Goal: Task Accomplishment & Management: Manage account settings

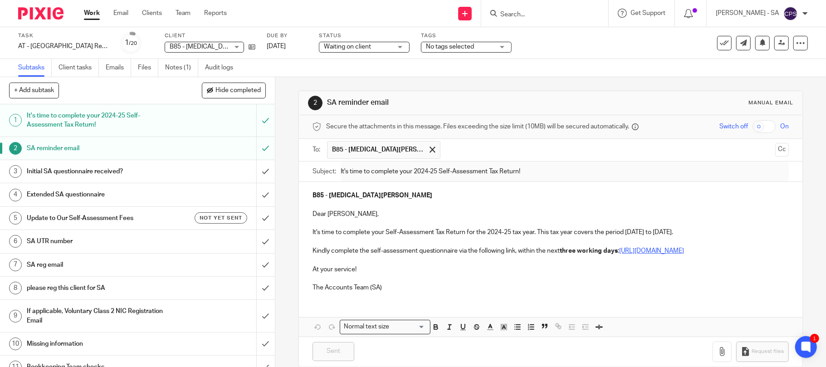
scroll to position [24, 0]
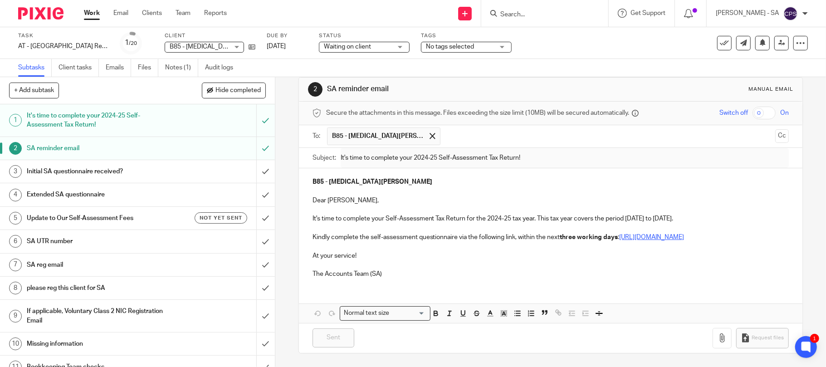
click at [539, 13] on input "Search" at bounding box center [540, 15] width 82 height 8
click at [516, 11] on input "Search" at bounding box center [540, 15] width 82 height 8
type input "e35"
click at [563, 42] on link at bounding box center [574, 39] width 153 height 21
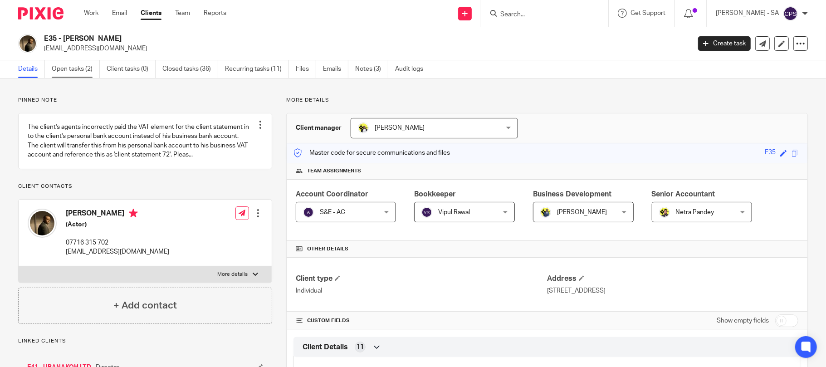
click at [65, 68] on link "Open tasks (2)" at bounding box center [76, 69] width 48 height 18
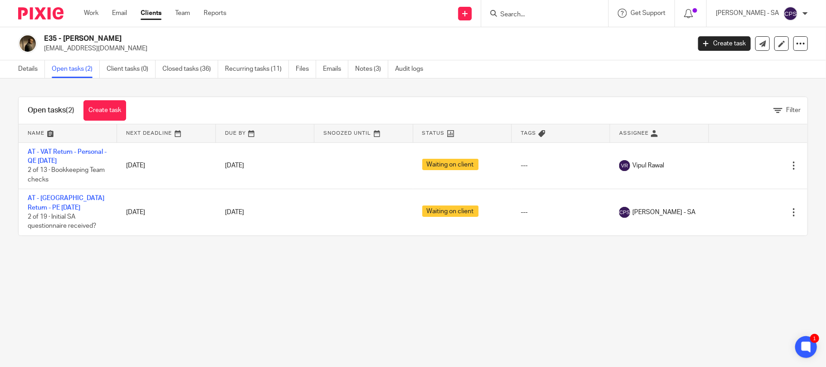
click at [573, 6] on div at bounding box center [544, 13] width 127 height 27
click at [570, 11] on input "Search" at bounding box center [540, 15] width 82 height 8
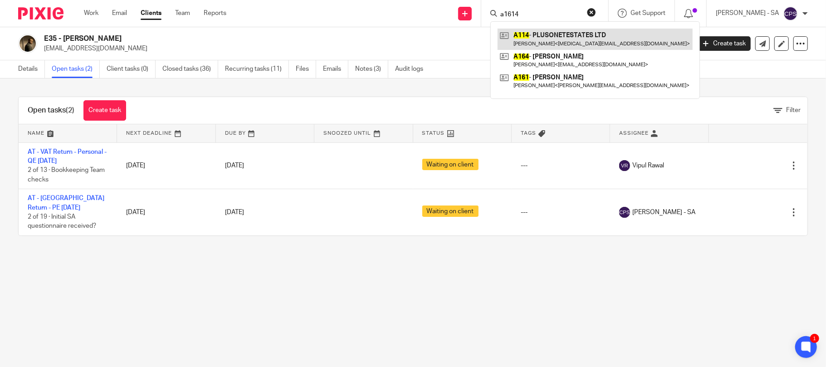
type input "a1614"
click at [557, 40] on link at bounding box center [595, 39] width 195 height 21
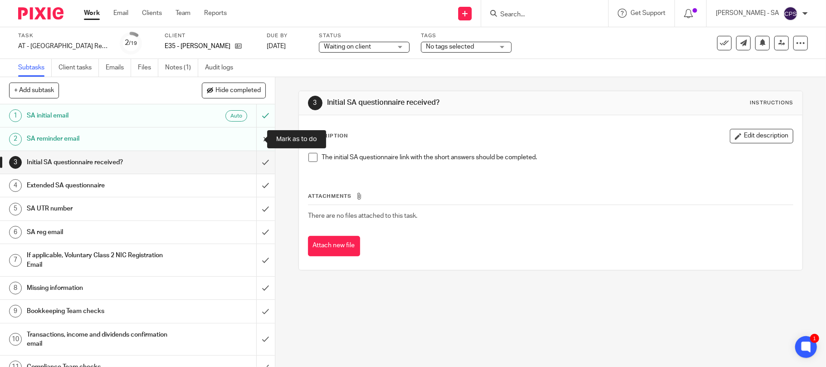
click at [251, 139] on input "submit" at bounding box center [137, 138] width 275 height 23
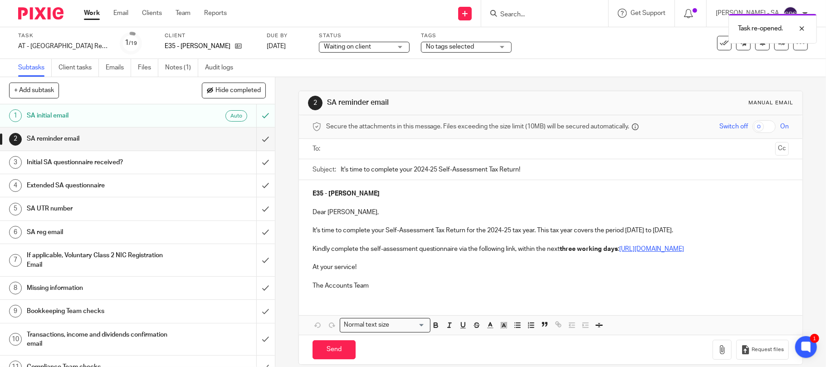
click at [381, 151] on input "text" at bounding box center [550, 149] width 443 height 10
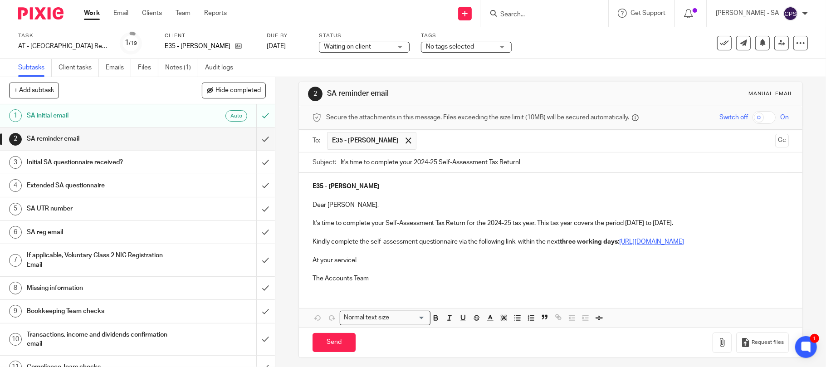
scroll to position [24, 0]
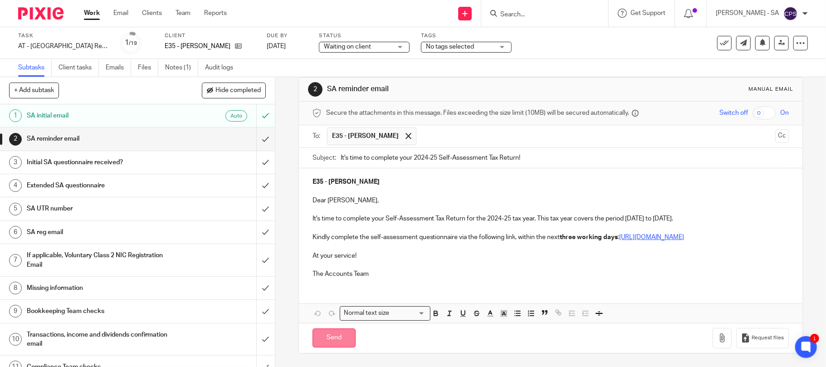
click at [330, 340] on input "Send" at bounding box center [333, 338] width 43 height 20
type input "Sent"
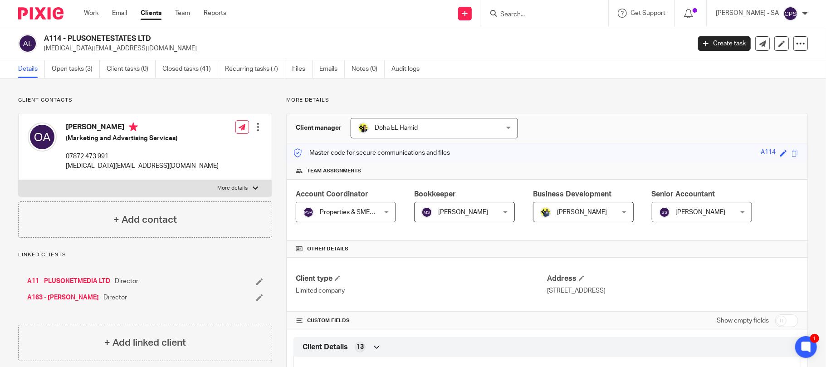
click at [536, 11] on input "Search" at bounding box center [540, 15] width 82 height 8
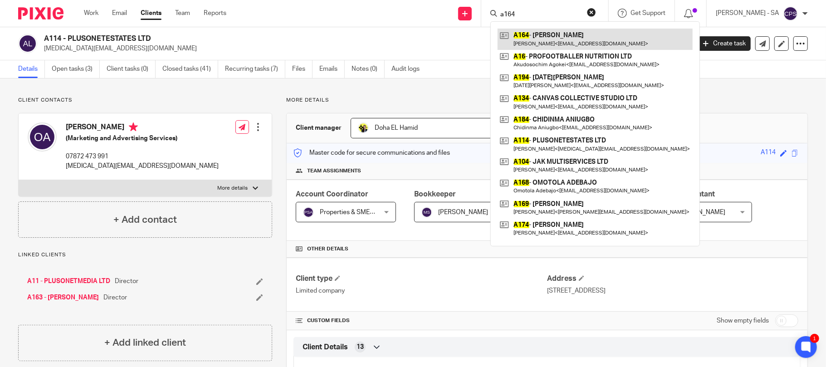
type input "a164"
click at [568, 40] on link at bounding box center [595, 39] width 195 height 21
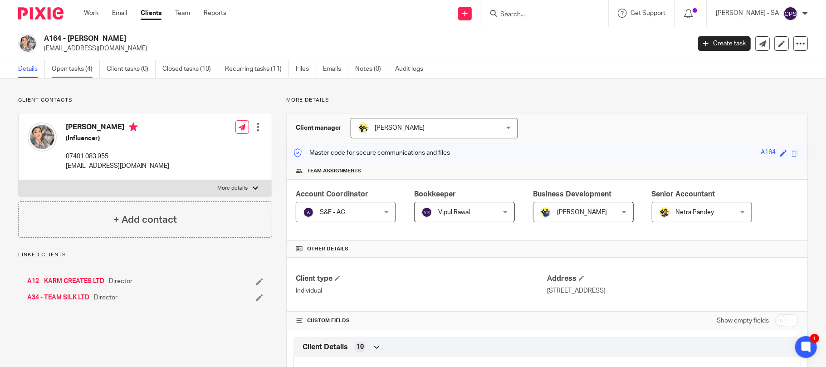
click at [72, 63] on link "Open tasks (4)" at bounding box center [76, 69] width 48 height 18
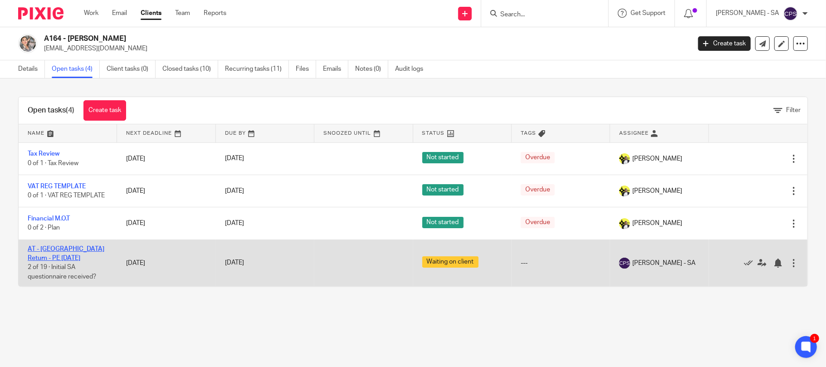
click at [86, 249] on link "AT - [GEOGRAPHIC_DATA] Return - PE [DATE]" at bounding box center [66, 253] width 77 height 15
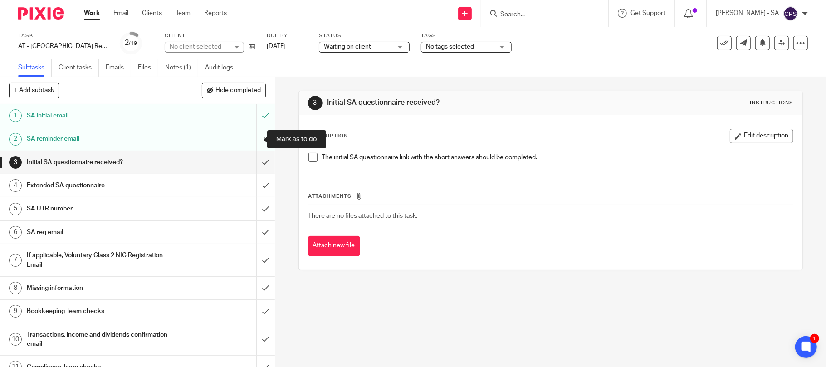
click at [253, 138] on input "submit" at bounding box center [137, 138] width 275 height 23
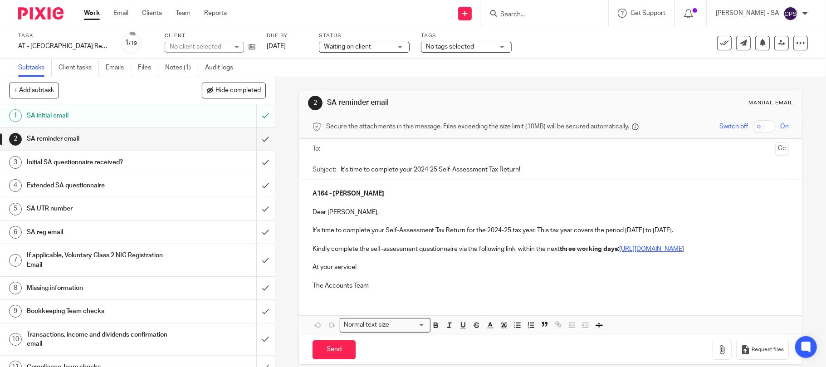
click at [340, 149] on input "text" at bounding box center [550, 149] width 443 height 10
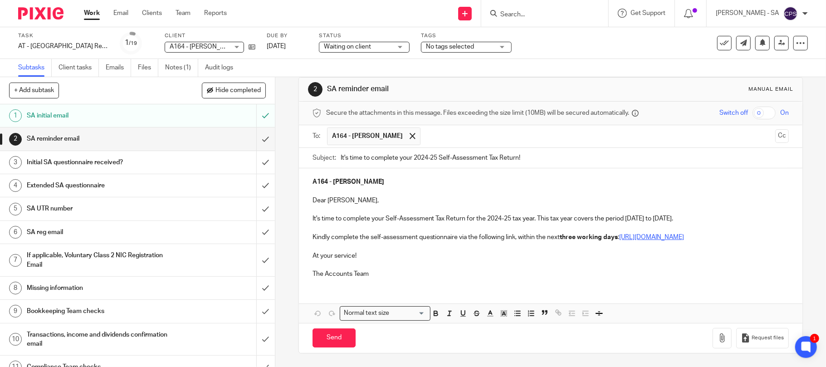
scroll to position [24, 0]
click at [330, 338] on input "Send" at bounding box center [333, 338] width 43 height 20
type input "Sent"
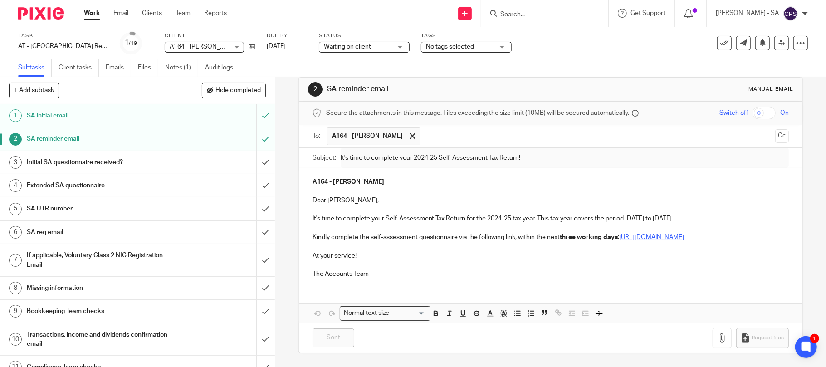
click at [565, 15] on input "Search" at bounding box center [540, 15] width 82 height 8
type input "k71"
click at [563, 41] on link at bounding box center [574, 39] width 153 height 21
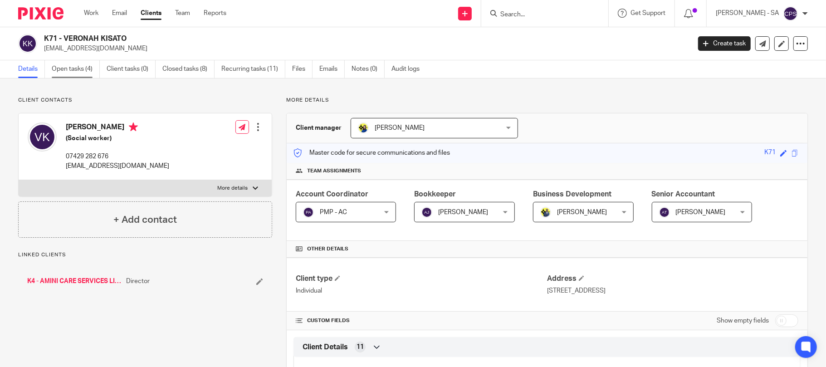
click at [68, 69] on link "Open tasks (4)" at bounding box center [76, 69] width 48 height 18
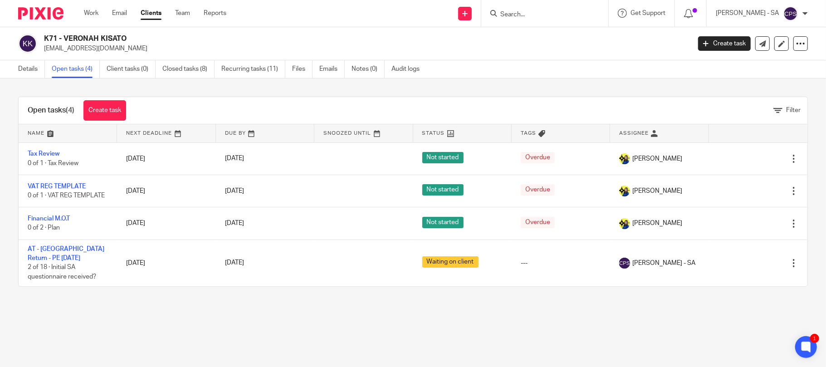
click at [523, 12] on input "Search" at bounding box center [540, 15] width 82 height 8
click at [523, 17] on input "Search" at bounding box center [540, 15] width 82 height 8
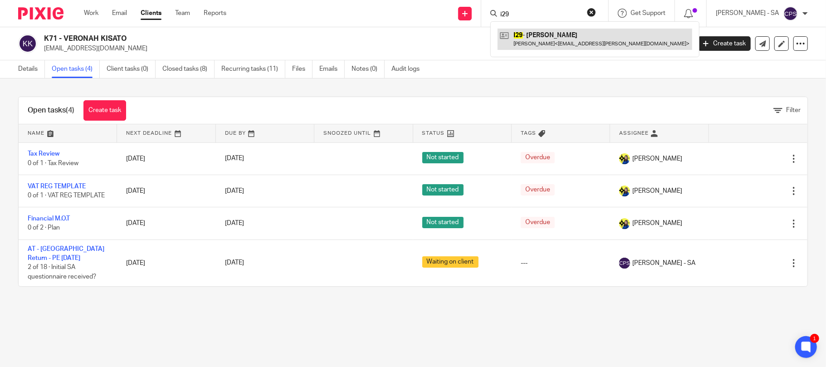
type input "i29"
click at [552, 40] on link at bounding box center [595, 39] width 195 height 21
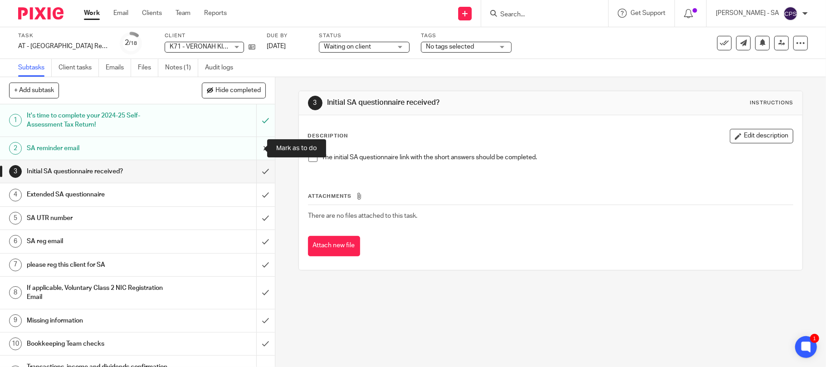
click at [252, 148] on input "submit" at bounding box center [137, 148] width 275 height 23
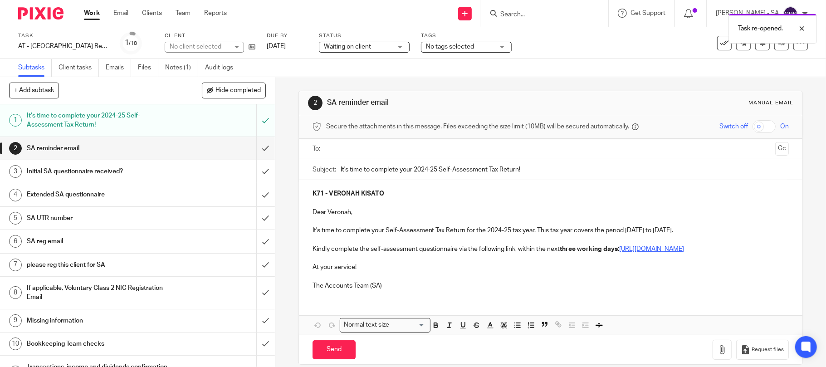
click at [393, 147] on input "text" at bounding box center [550, 149] width 443 height 10
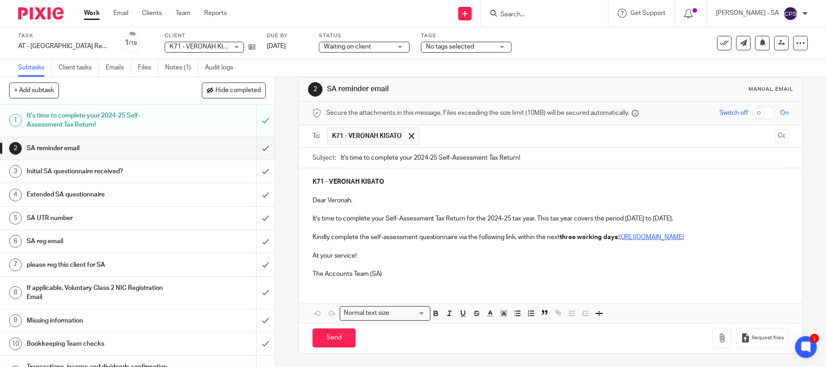
scroll to position [24, 0]
click at [320, 340] on input "Send" at bounding box center [333, 338] width 43 height 20
type input "Sent"
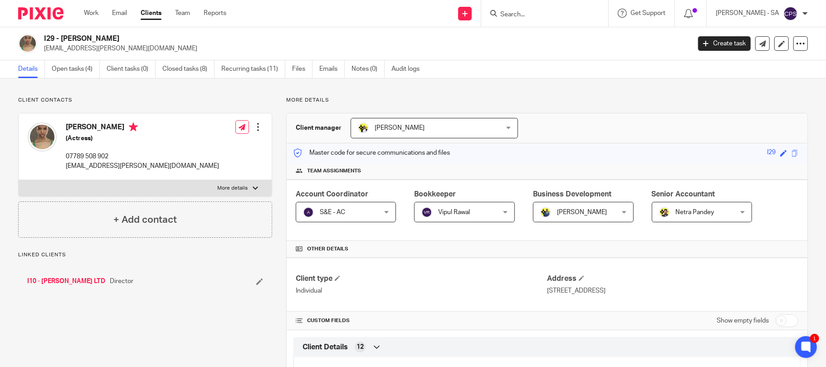
click at [536, 11] on input "Search" at bounding box center [540, 15] width 82 height 8
click at [539, 11] on input "Search" at bounding box center [540, 15] width 82 height 8
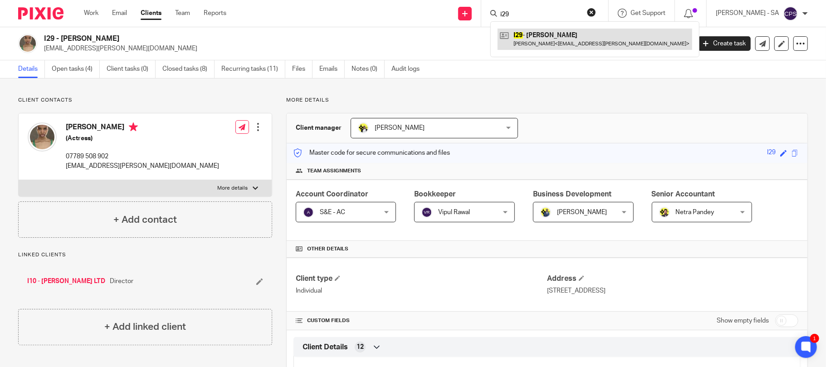
type input "i29"
click at [543, 34] on link at bounding box center [595, 39] width 195 height 21
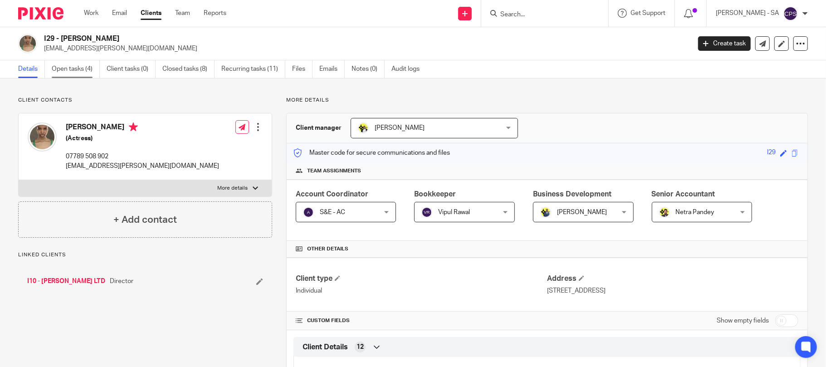
click at [71, 69] on link "Open tasks (4)" at bounding box center [76, 69] width 48 height 18
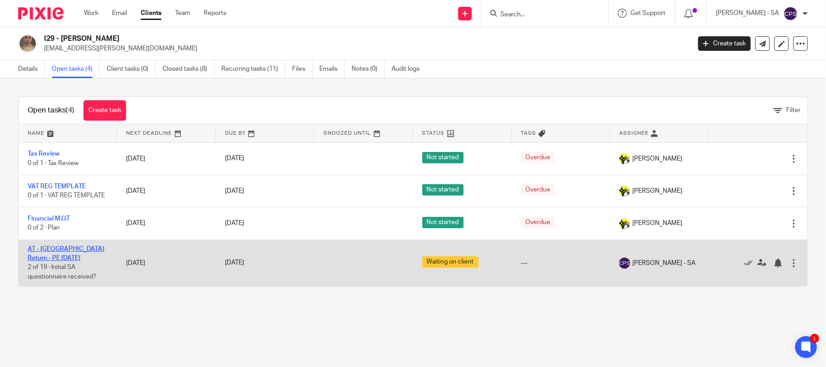
click at [80, 248] on link "AT - [GEOGRAPHIC_DATA] Return - PE [DATE]" at bounding box center [66, 253] width 77 height 15
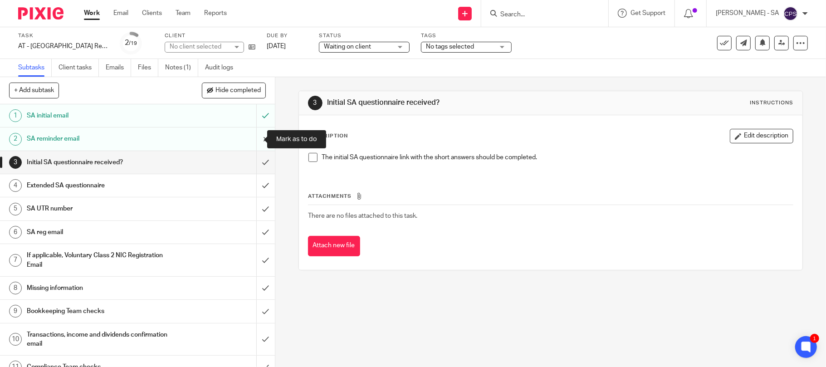
click at [253, 136] on input "submit" at bounding box center [137, 138] width 275 height 23
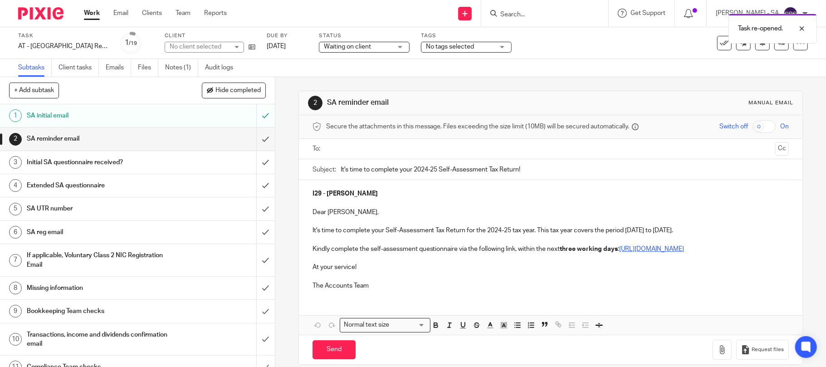
click at [369, 146] on input "text" at bounding box center [550, 149] width 443 height 10
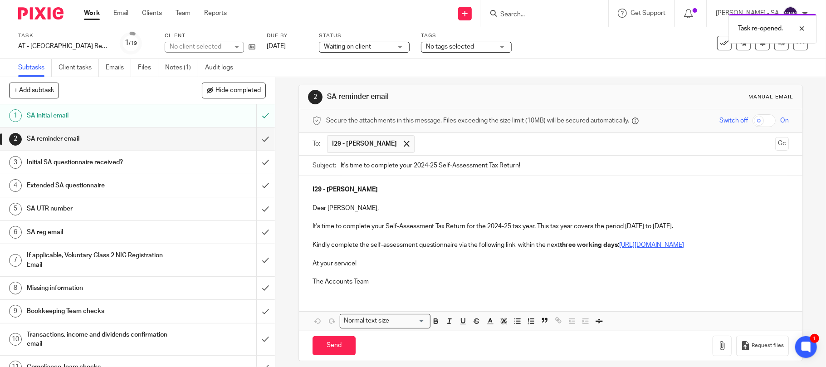
scroll to position [24, 0]
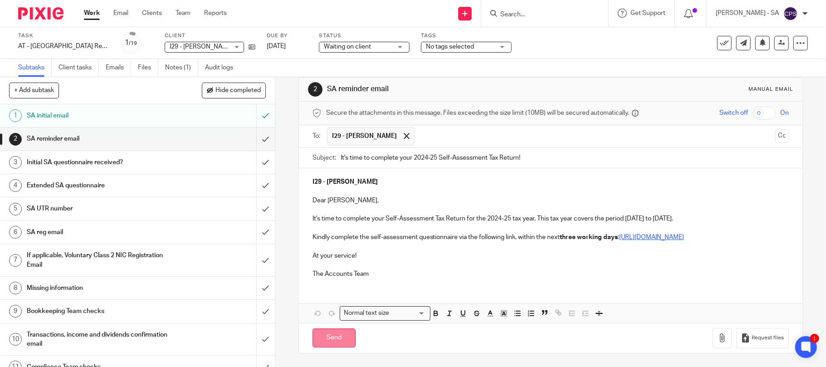
click at [334, 338] on input "Send" at bounding box center [333, 338] width 43 height 20
type input "Sent"
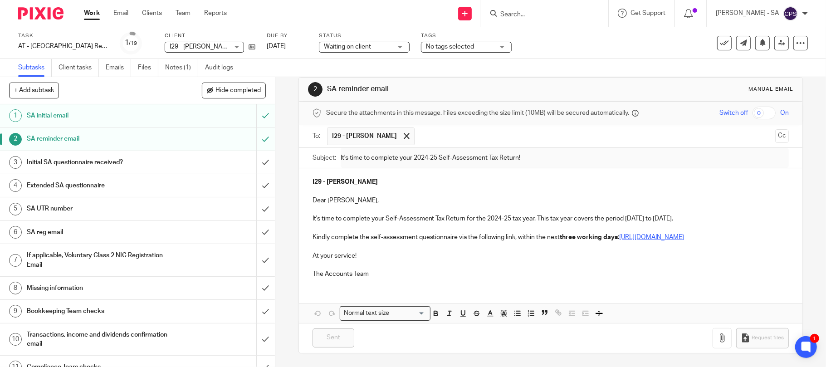
click at [531, 13] on input "Search" at bounding box center [540, 15] width 82 height 8
type input "j37"
click at [577, 37] on link at bounding box center [574, 39] width 153 height 21
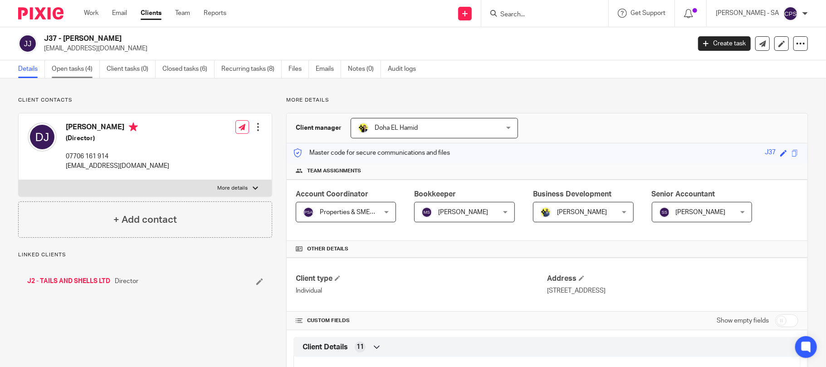
click at [75, 66] on link "Open tasks (4)" at bounding box center [76, 69] width 48 height 18
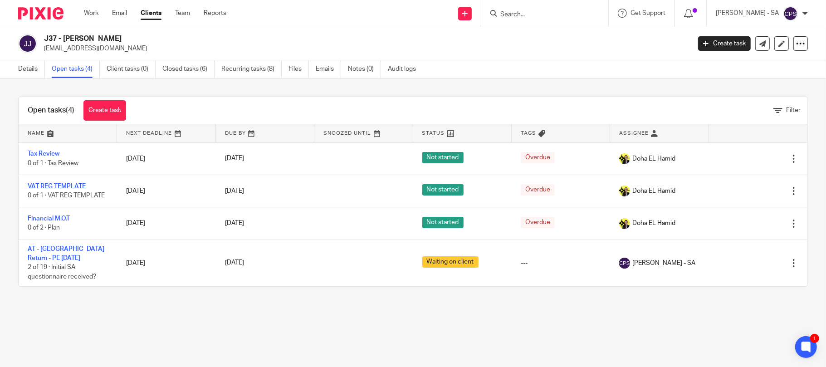
click at [542, 11] on input "Search" at bounding box center [540, 15] width 82 height 8
type input "k74"
click at [585, 31] on link at bounding box center [574, 39] width 153 height 21
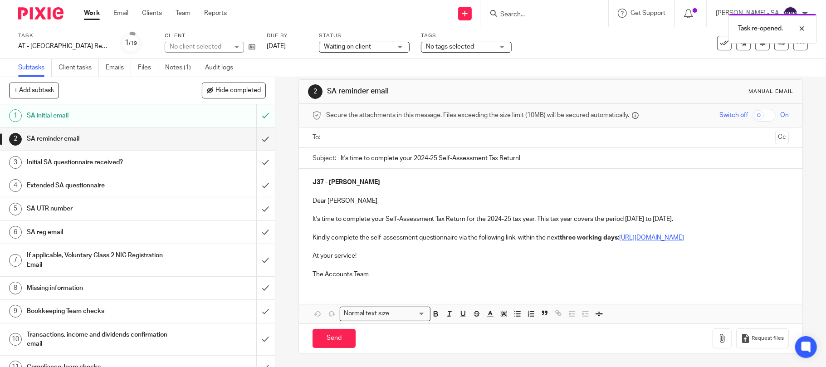
scroll to position [22, 0]
click at [394, 132] on input "text" at bounding box center [550, 137] width 443 height 10
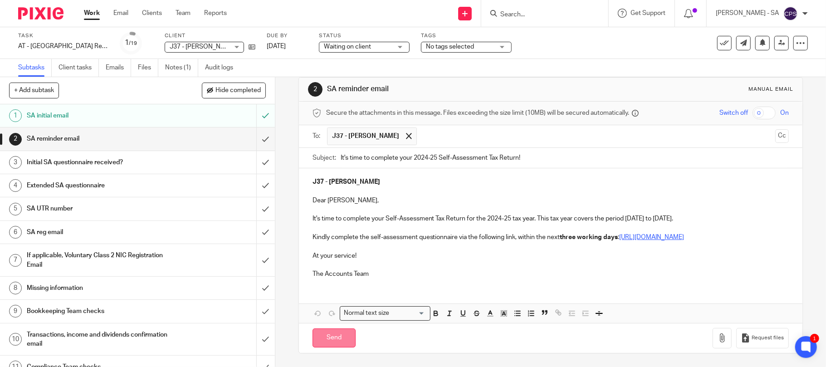
click at [331, 342] on input "Send" at bounding box center [333, 338] width 43 height 20
type input "Sent"
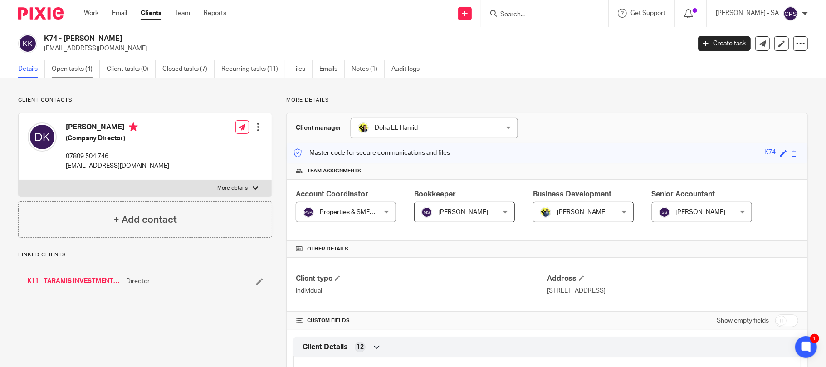
click at [73, 70] on link "Open tasks (4)" at bounding box center [76, 69] width 48 height 18
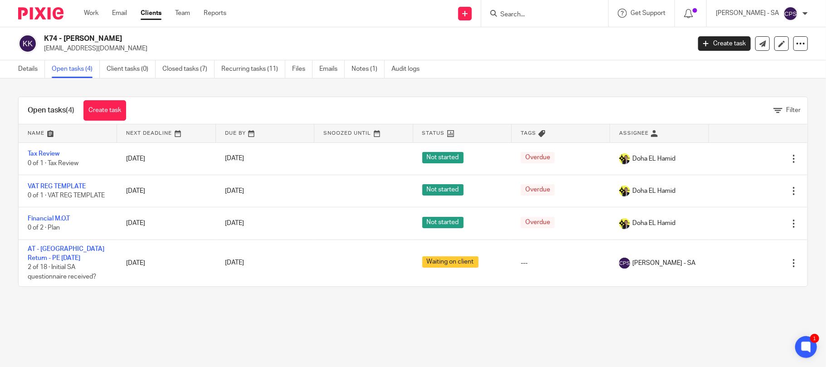
click at [522, 11] on input "Search" at bounding box center [540, 15] width 82 height 8
type input "k82"
click at [561, 41] on link at bounding box center [574, 39] width 153 height 21
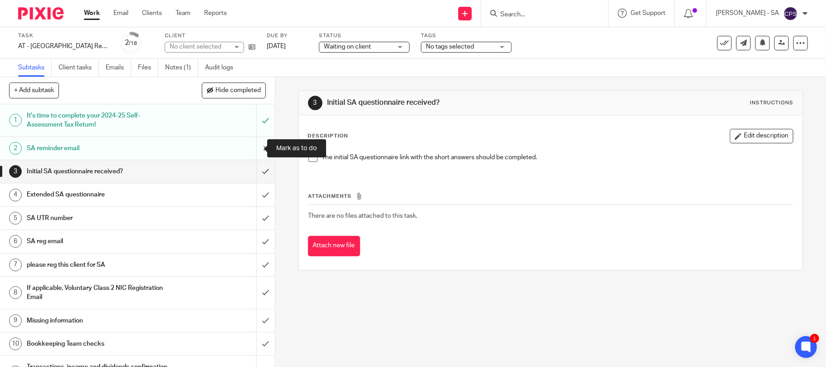
click at [253, 148] on input "submit" at bounding box center [137, 148] width 275 height 23
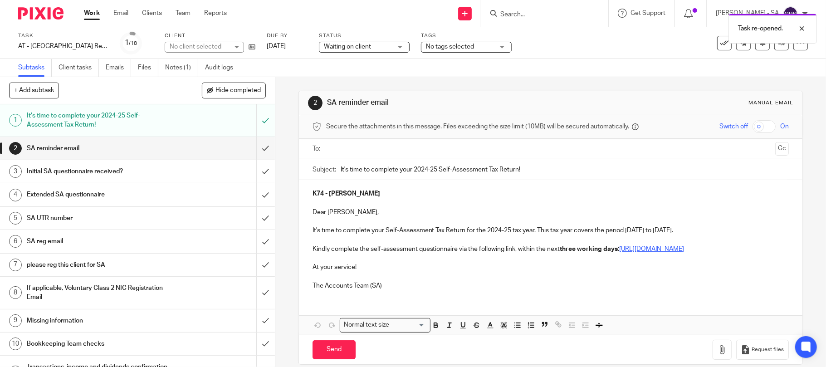
click at [352, 151] on input "text" at bounding box center [550, 149] width 443 height 10
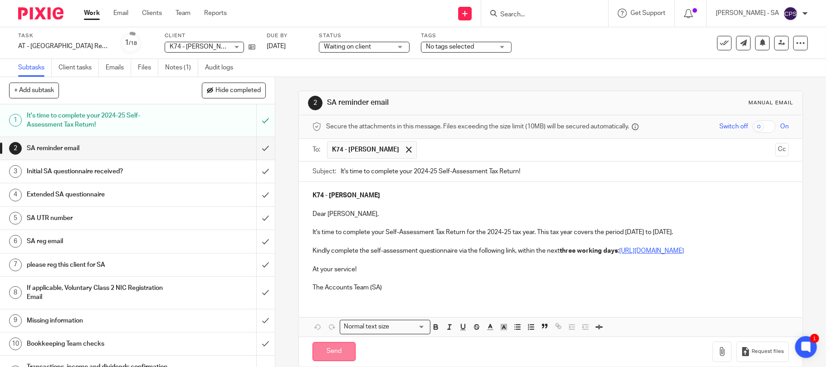
click at [327, 361] on input "Send" at bounding box center [333, 352] width 43 height 20
type input "Sent"
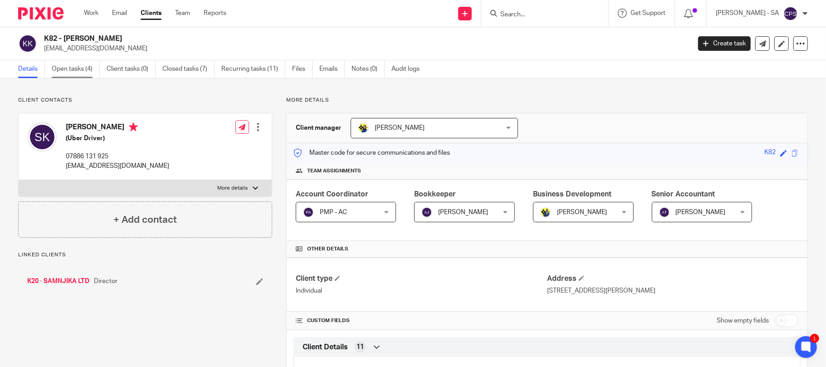
click at [66, 69] on link "Open tasks (4)" at bounding box center [76, 69] width 48 height 18
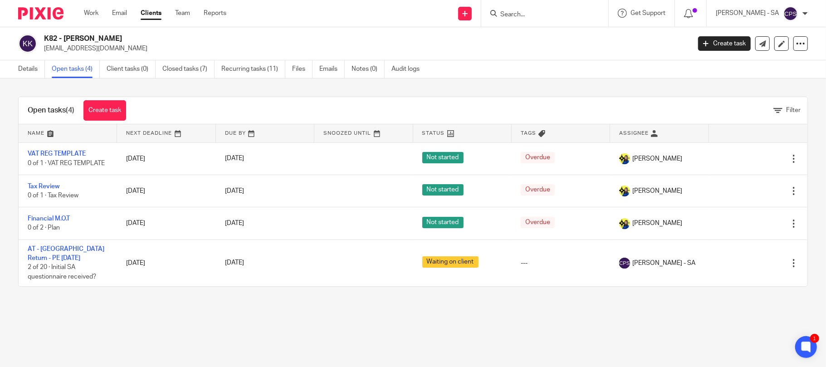
drag, startPoint x: 534, startPoint y: 2, endPoint x: 532, endPoint y: 7, distance: 5.3
click at [534, 3] on div at bounding box center [544, 13] width 127 height 27
click at [532, 8] on form at bounding box center [547, 13] width 97 height 11
click at [505, 4] on div at bounding box center [544, 13] width 127 height 27
click at [507, 11] on input "Search" at bounding box center [540, 15] width 82 height 8
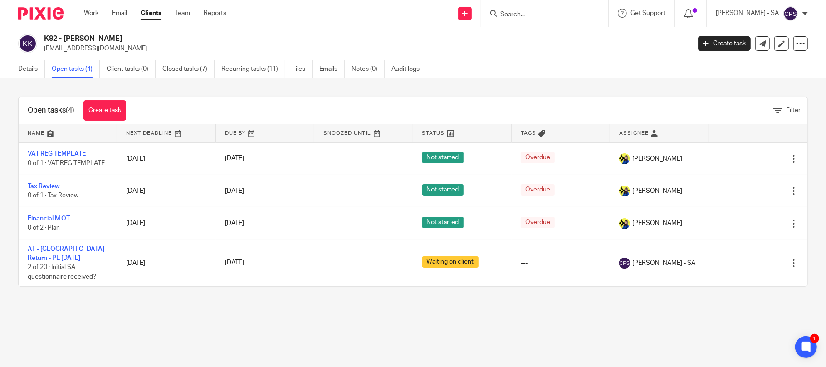
click at [508, 11] on input "Search" at bounding box center [540, 15] width 82 height 8
type input "e57"
click at [556, 39] on link at bounding box center [574, 39] width 153 height 21
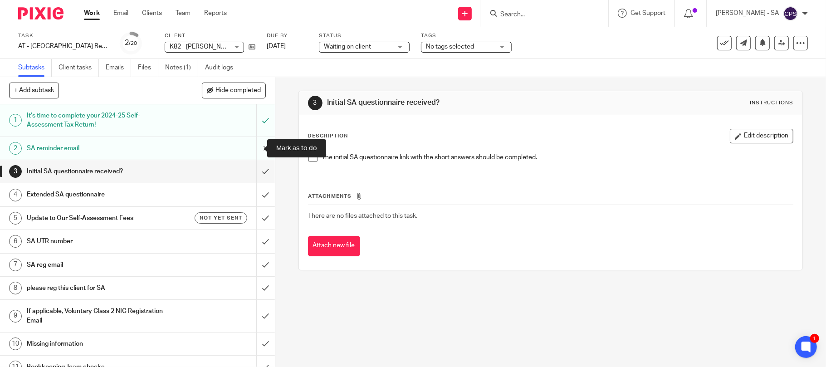
click at [253, 149] on input "submit" at bounding box center [137, 148] width 275 height 23
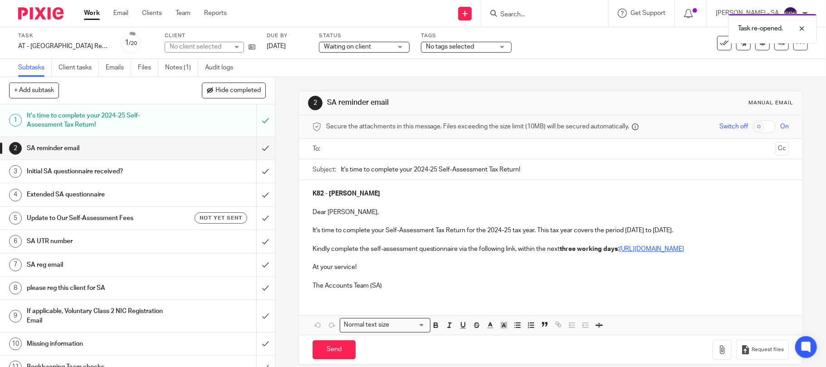
click at [373, 146] on input "text" at bounding box center [550, 149] width 443 height 10
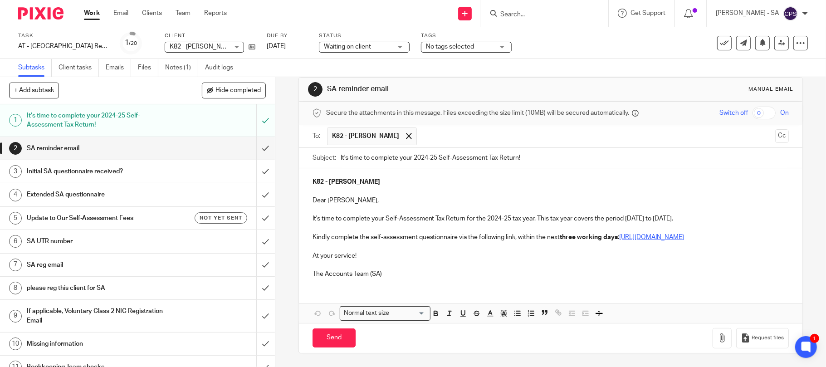
scroll to position [24, 0]
click at [327, 340] on input "Send" at bounding box center [333, 338] width 43 height 20
type input "Sent"
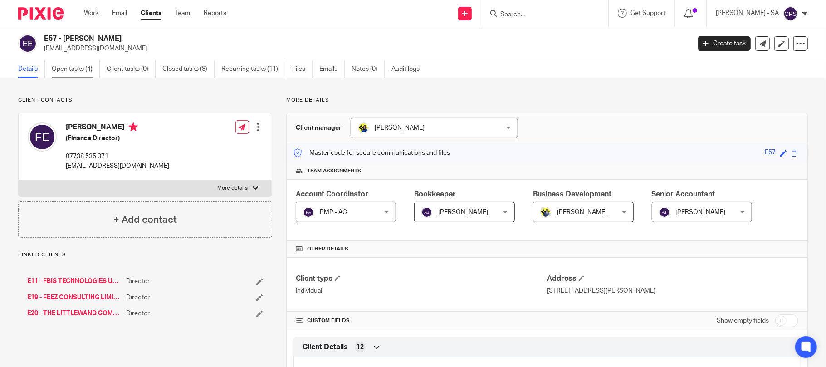
click at [73, 68] on link "Open tasks (4)" at bounding box center [76, 69] width 48 height 18
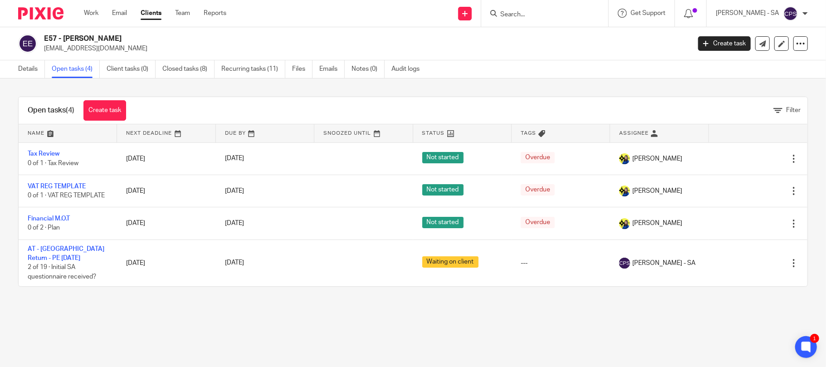
click at [529, 11] on input "Search" at bounding box center [540, 15] width 82 height 8
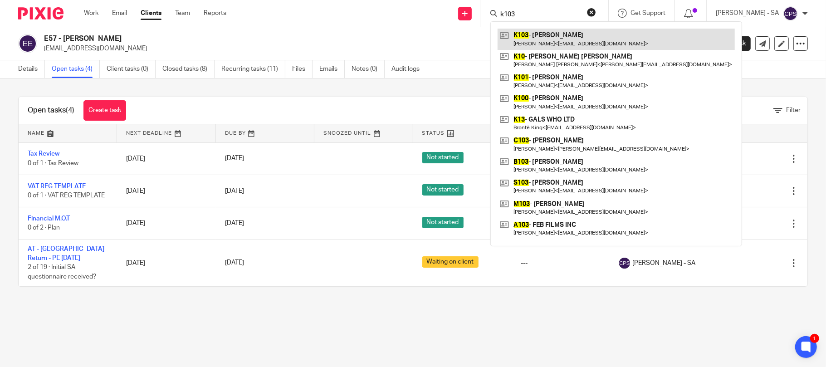
type input "k103"
click at [557, 39] on link at bounding box center [616, 39] width 237 height 21
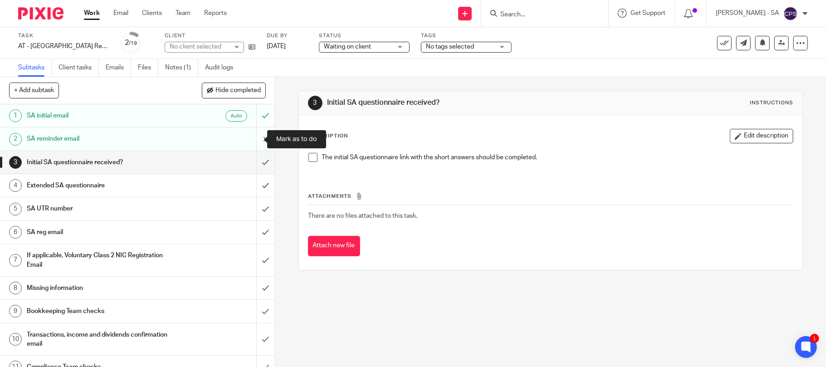
click at [251, 138] on input "submit" at bounding box center [137, 138] width 275 height 23
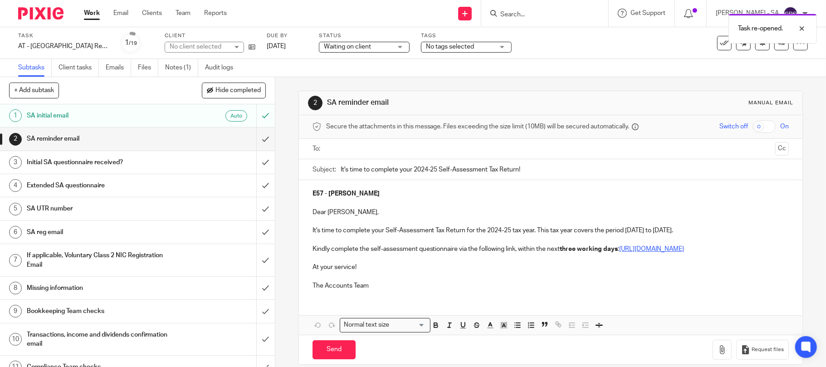
click at [355, 150] on input "text" at bounding box center [550, 149] width 443 height 10
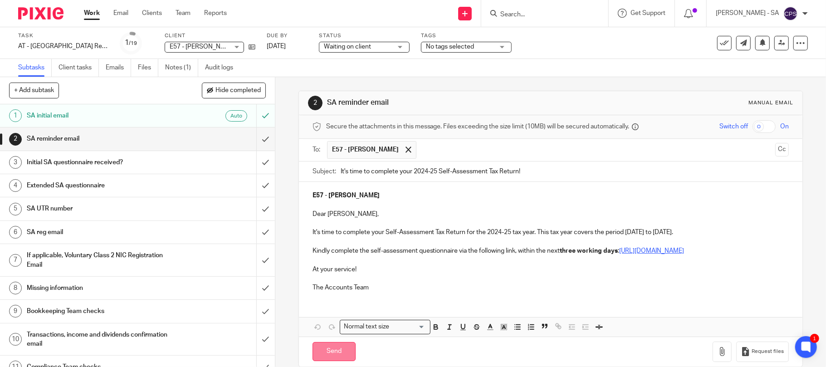
click at [326, 361] on input "Send" at bounding box center [333, 352] width 43 height 20
type input "Sent"
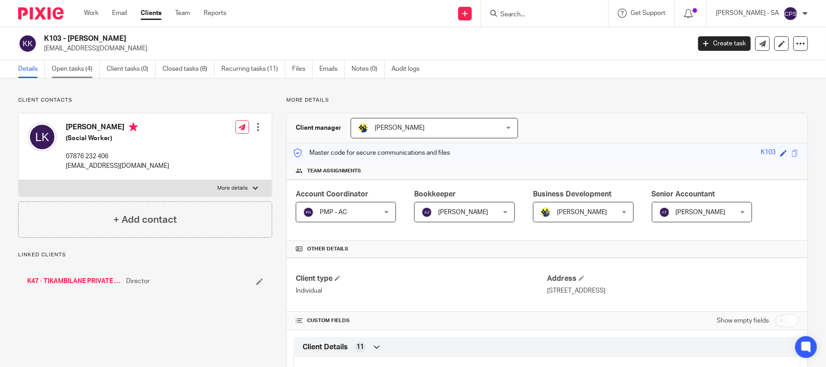
click at [75, 69] on link "Open tasks (4)" at bounding box center [76, 69] width 48 height 18
click at [73, 65] on link "Open tasks (4)" at bounding box center [76, 69] width 48 height 18
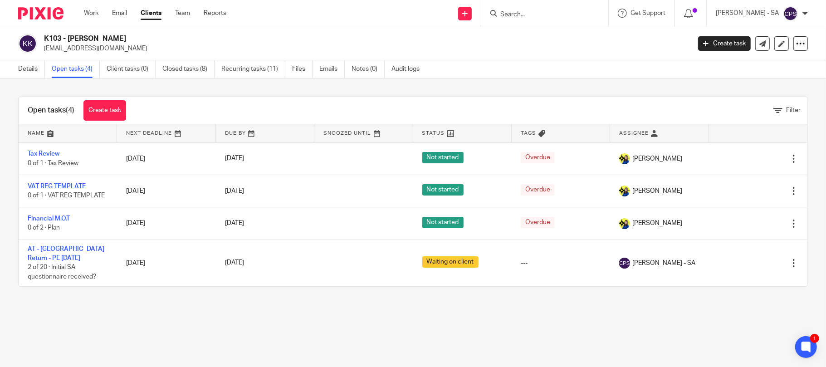
click at [524, 14] on input "Search" at bounding box center [540, 15] width 82 height 8
type input "r44"
click at [570, 39] on link at bounding box center [574, 39] width 153 height 21
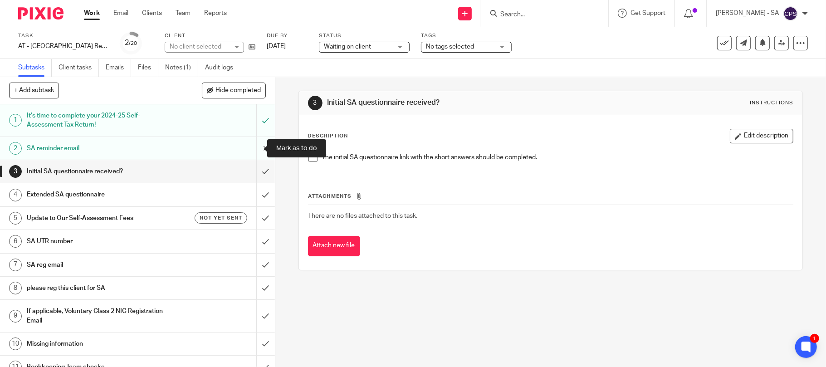
click at [255, 146] on input "submit" at bounding box center [137, 148] width 275 height 23
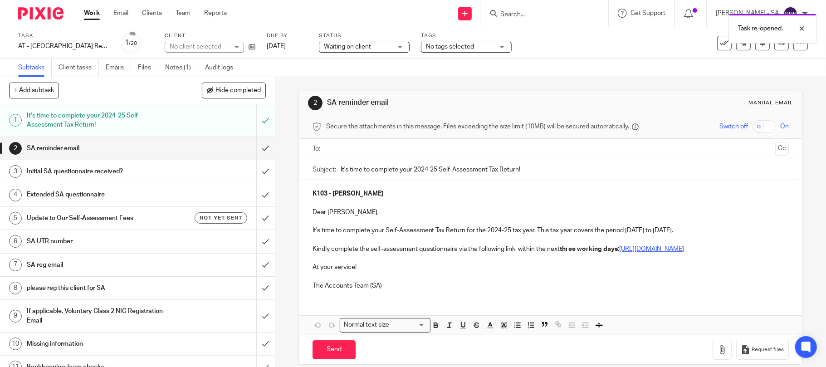
click at [383, 153] on input "text" at bounding box center [550, 149] width 443 height 10
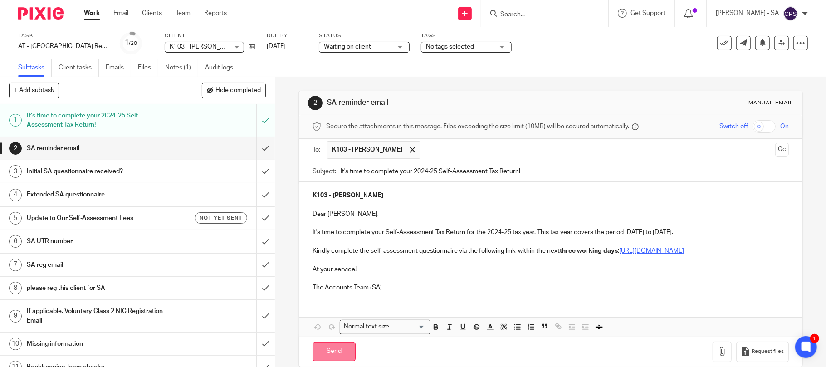
click at [343, 360] on input "Send" at bounding box center [333, 352] width 43 height 20
type input "Sent"
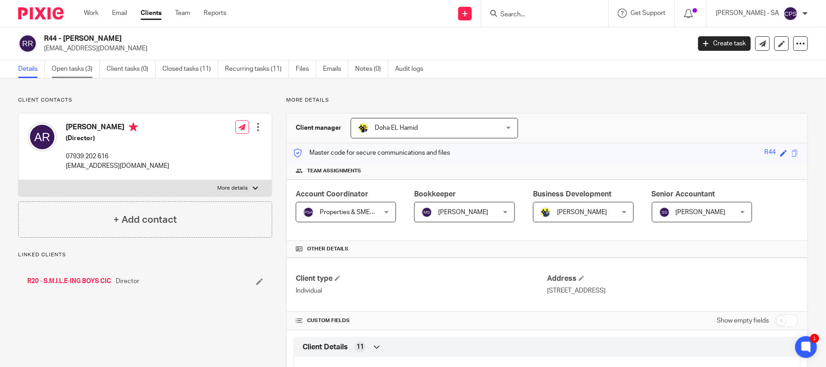
click at [68, 69] on link "Open tasks (3)" at bounding box center [76, 69] width 48 height 18
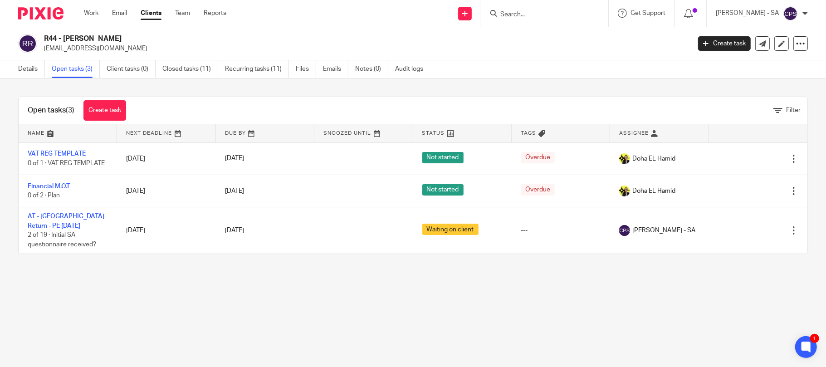
click at [521, 17] on input "Search" at bounding box center [540, 15] width 82 height 8
type input "k86"
click at [552, 42] on link at bounding box center [574, 39] width 153 height 21
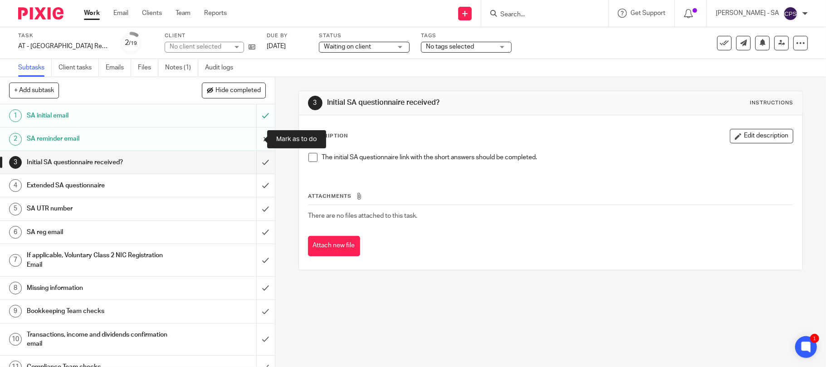
click at [254, 138] on input "submit" at bounding box center [137, 138] width 275 height 23
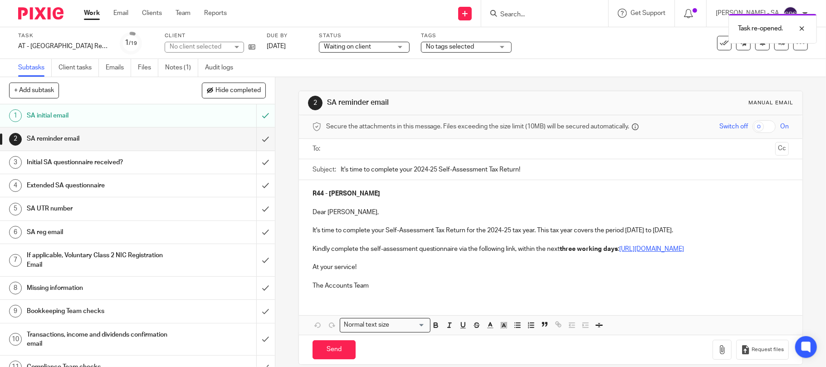
click at [387, 151] on input "text" at bounding box center [550, 149] width 443 height 10
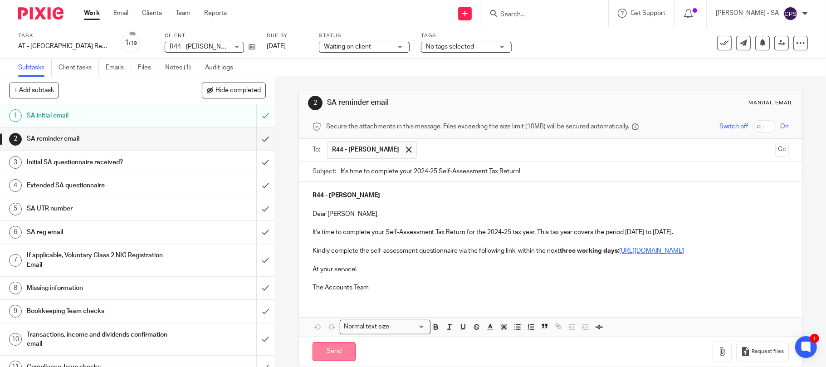
click at [328, 361] on input "Send" at bounding box center [333, 352] width 43 height 20
type input "Sent"
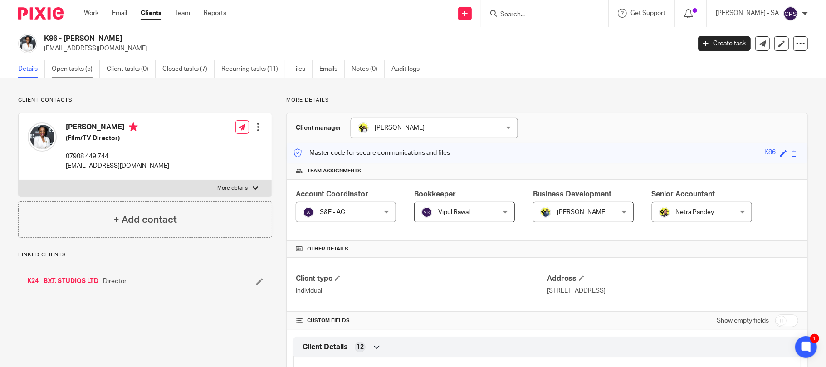
click at [64, 71] on link "Open tasks (5)" at bounding box center [76, 69] width 48 height 18
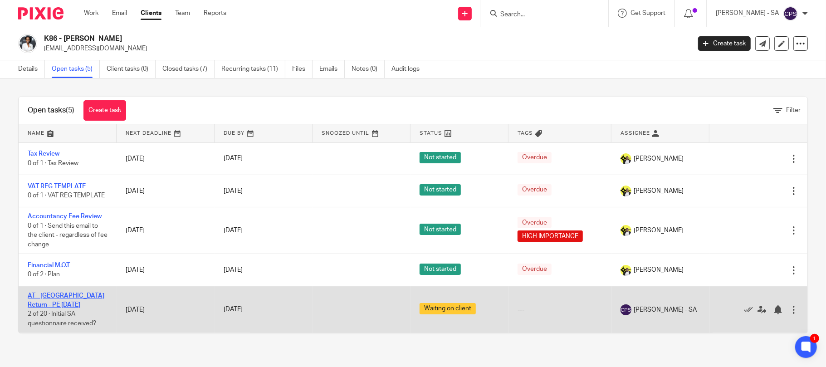
click at [69, 302] on link "AT - SA Return - PE 05-04-2025" at bounding box center [66, 300] width 77 height 15
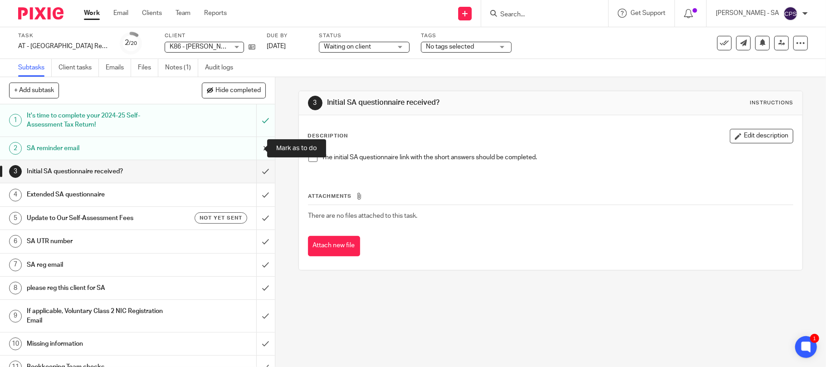
click at [252, 147] on input "submit" at bounding box center [137, 148] width 275 height 23
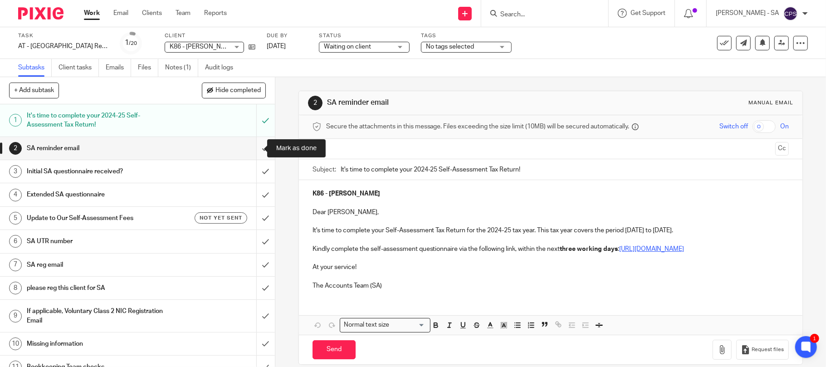
click at [254, 147] on input "submit" at bounding box center [137, 148] width 275 height 23
click at [373, 142] on ul at bounding box center [551, 149] width 449 height 15
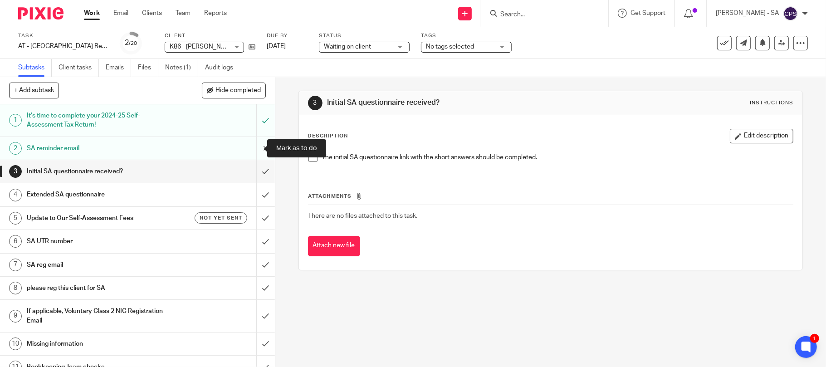
click at [251, 148] on input "submit" at bounding box center [137, 148] width 275 height 23
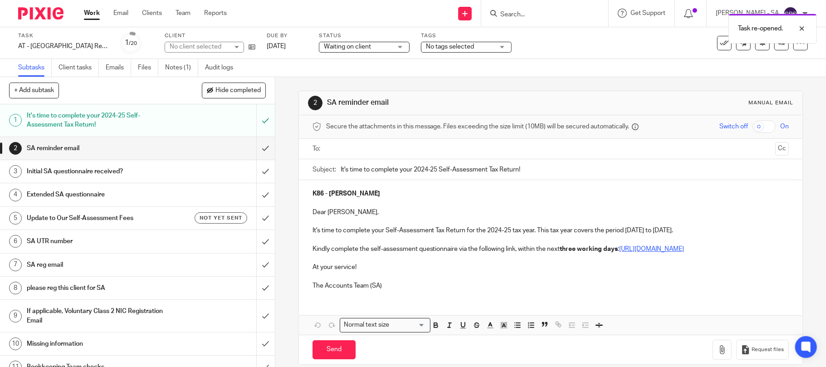
click at [349, 153] on input "text" at bounding box center [550, 149] width 443 height 10
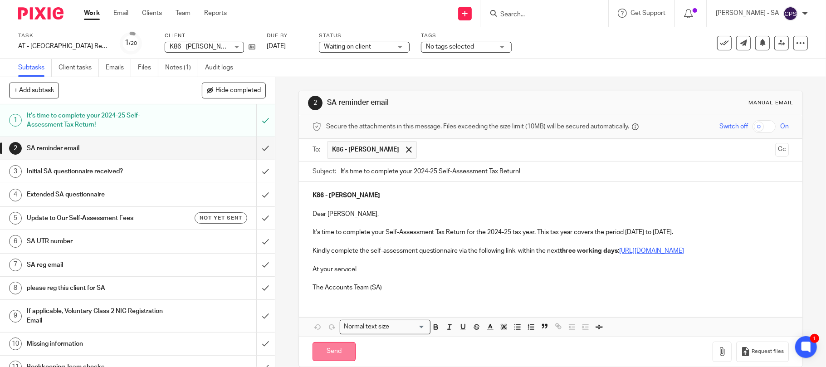
click at [331, 361] on input "Send" at bounding box center [333, 352] width 43 height 20
type input "Sent"
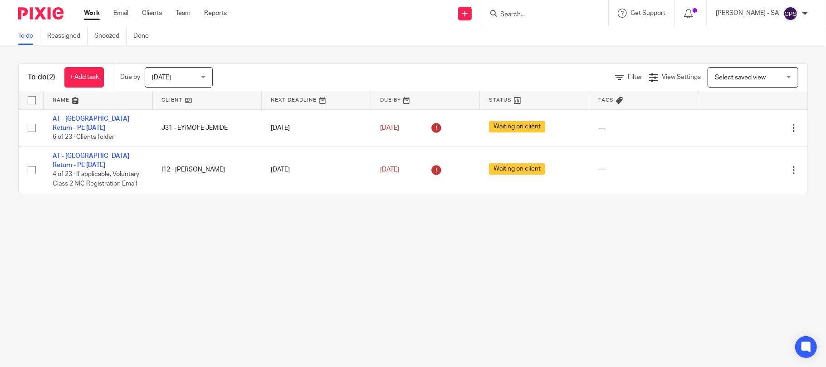
click at [525, 15] on input "Search" at bounding box center [540, 15] width 82 height 8
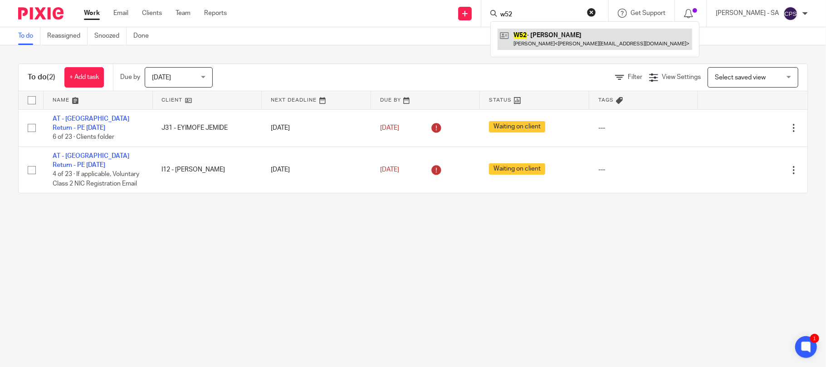
type input "w52"
click at [556, 34] on link at bounding box center [595, 39] width 195 height 21
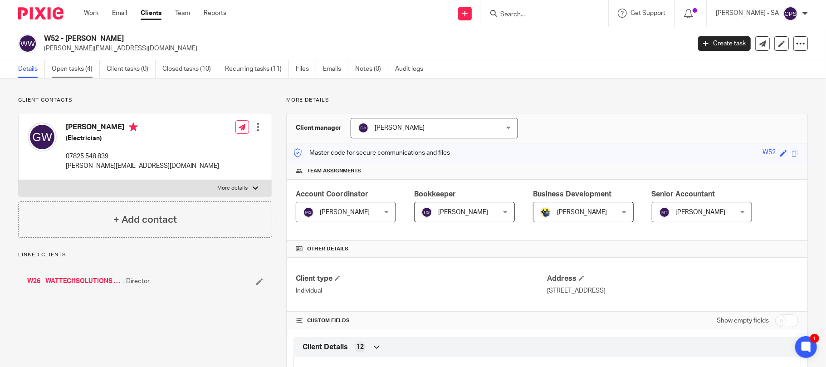
click at [69, 70] on link "Open tasks (4)" at bounding box center [76, 69] width 48 height 18
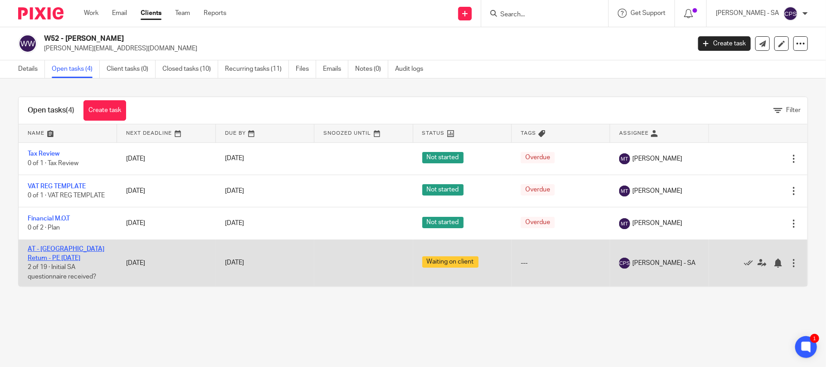
click at [82, 249] on link "AT - [GEOGRAPHIC_DATA] Return - PE [DATE]" at bounding box center [66, 253] width 77 height 15
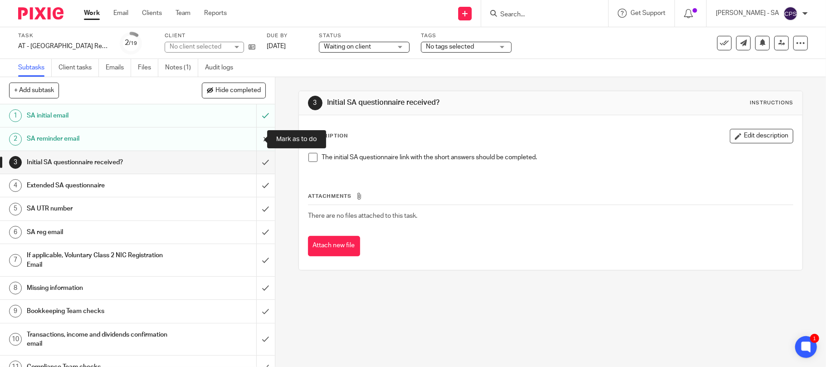
click at [252, 140] on input "submit" at bounding box center [137, 138] width 275 height 23
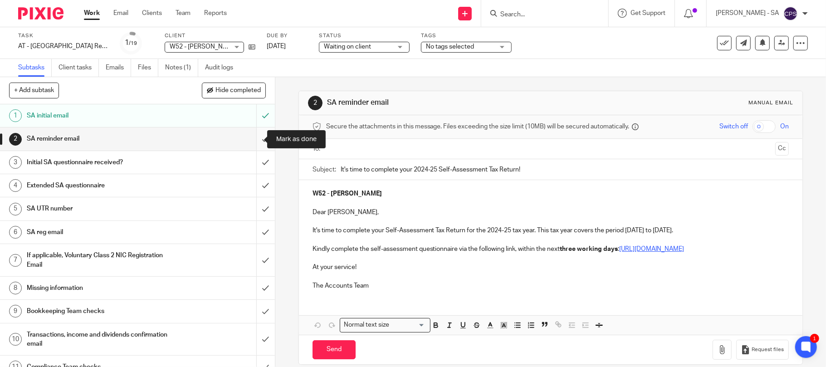
click at [254, 140] on input "submit" at bounding box center [137, 138] width 275 height 23
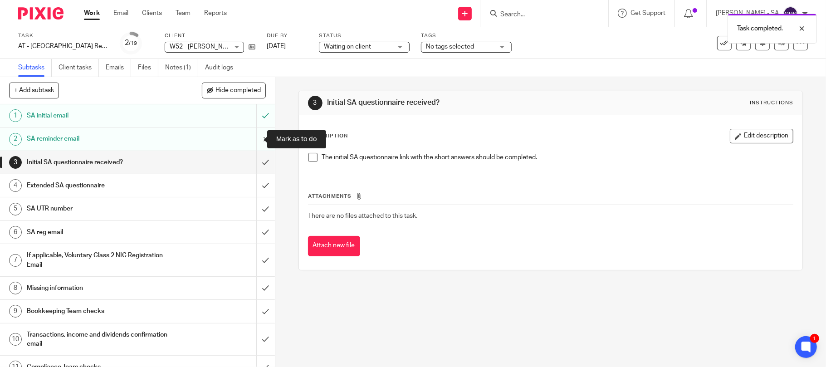
click at [253, 138] on input "submit" at bounding box center [137, 138] width 275 height 23
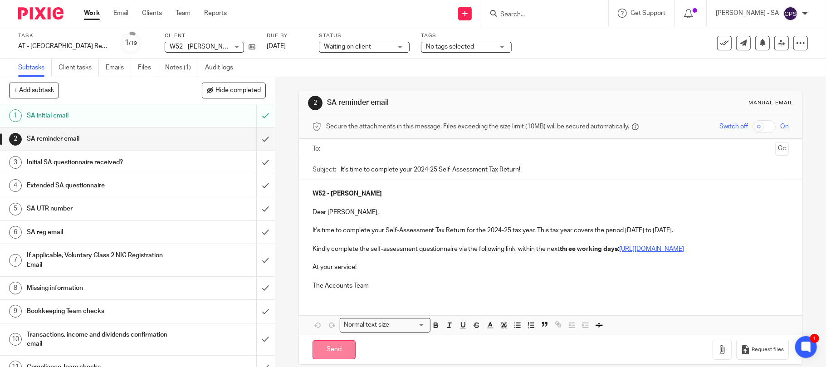
click at [327, 360] on input "Send" at bounding box center [333, 350] width 43 height 20
click at [367, 147] on input "text" at bounding box center [550, 149] width 443 height 10
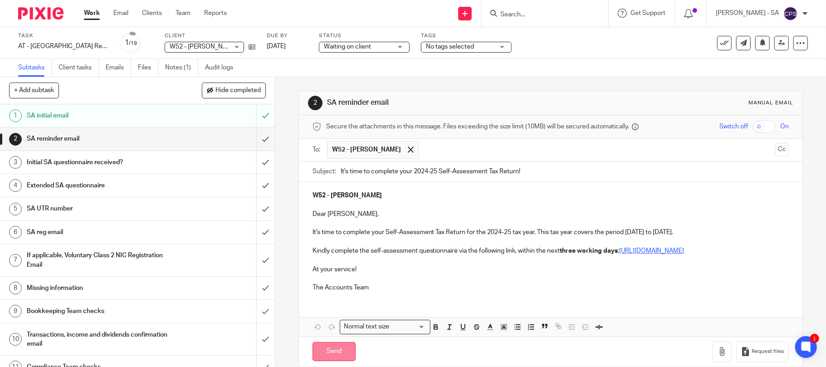
click at [328, 361] on input "Send" at bounding box center [333, 352] width 43 height 20
type input "Sent"
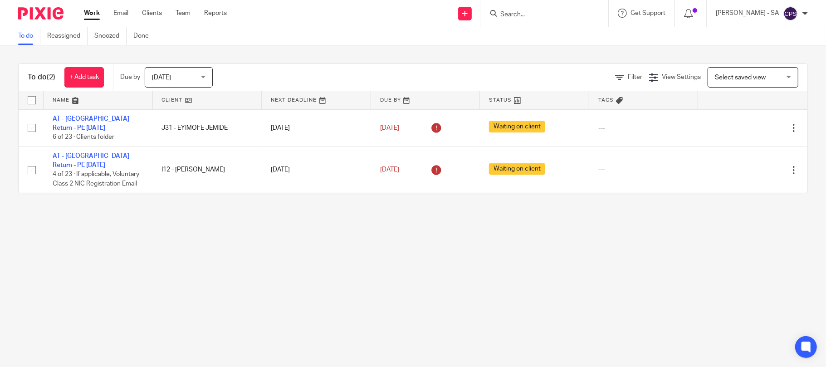
click at [542, 14] on input "Search" at bounding box center [540, 15] width 82 height 8
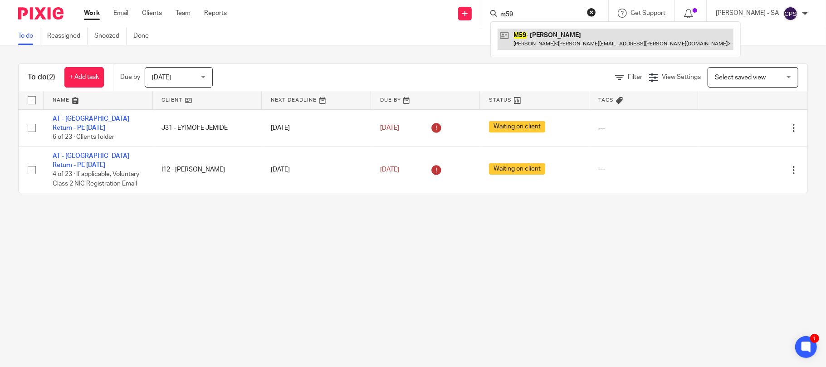
type input "m59"
click at [559, 37] on link at bounding box center [616, 39] width 236 height 21
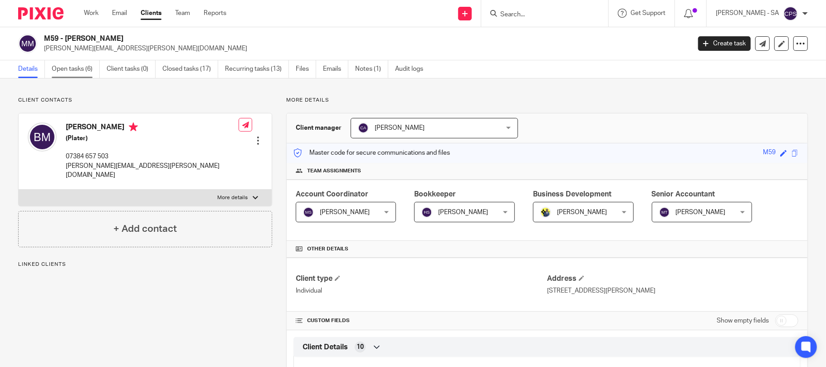
click at [75, 68] on link "Open tasks (6)" at bounding box center [76, 69] width 48 height 18
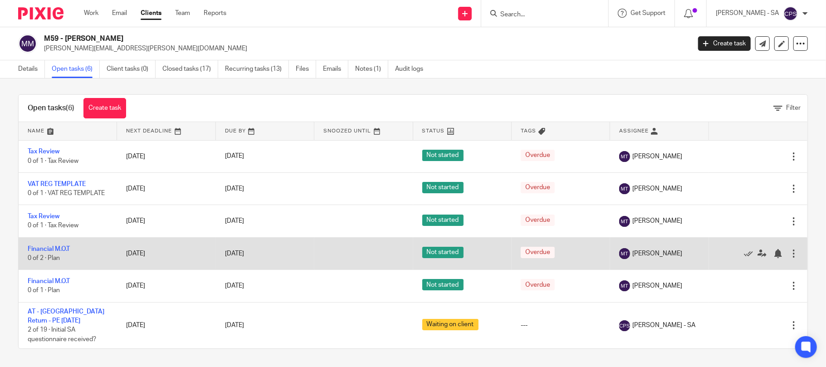
scroll to position [4, 0]
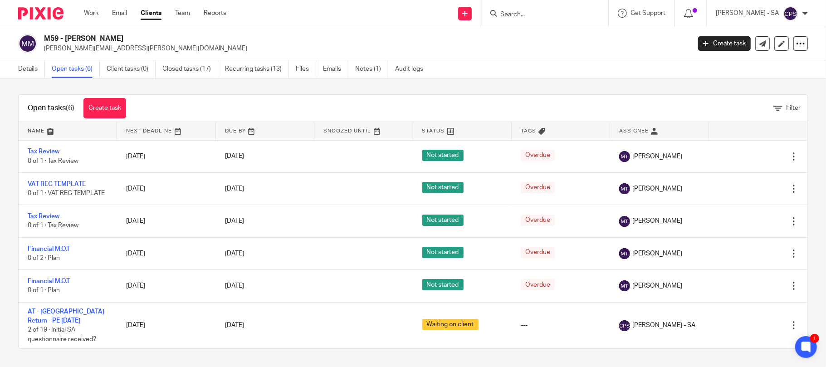
click at [548, 11] on input "Search" at bounding box center [540, 15] width 82 height 8
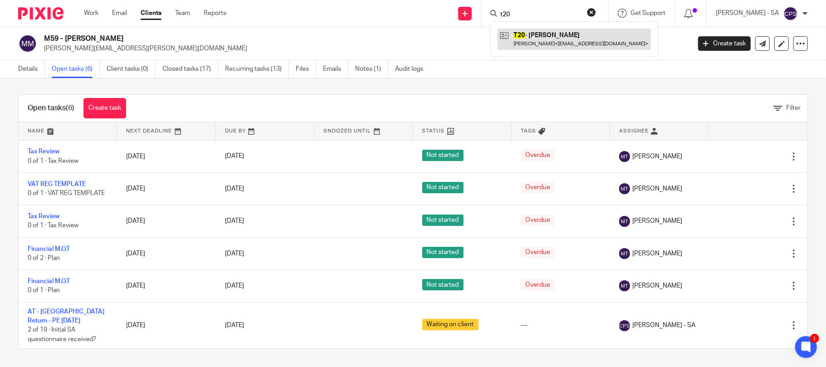
type input "t20"
click at [577, 39] on link at bounding box center [574, 39] width 153 height 21
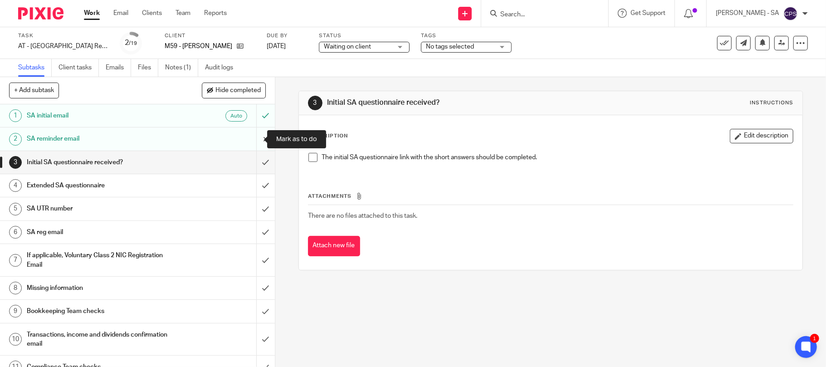
click at [253, 136] on input "submit" at bounding box center [137, 138] width 275 height 23
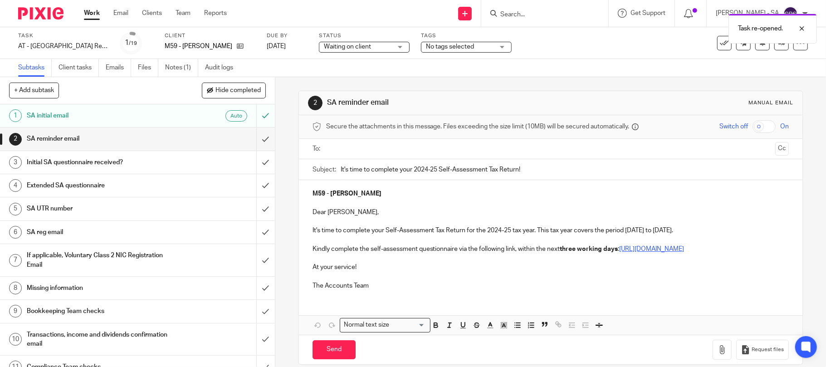
click at [349, 157] on div at bounding box center [551, 149] width 449 height 20
click at [352, 153] on input "text" at bounding box center [550, 149] width 443 height 10
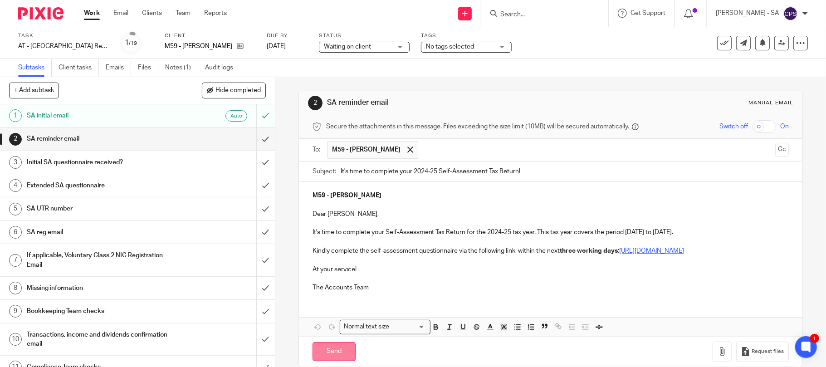
click at [328, 361] on input "Send" at bounding box center [333, 352] width 43 height 20
type input "Sent"
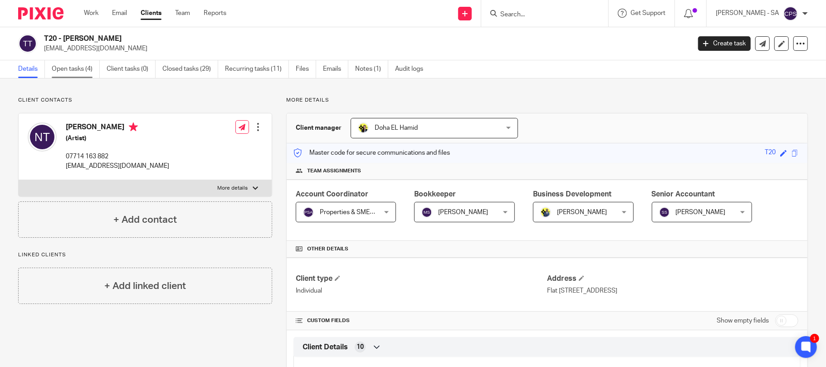
click at [78, 69] on link "Open tasks (4)" at bounding box center [76, 69] width 48 height 18
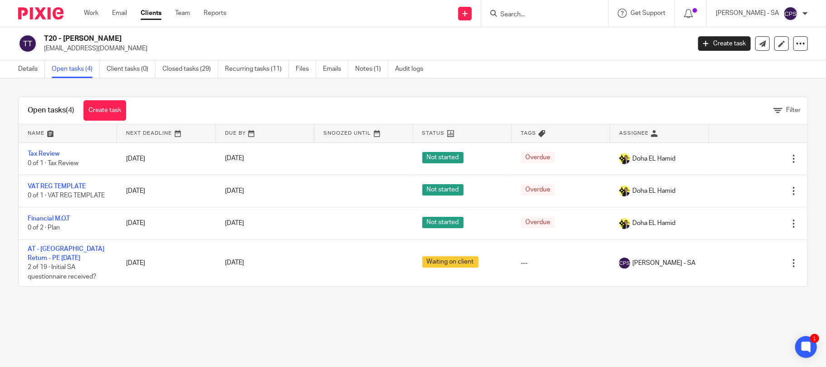
click at [523, 11] on input "Search" at bounding box center [540, 15] width 82 height 8
click at [524, 11] on input "Search" at bounding box center [540, 15] width 82 height 8
type input "q3"
click at [569, 44] on link at bounding box center [574, 39] width 153 height 21
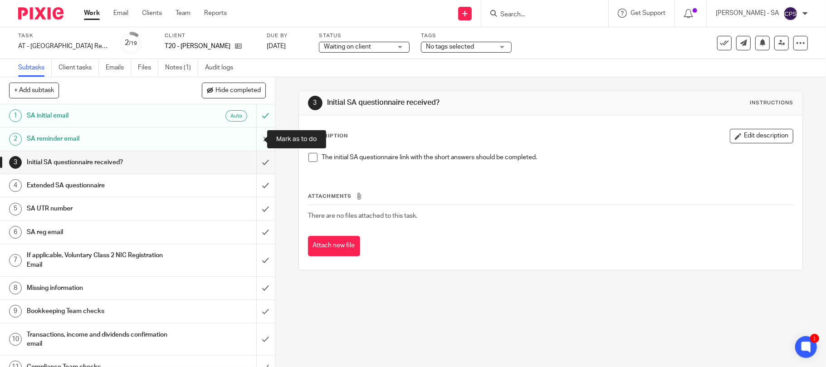
click at [251, 138] on input "submit" at bounding box center [137, 138] width 275 height 23
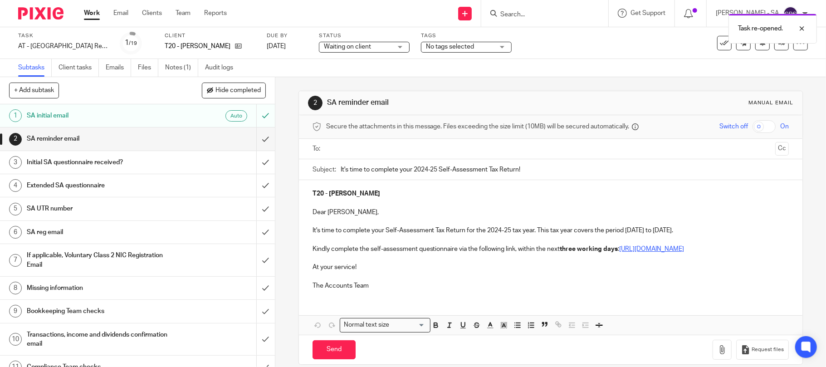
click at [380, 149] on input "text" at bounding box center [550, 149] width 443 height 10
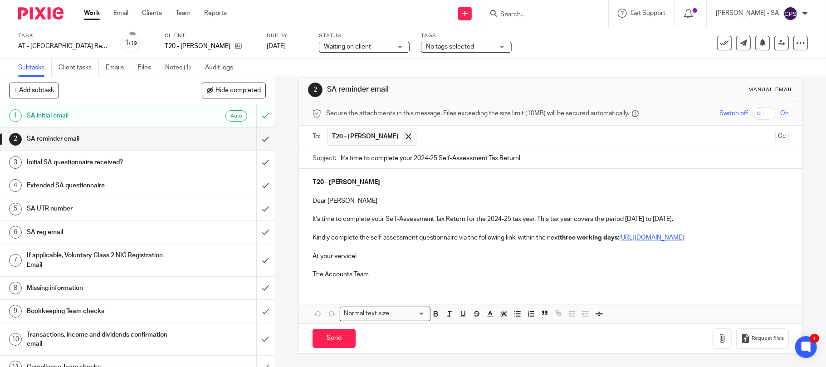
scroll to position [24, 0]
click at [326, 338] on input "Send" at bounding box center [333, 338] width 43 height 20
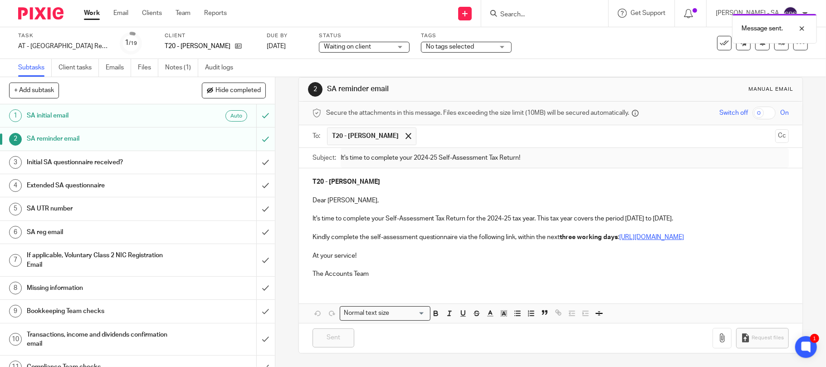
type input "Sent"
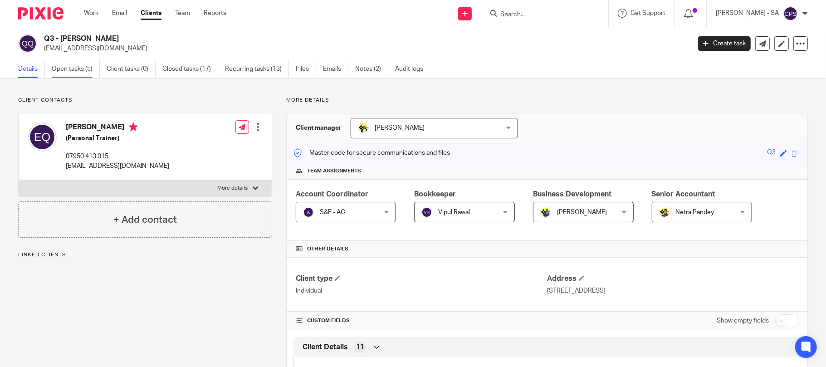
click at [76, 66] on link "Open tasks (5)" at bounding box center [76, 69] width 48 height 18
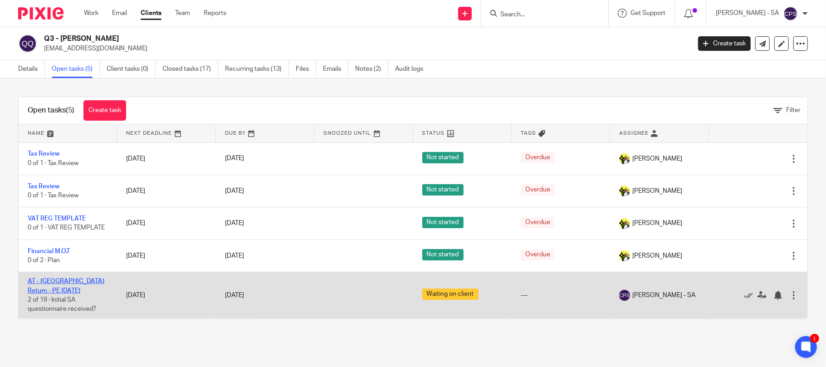
click at [74, 282] on link "AT - [GEOGRAPHIC_DATA] Return - PE [DATE]" at bounding box center [66, 285] width 77 height 15
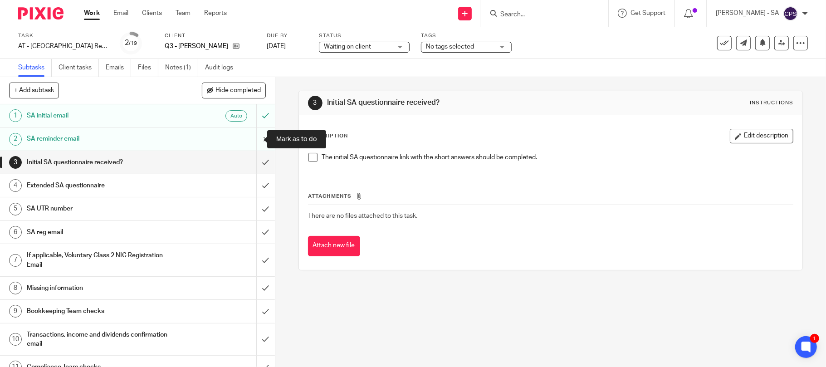
click at [254, 138] on input "submit" at bounding box center [137, 138] width 275 height 23
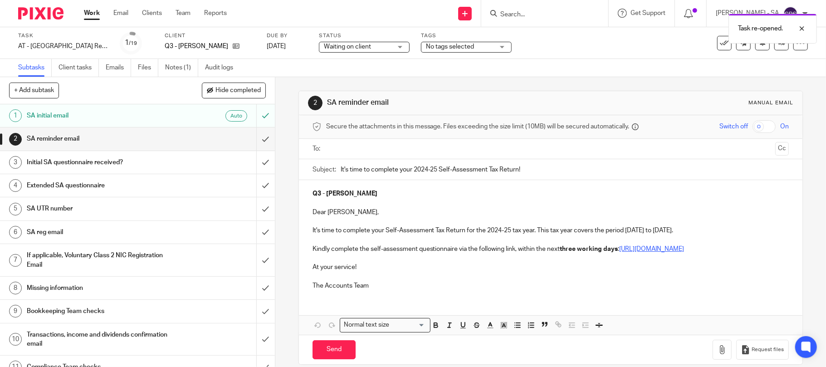
click at [383, 150] on input "text" at bounding box center [550, 149] width 443 height 10
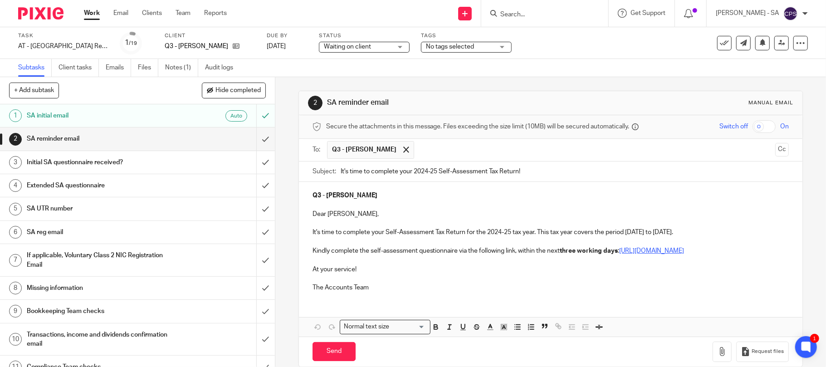
scroll to position [24, 0]
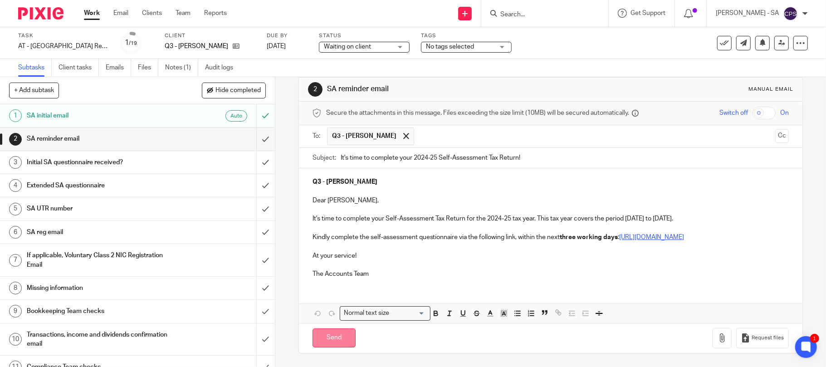
click at [325, 342] on input "Send" at bounding box center [333, 338] width 43 height 20
type input "Sent"
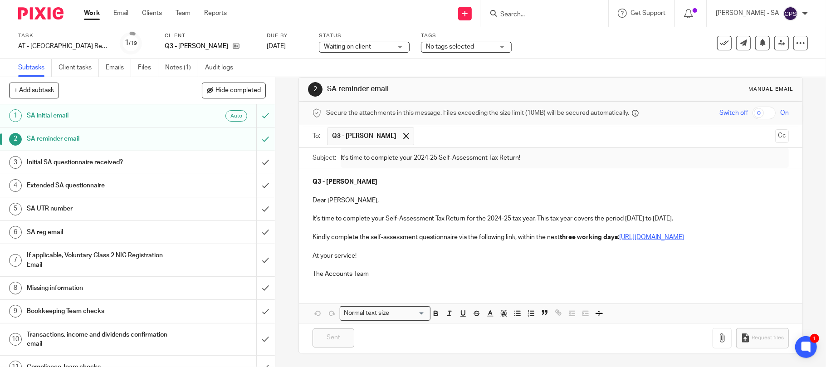
click at [551, 10] on form at bounding box center [547, 13] width 97 height 11
click at [550, 11] on input "Search" at bounding box center [540, 15] width 82 height 8
type input "k52"
click at [543, 43] on link at bounding box center [574, 39] width 153 height 21
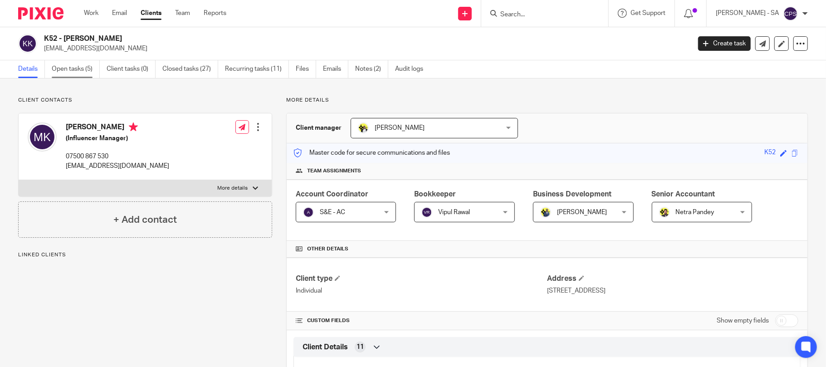
click at [74, 71] on link "Open tasks (5)" at bounding box center [76, 69] width 48 height 18
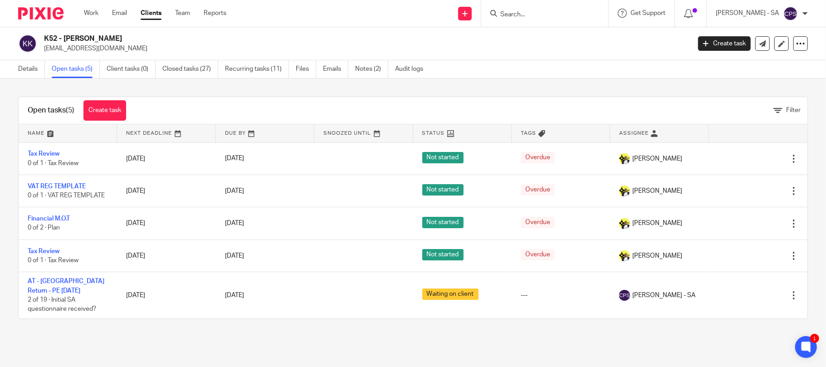
click at [532, 13] on input "Search" at bounding box center [540, 15] width 82 height 8
type input "b26"
click at [568, 40] on link at bounding box center [574, 39] width 153 height 21
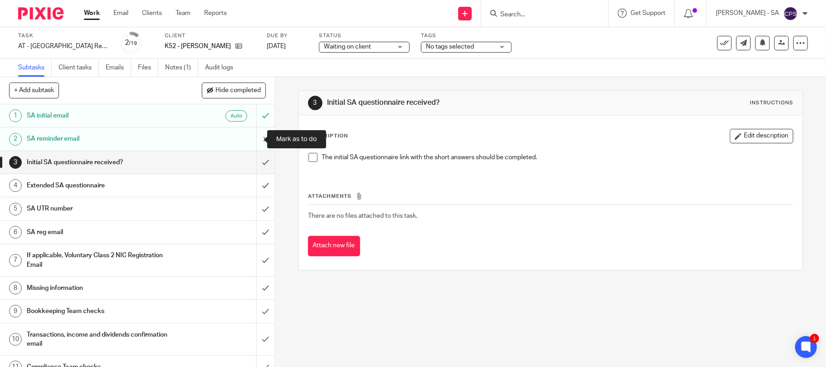
click at [254, 140] on input "submit" at bounding box center [137, 138] width 275 height 23
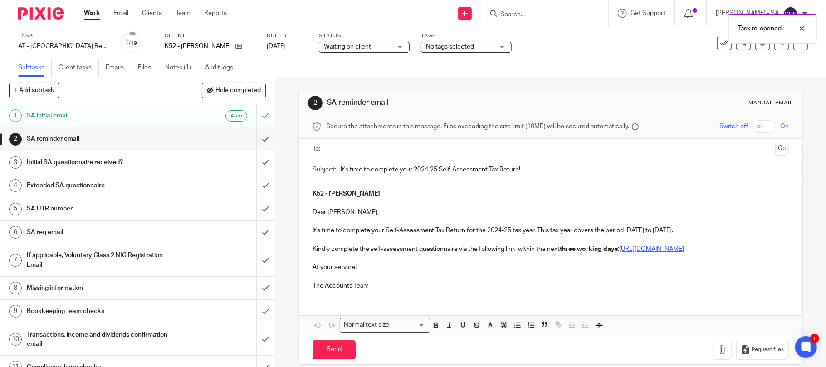
scroll to position [22, 0]
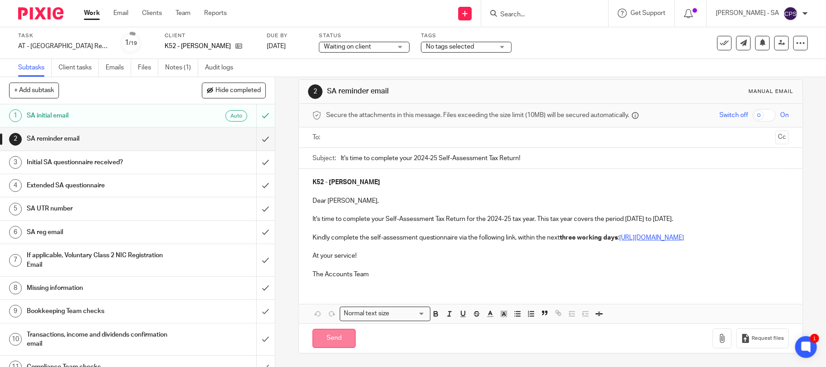
click at [335, 338] on input "Send" at bounding box center [333, 339] width 43 height 20
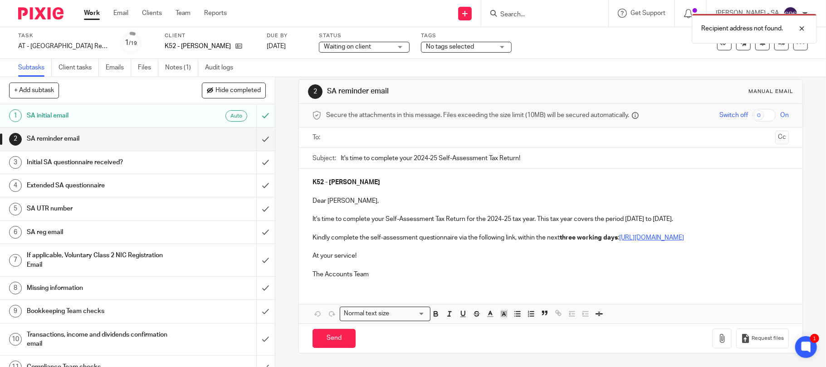
click at [360, 132] on input "text" at bounding box center [550, 137] width 443 height 10
click at [333, 343] on input "Send" at bounding box center [333, 338] width 43 height 20
type input "Sent"
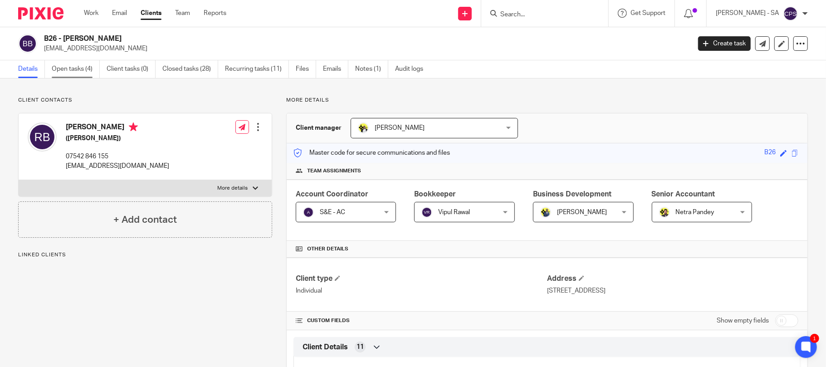
click at [69, 66] on link "Open tasks (4)" at bounding box center [76, 69] width 48 height 18
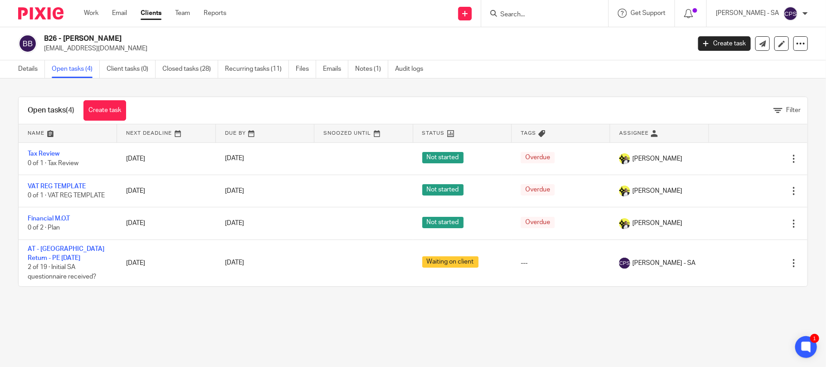
click at [552, 12] on input "Search" at bounding box center [540, 15] width 82 height 8
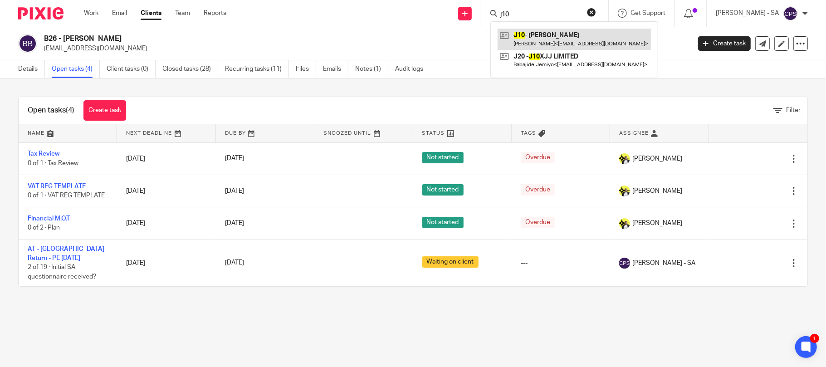
type input "j10"
click at [575, 40] on link at bounding box center [574, 39] width 153 height 21
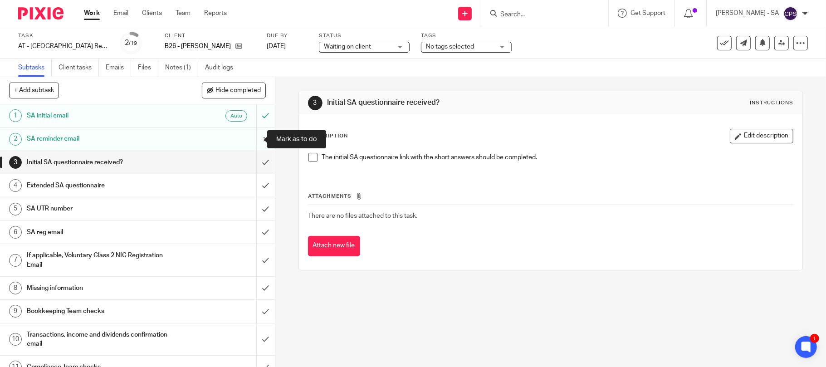
click at [254, 138] on input "submit" at bounding box center [137, 138] width 275 height 23
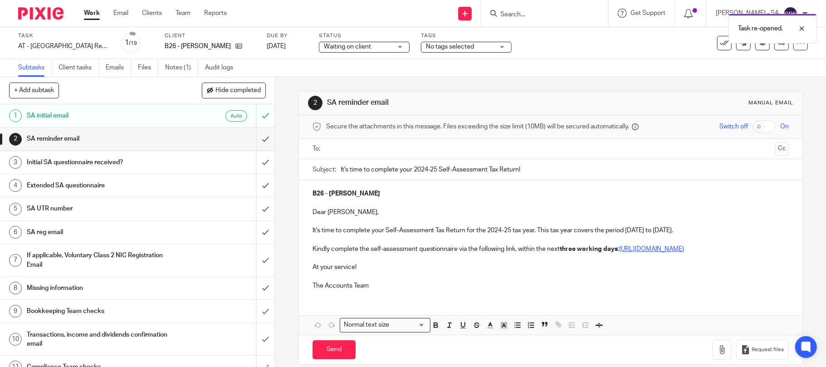
click at [354, 149] on input "text" at bounding box center [550, 149] width 443 height 10
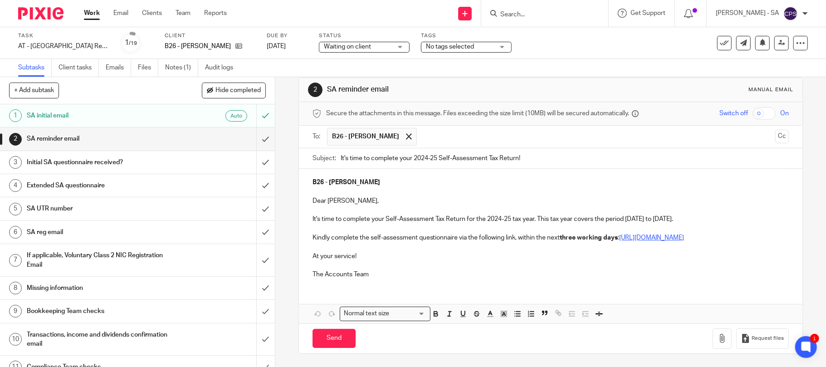
scroll to position [24, 0]
click at [327, 334] on input "Send" at bounding box center [333, 338] width 43 height 20
type input "Sent"
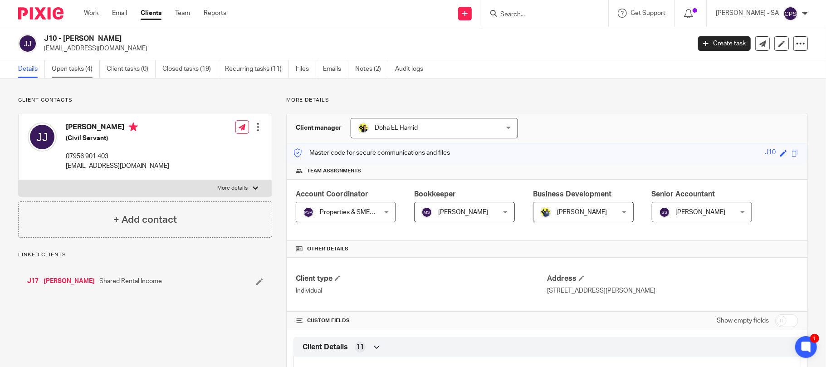
click at [69, 70] on link "Open tasks (4)" at bounding box center [76, 69] width 48 height 18
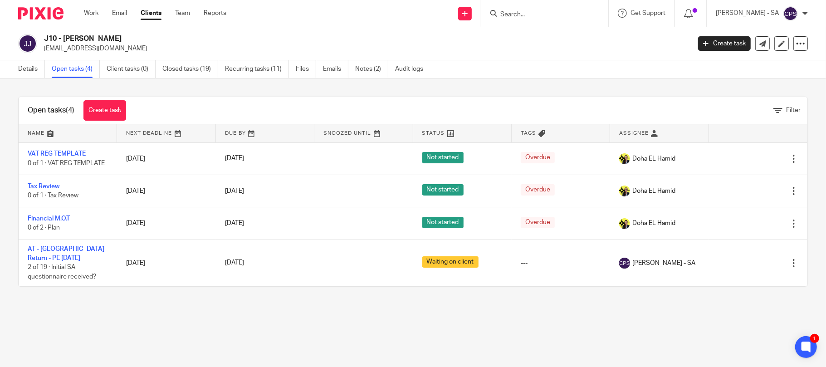
click at [523, 17] on input "Search" at bounding box center [540, 15] width 82 height 8
type input "m36"
click at [545, 39] on link at bounding box center [574, 39] width 153 height 21
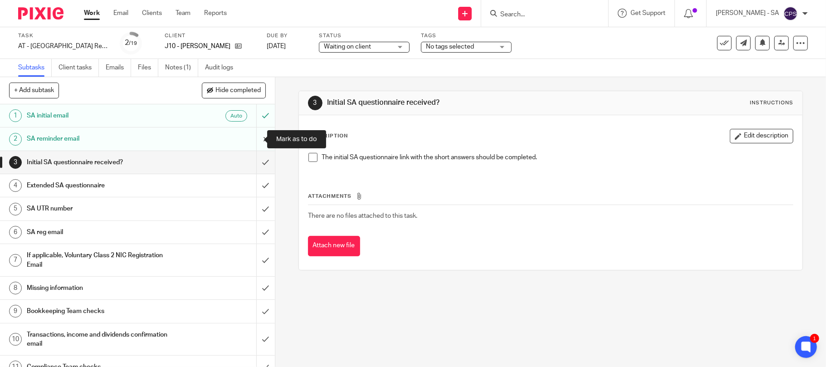
click at [252, 138] on input "submit" at bounding box center [137, 138] width 275 height 23
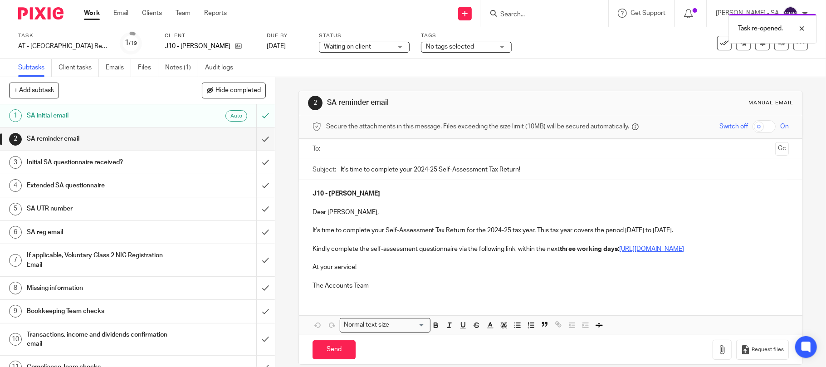
click at [368, 151] on input "text" at bounding box center [550, 149] width 443 height 10
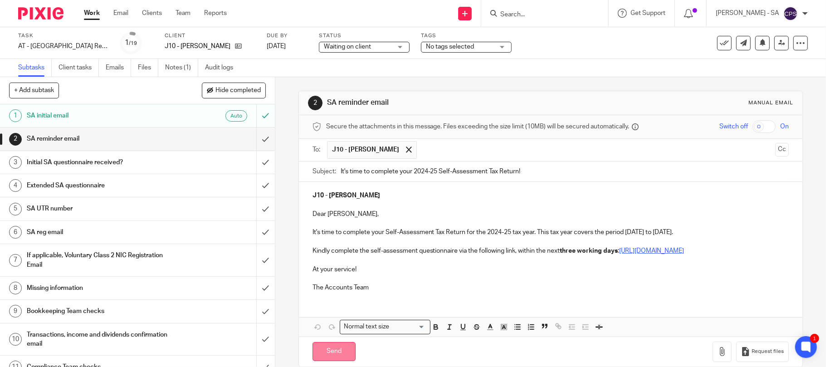
click at [324, 360] on input "Send" at bounding box center [333, 352] width 43 height 20
type input "Sent"
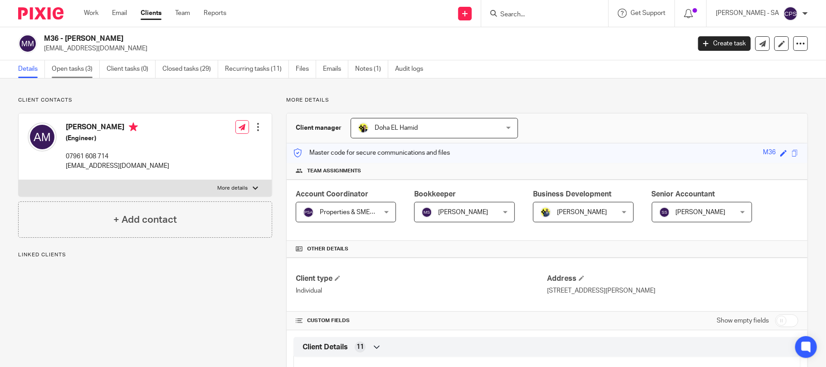
click at [73, 66] on link "Open tasks (3)" at bounding box center [76, 69] width 48 height 18
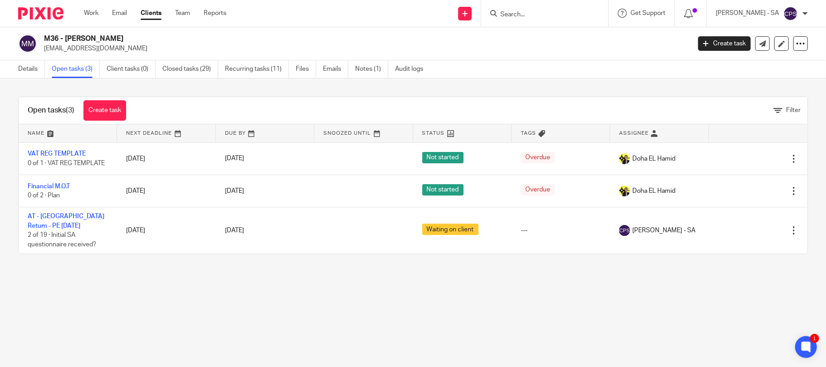
click at [542, 11] on input "Search" at bounding box center [540, 15] width 82 height 8
type input "w8"
click at [557, 43] on link at bounding box center [574, 39] width 153 height 21
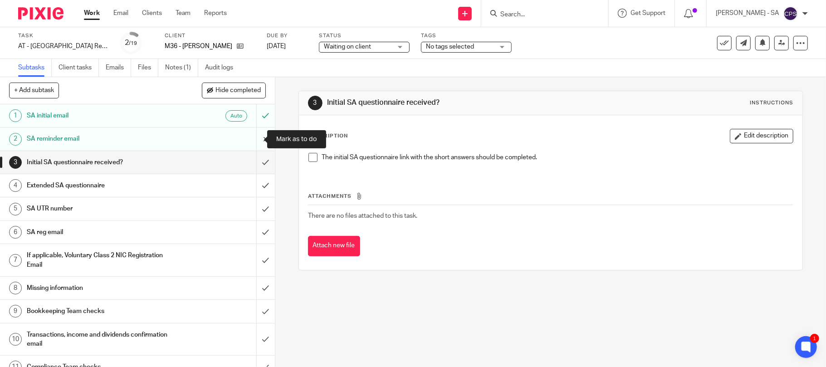
click at [253, 139] on input "submit" at bounding box center [137, 138] width 275 height 23
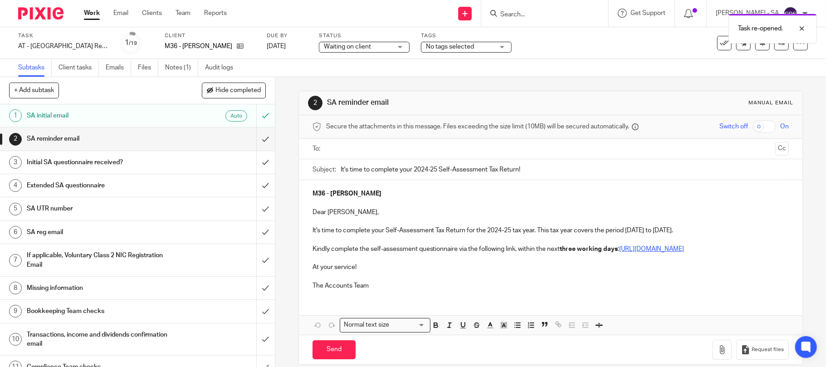
click at [373, 149] on input "text" at bounding box center [550, 149] width 443 height 10
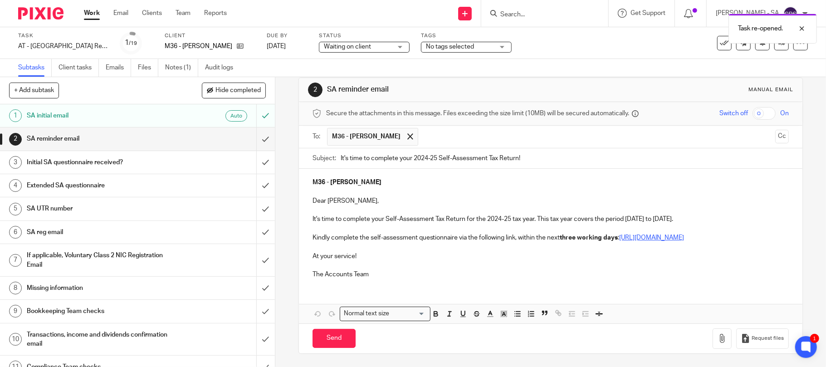
scroll to position [24, 0]
click at [330, 338] on input "Send" at bounding box center [333, 338] width 43 height 20
type input "Sent"
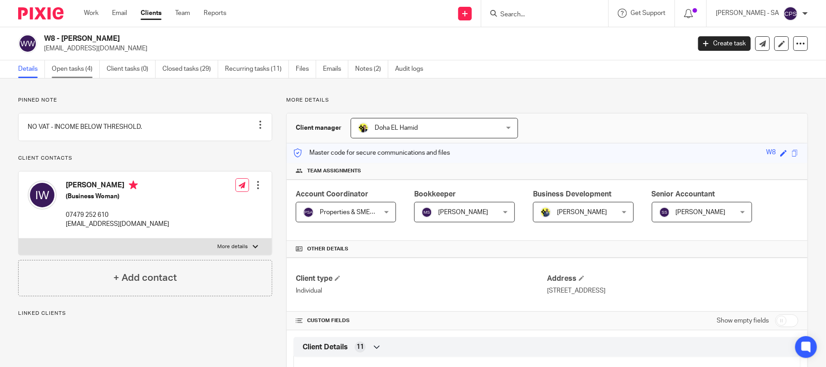
click at [71, 72] on link "Open tasks (4)" at bounding box center [76, 69] width 48 height 18
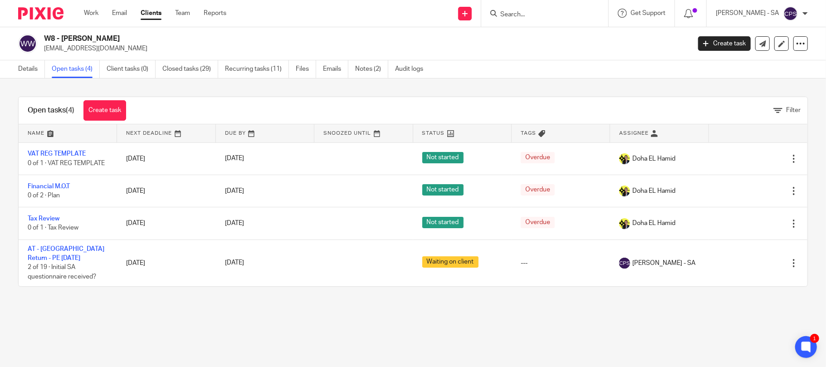
click at [531, 11] on input "Search" at bounding box center [540, 15] width 82 height 8
type input "o67"
click at [563, 39] on link at bounding box center [570, 39] width 144 height 21
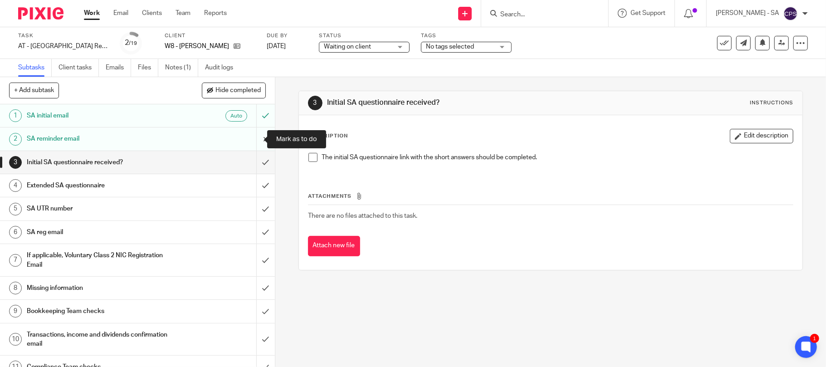
click at [254, 138] on input "submit" at bounding box center [137, 138] width 275 height 23
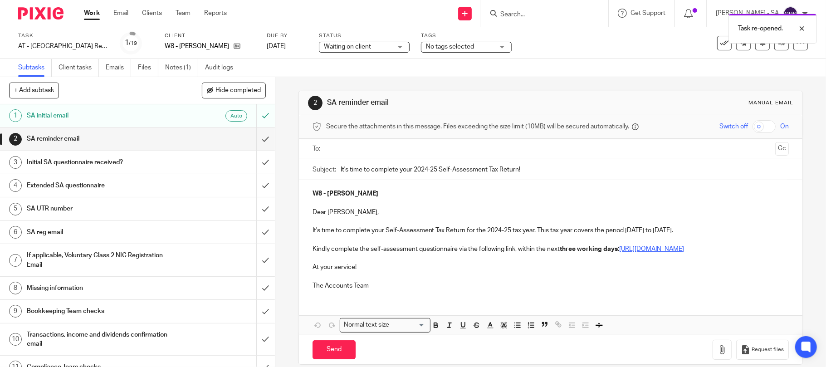
click at [389, 153] on input "text" at bounding box center [550, 149] width 443 height 10
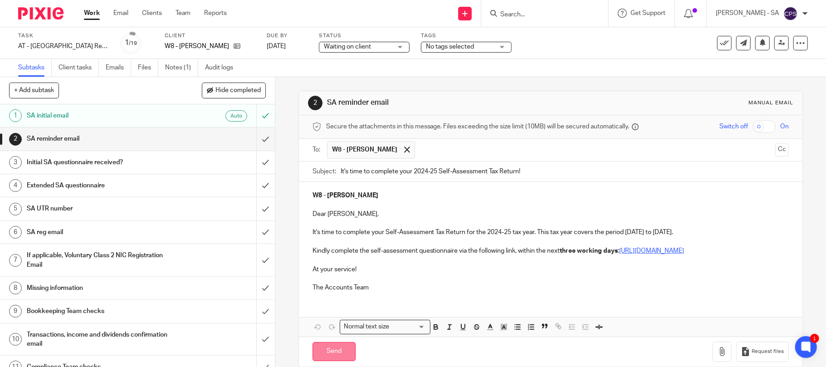
click at [327, 360] on input "Send" at bounding box center [333, 352] width 43 height 20
type input "Sent"
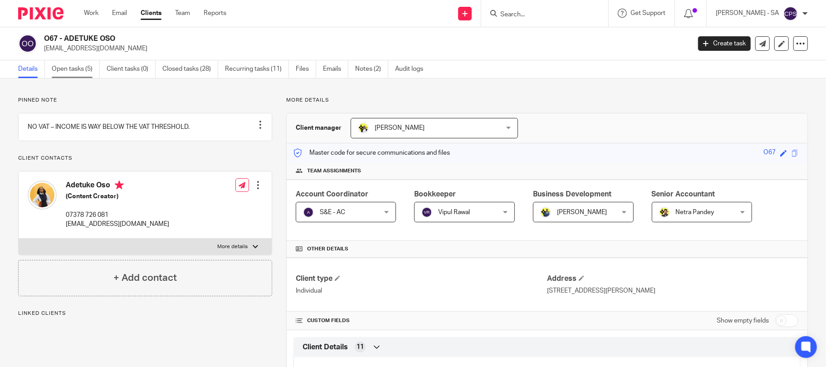
click at [71, 68] on link "Open tasks (5)" at bounding box center [76, 69] width 48 height 18
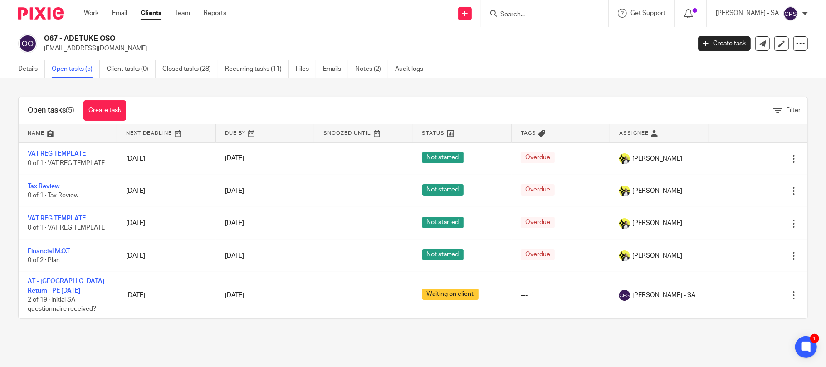
click at [521, 13] on input "Search" at bounding box center [540, 15] width 82 height 8
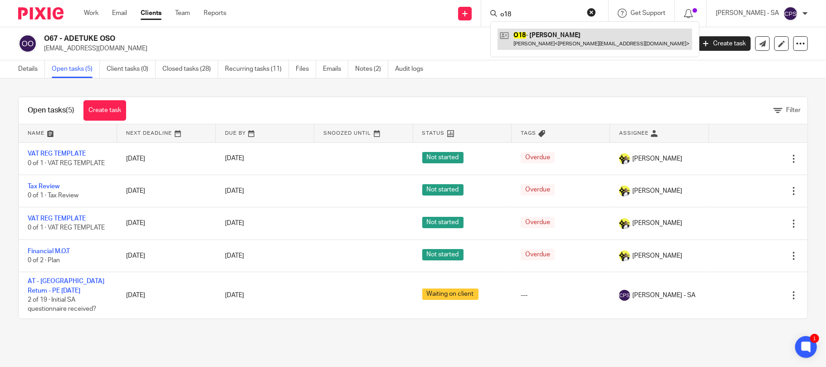
type input "o18"
click at [571, 33] on link at bounding box center [595, 39] width 195 height 21
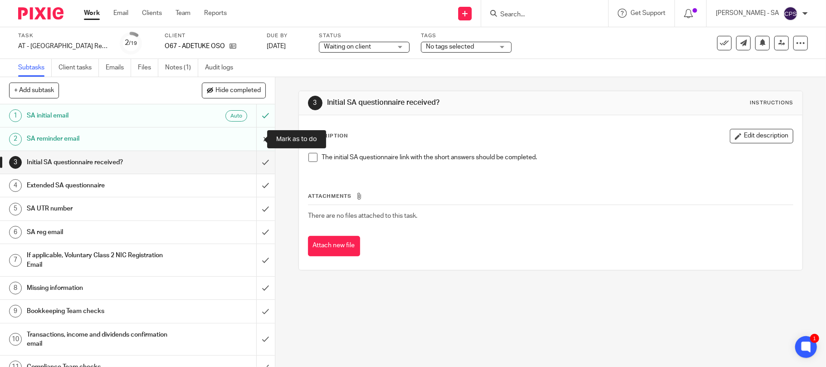
click at [252, 139] on input "submit" at bounding box center [137, 138] width 275 height 23
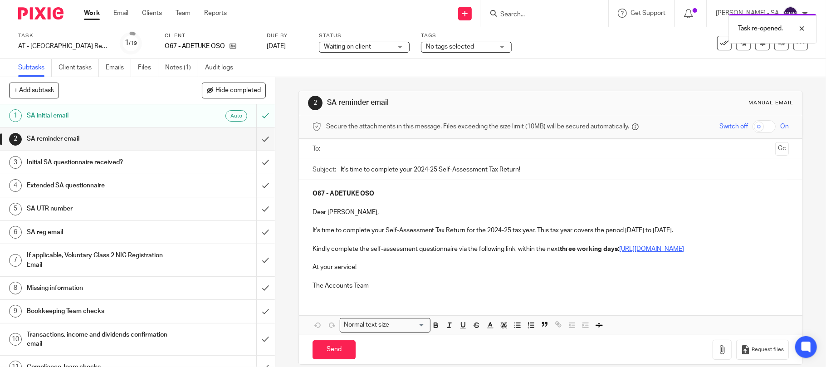
click at [355, 146] on input "text" at bounding box center [550, 149] width 443 height 10
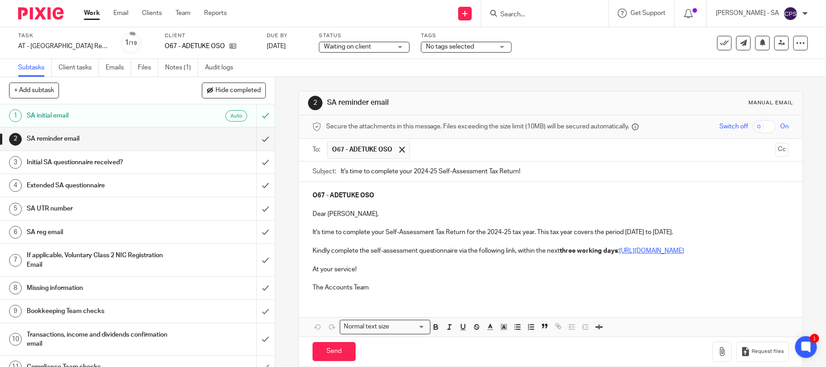
scroll to position [24, 0]
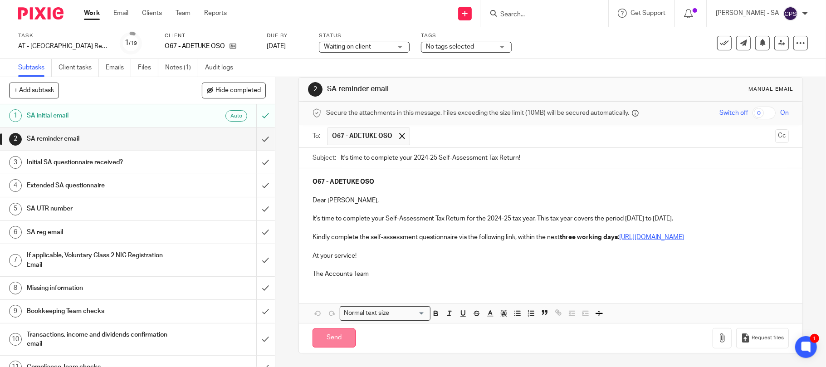
click at [327, 340] on input "Send" at bounding box center [333, 338] width 43 height 20
type input "Sent"
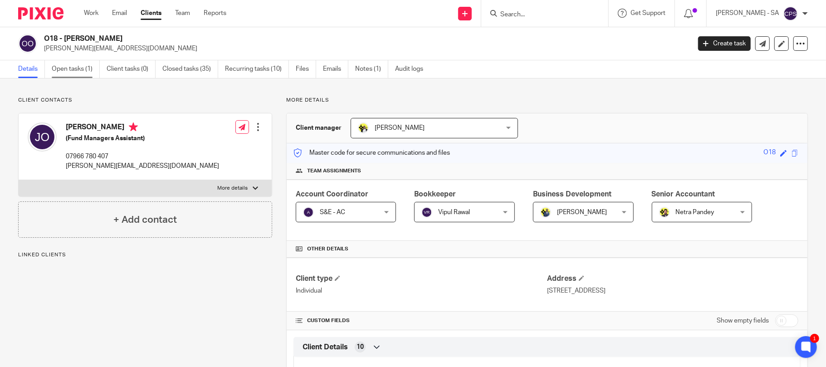
click at [73, 67] on link "Open tasks (1)" at bounding box center [76, 69] width 48 height 18
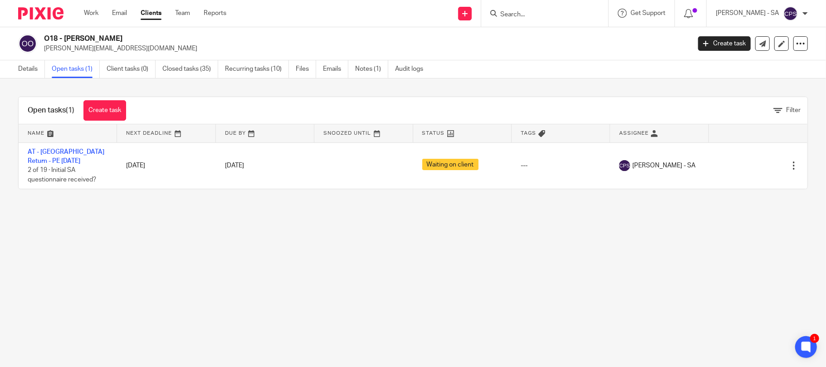
click at [507, 14] on input "Search" at bounding box center [540, 15] width 82 height 8
type input "b66"
click at [556, 39] on link at bounding box center [574, 39] width 153 height 21
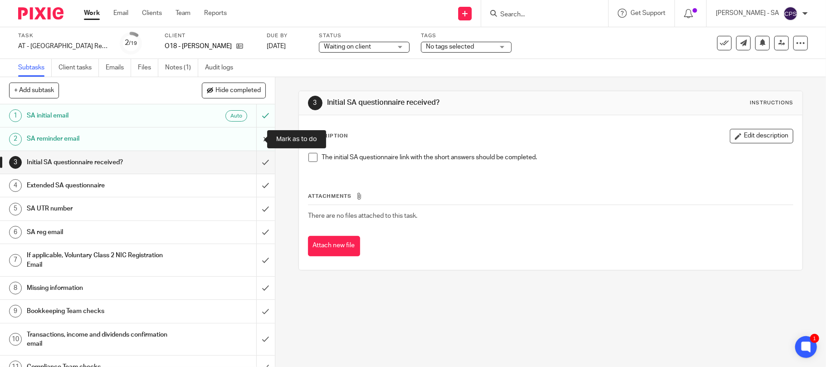
click at [253, 138] on input "submit" at bounding box center [137, 138] width 275 height 23
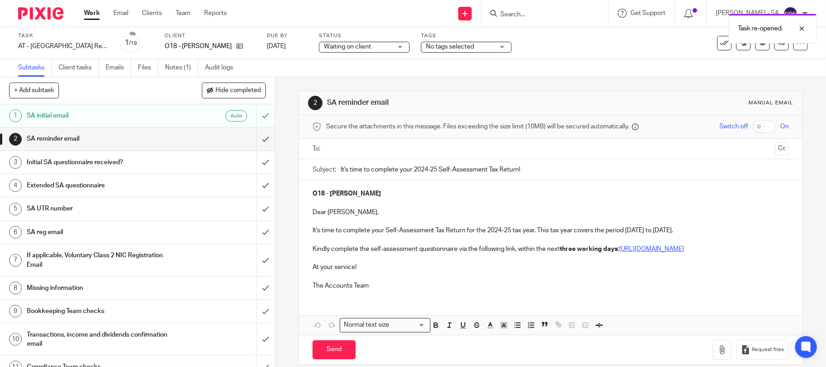
click at [358, 148] on input "text" at bounding box center [550, 149] width 443 height 10
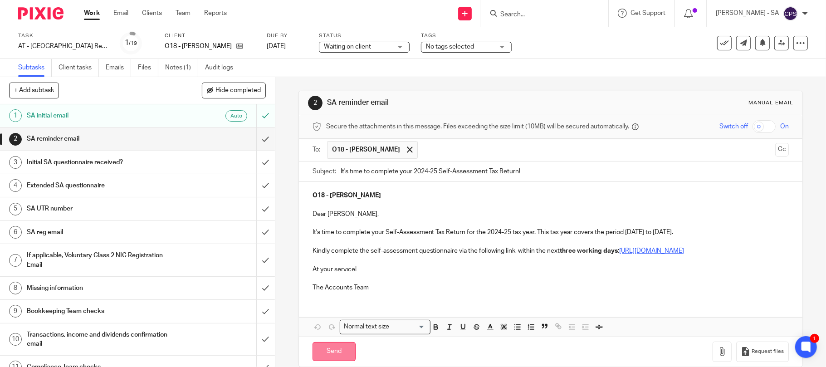
click at [329, 361] on input "Send" at bounding box center [333, 352] width 43 height 20
type input "Sent"
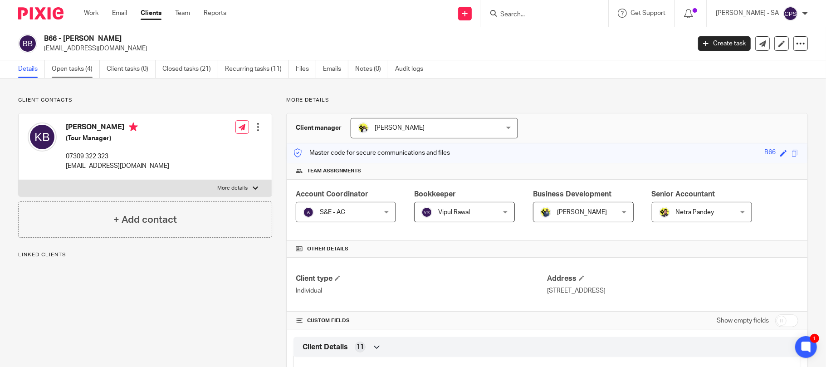
click at [71, 69] on link "Open tasks (4)" at bounding box center [76, 69] width 48 height 18
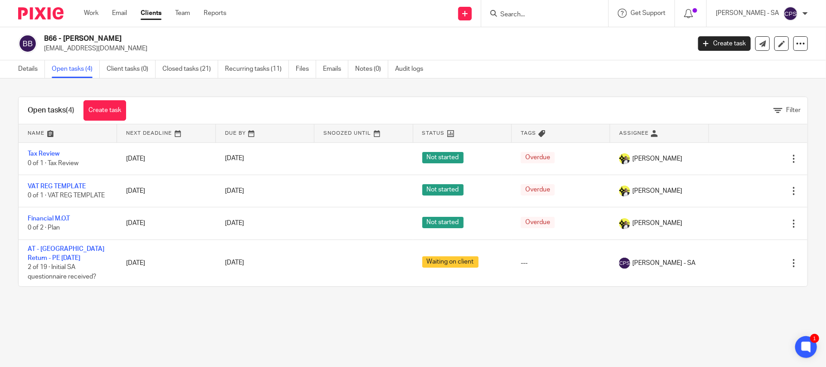
click at [522, 10] on form at bounding box center [547, 13] width 97 height 11
click at [523, 12] on input "Search" at bounding box center [540, 15] width 82 height 8
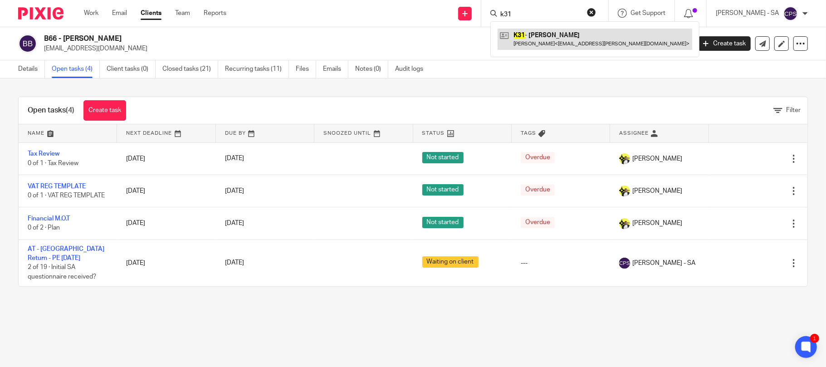
type input "k31"
click at [591, 39] on link at bounding box center [595, 39] width 195 height 21
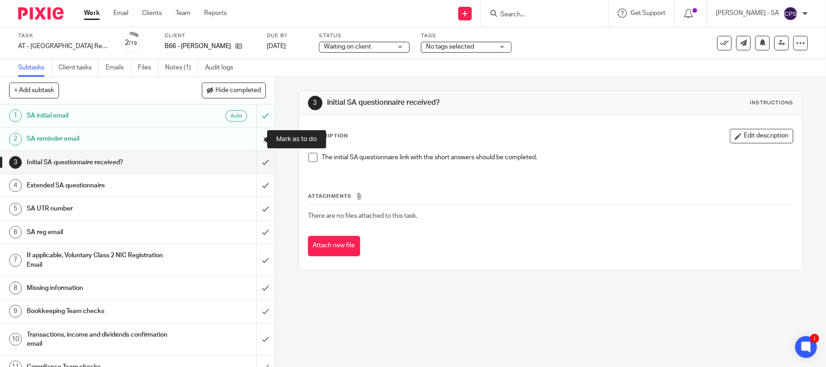
click at [253, 138] on input "submit" at bounding box center [137, 138] width 275 height 23
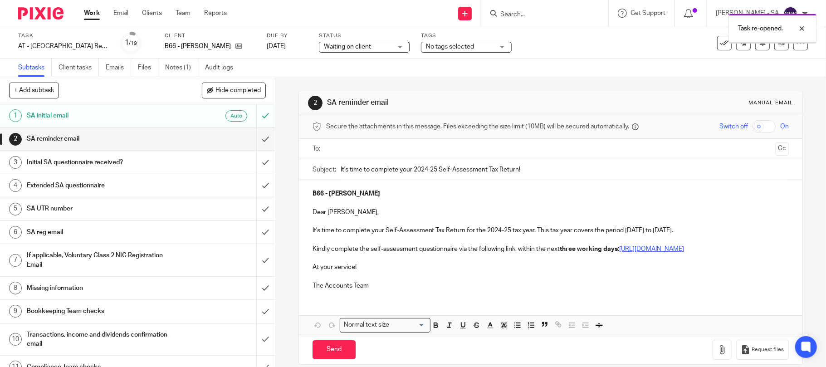
click at [343, 149] on input "text" at bounding box center [550, 149] width 443 height 10
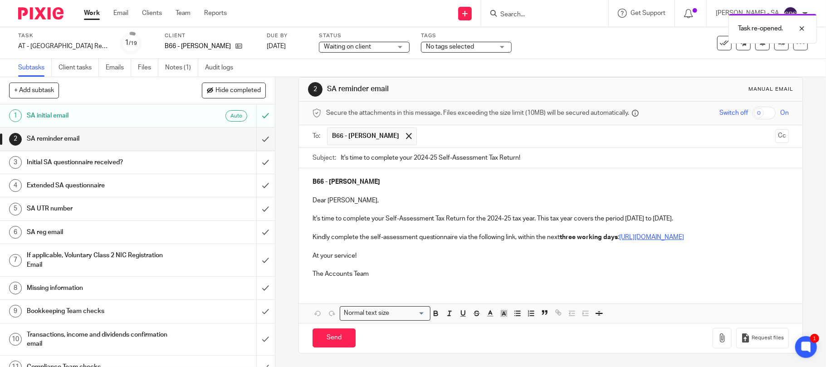
scroll to position [24, 0]
click at [329, 341] on input "Send" at bounding box center [333, 338] width 43 height 20
type input "Sent"
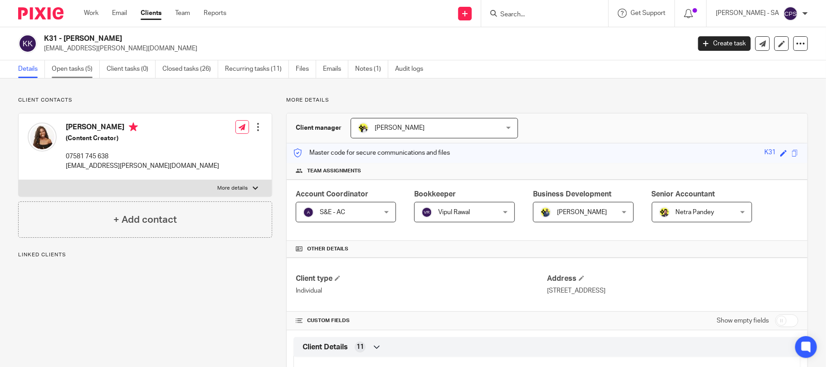
click at [64, 70] on link "Open tasks (5)" at bounding box center [76, 69] width 48 height 18
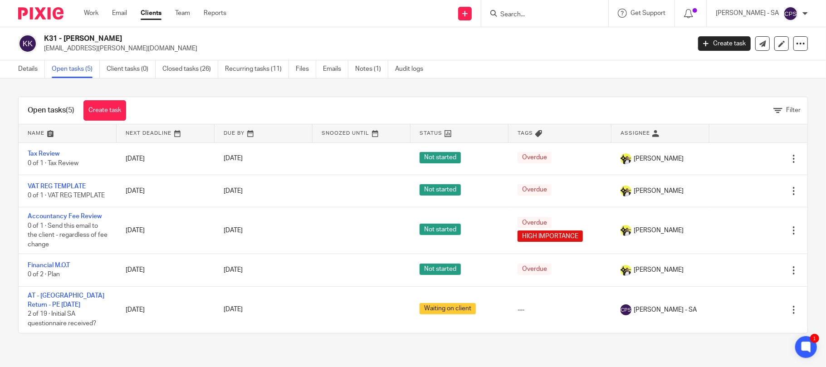
click at [519, 11] on input "Search" at bounding box center [540, 15] width 82 height 8
type input "m88"
click at [570, 40] on link at bounding box center [574, 39] width 153 height 21
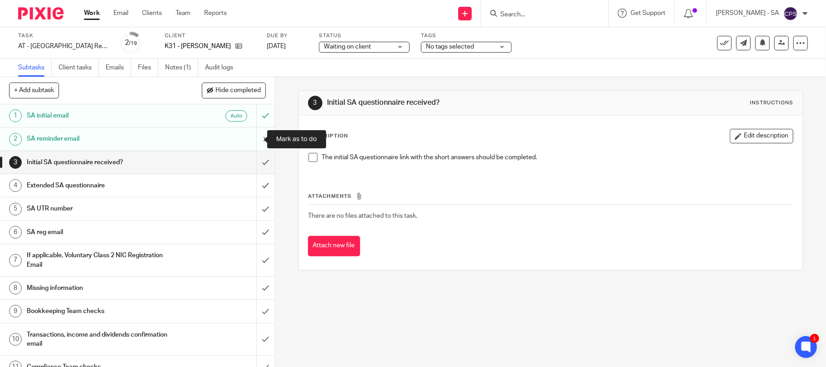
click at [254, 139] on input "submit" at bounding box center [137, 138] width 275 height 23
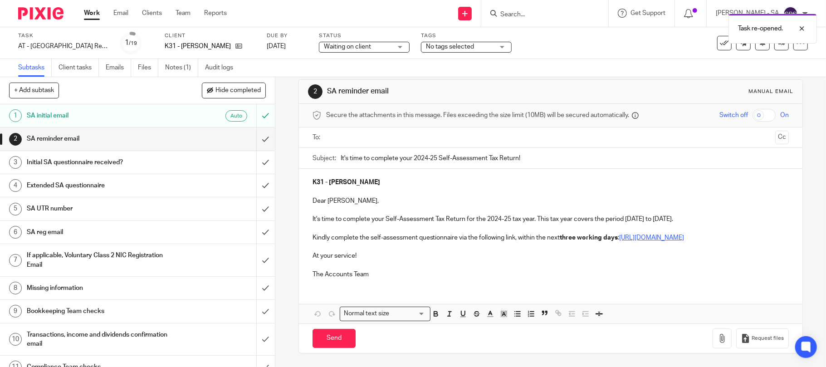
scroll to position [22, 0]
click at [320, 342] on input "Send" at bounding box center [333, 339] width 43 height 20
click at [366, 132] on input "text" at bounding box center [550, 137] width 443 height 10
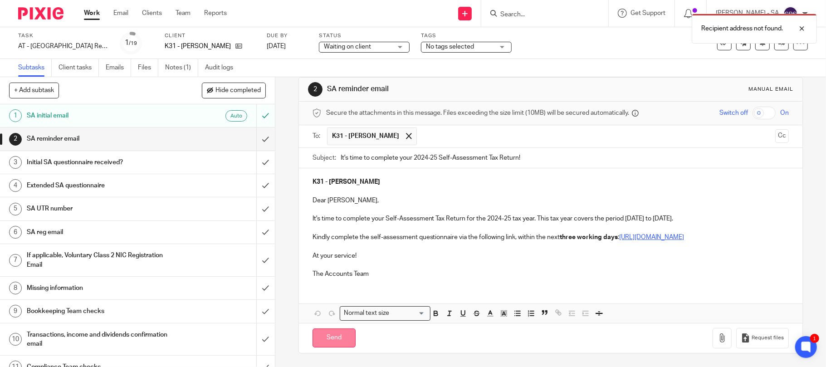
click at [328, 343] on input "Send" at bounding box center [333, 338] width 43 height 20
type input "Sent"
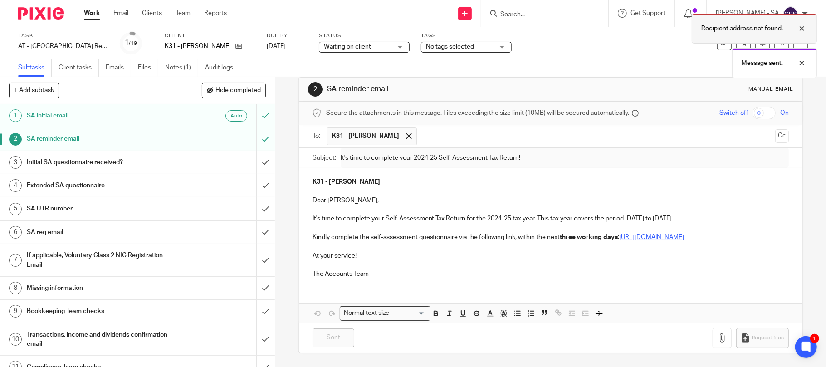
click at [801, 27] on div at bounding box center [795, 28] width 24 height 11
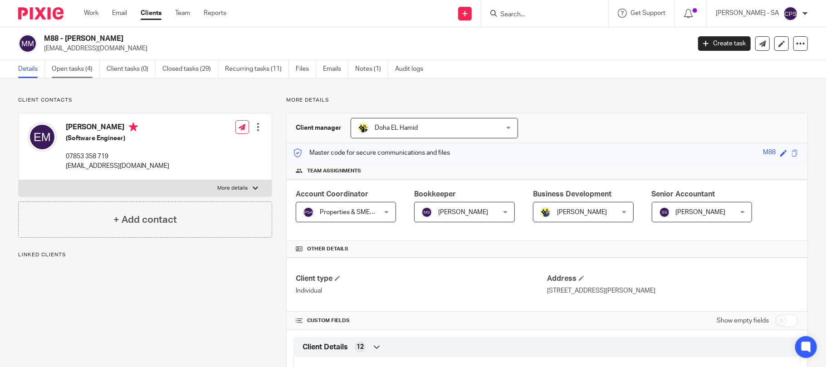
click at [82, 69] on link "Open tasks (4)" at bounding box center [76, 69] width 48 height 18
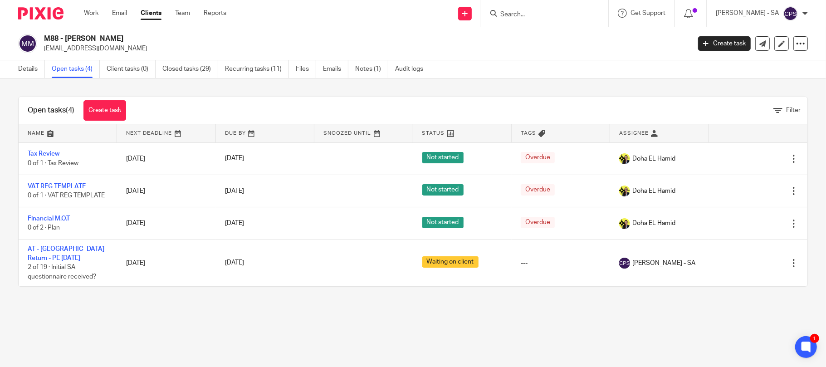
click at [532, 13] on input "Search" at bounding box center [540, 15] width 82 height 8
type input "k29"
click at [553, 40] on link at bounding box center [574, 39] width 153 height 21
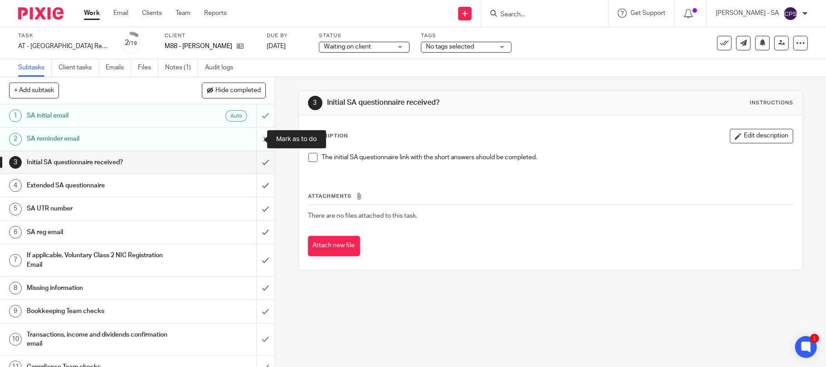
click at [251, 138] on input "submit" at bounding box center [137, 138] width 275 height 23
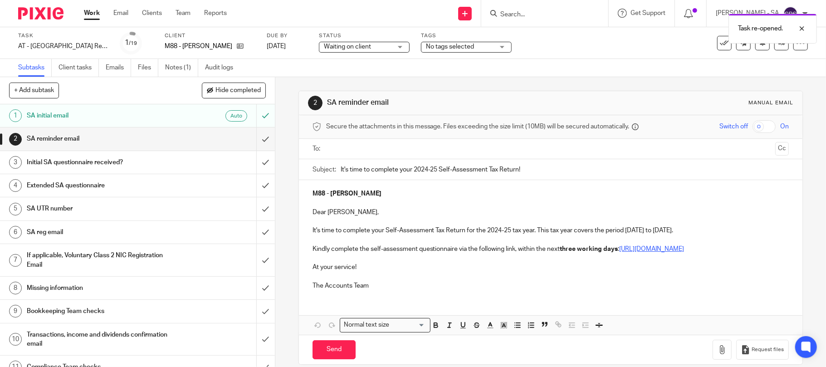
click at [358, 155] on ul at bounding box center [551, 149] width 449 height 15
click at [362, 151] on input "text" at bounding box center [550, 149] width 443 height 10
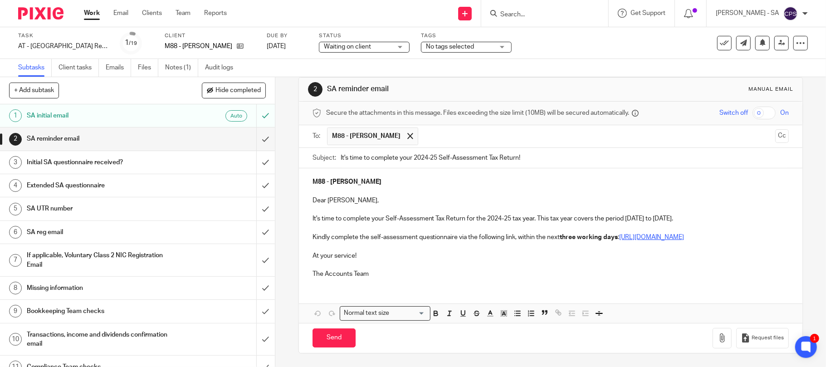
scroll to position [24, 0]
click at [327, 338] on input "Send" at bounding box center [333, 338] width 43 height 20
type input "Sent"
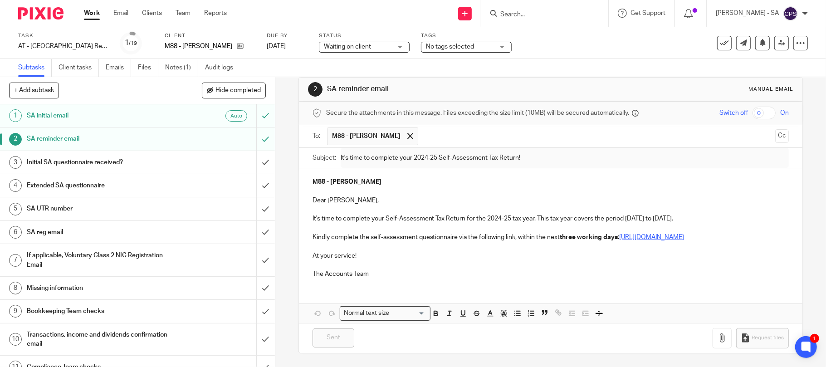
click at [521, 11] on input "Search" at bounding box center [540, 15] width 82 height 8
type input "r8"
click at [578, 39] on link at bounding box center [574, 39] width 153 height 21
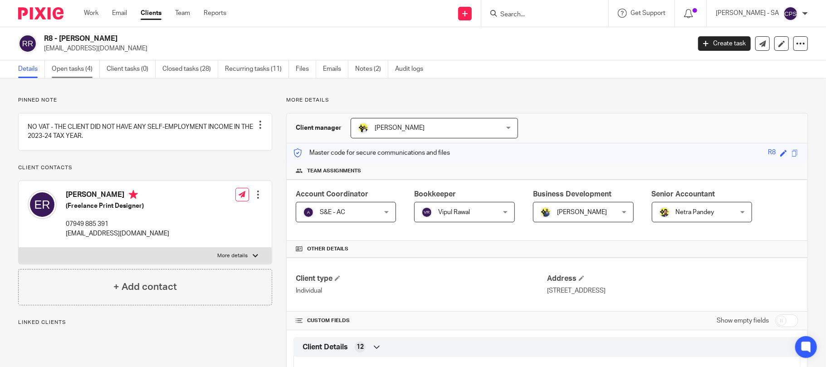
click at [71, 68] on link "Open tasks (4)" at bounding box center [76, 69] width 48 height 18
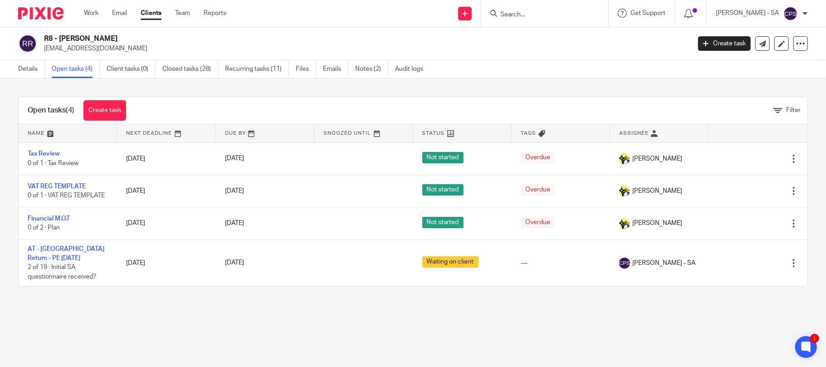
click at [532, 11] on input "Search" at bounding box center [540, 15] width 82 height 8
type input "a58"
click at [563, 44] on link at bounding box center [574, 39] width 153 height 21
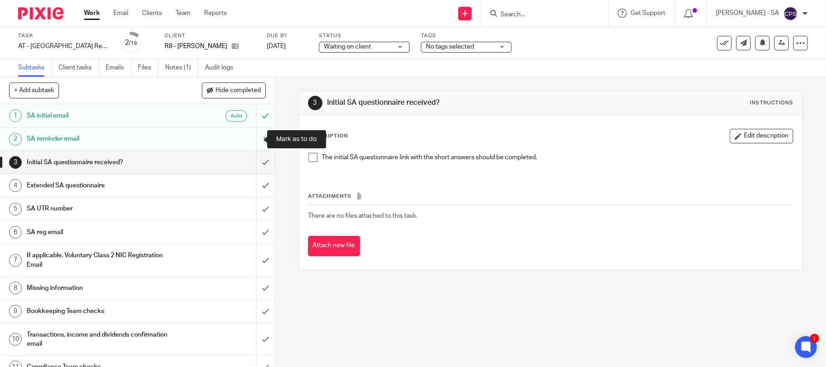
click at [253, 137] on input "submit" at bounding box center [137, 138] width 275 height 23
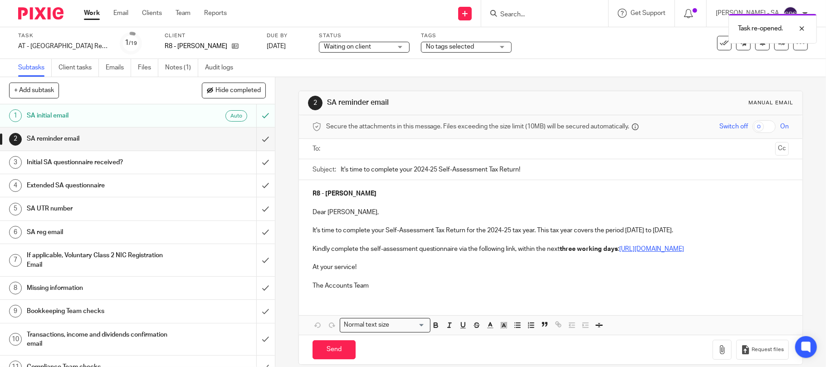
click at [362, 147] on input "text" at bounding box center [550, 149] width 443 height 10
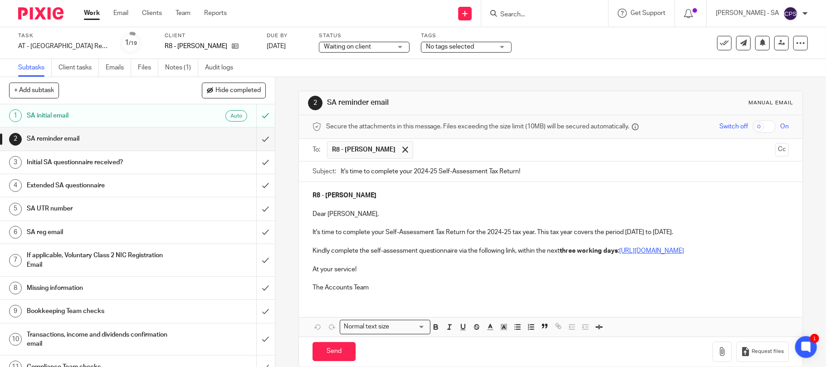
scroll to position [24, 0]
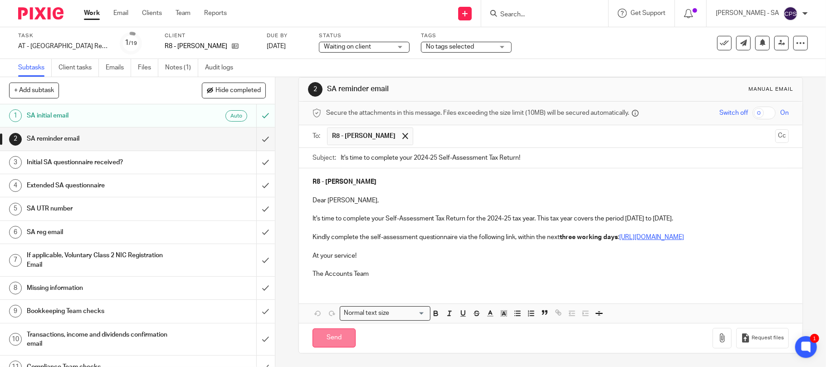
click at [336, 338] on input "Send" at bounding box center [333, 338] width 43 height 20
type input "Sent"
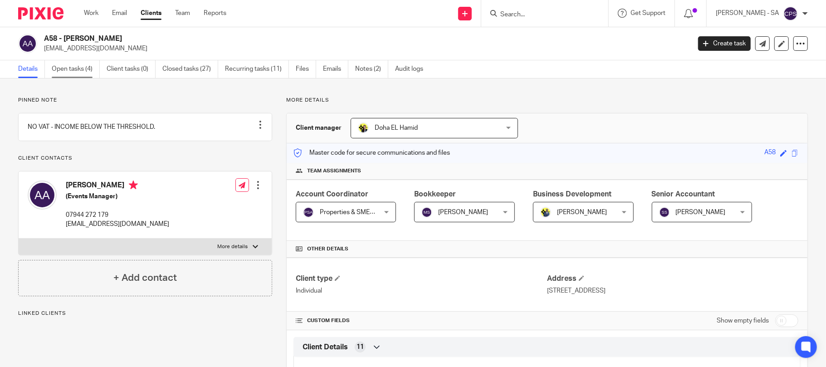
click at [72, 68] on link "Open tasks (4)" at bounding box center [76, 69] width 48 height 18
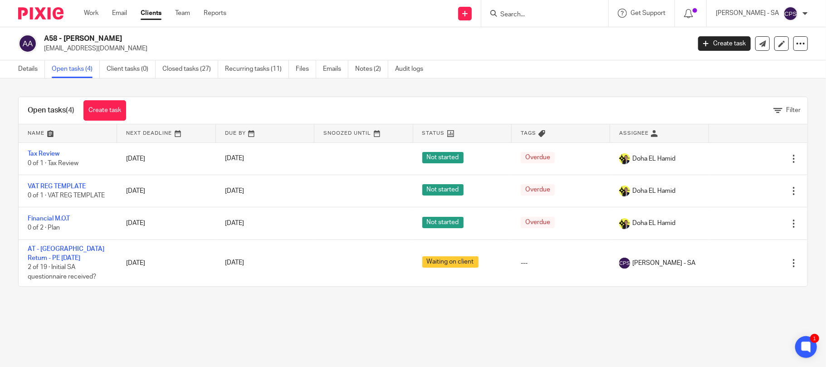
click at [532, 11] on input "Search" at bounding box center [540, 15] width 82 height 8
type input "a82"
click at [564, 42] on link at bounding box center [574, 39] width 153 height 21
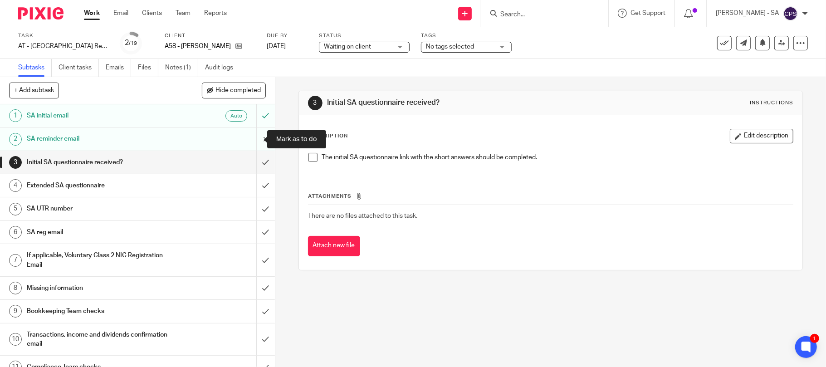
click at [254, 137] on input "submit" at bounding box center [137, 138] width 275 height 23
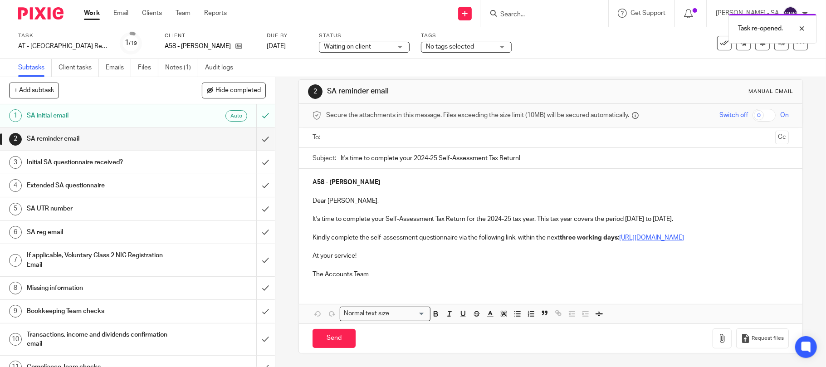
scroll to position [22, 0]
click at [337, 132] on input "text" at bounding box center [550, 137] width 443 height 10
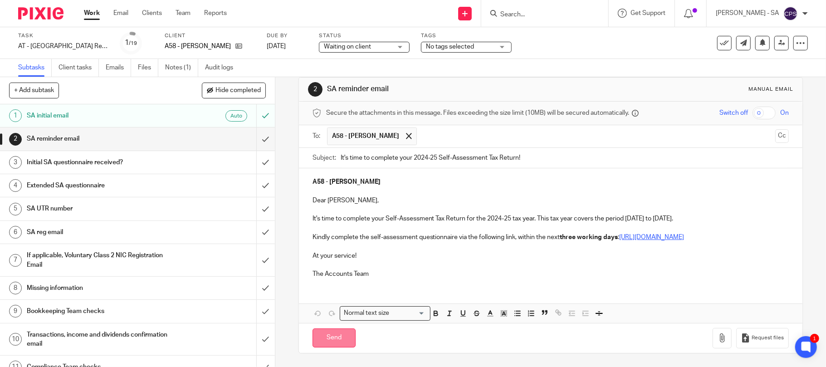
click at [327, 339] on input "Send" at bounding box center [333, 338] width 43 height 20
type input "Sent"
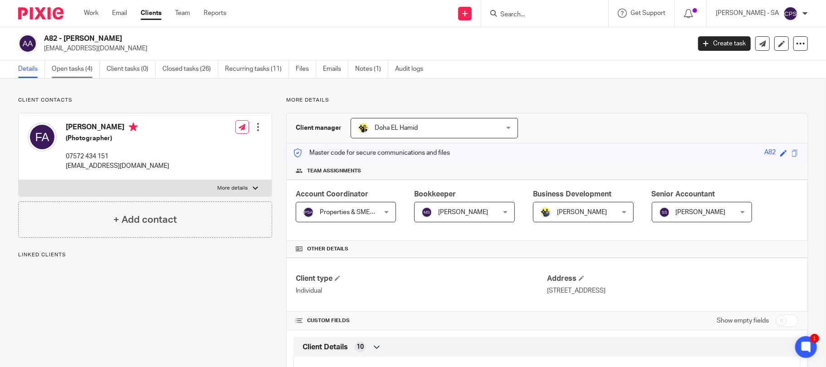
click at [71, 70] on link "Open tasks (4)" at bounding box center [76, 69] width 48 height 18
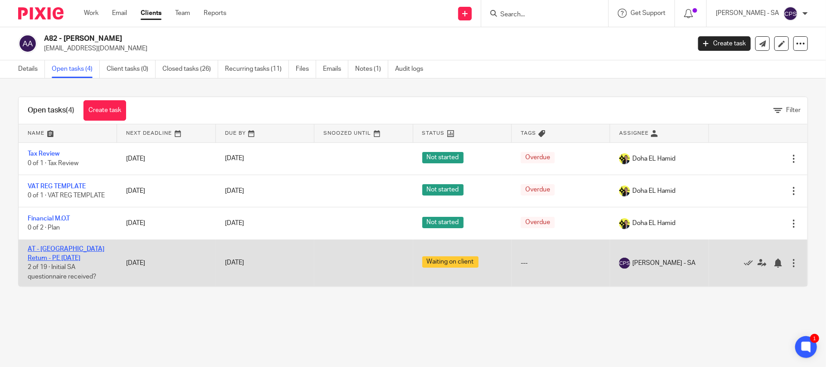
click at [71, 249] on link "AT - SA Return - PE 05-04-2025" at bounding box center [66, 253] width 77 height 15
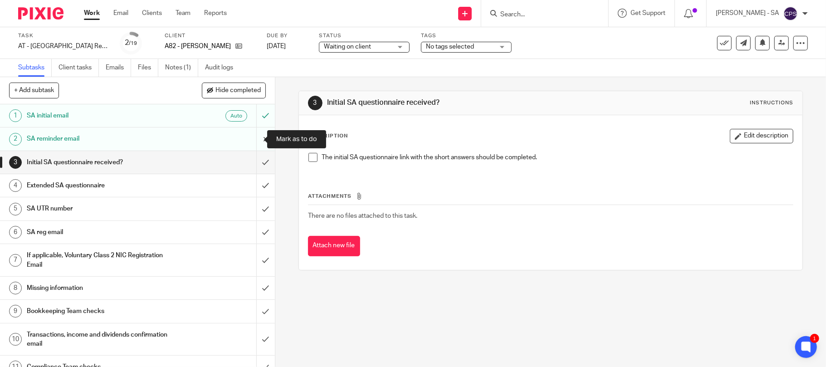
click at [252, 138] on input "submit" at bounding box center [137, 138] width 275 height 23
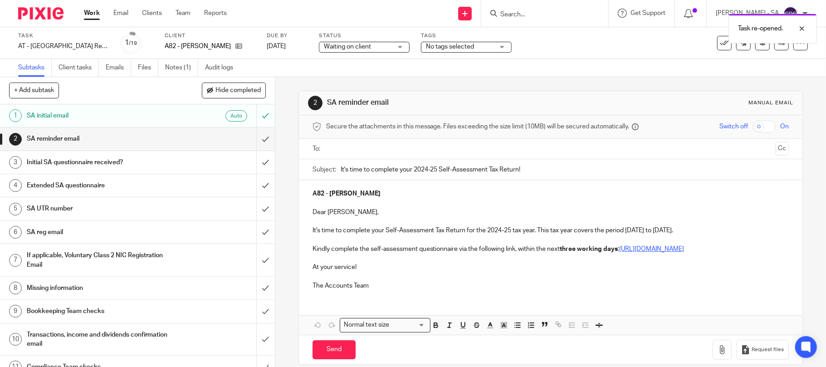
click at [380, 146] on input "text" at bounding box center [550, 149] width 443 height 10
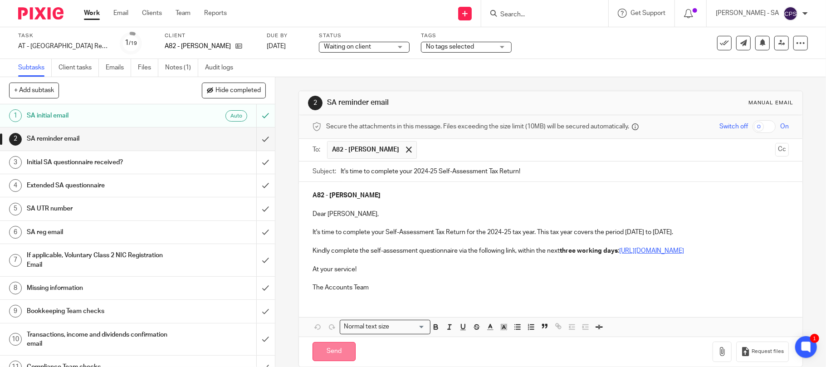
click at [325, 361] on input "Send" at bounding box center [333, 352] width 43 height 20
type input "Sent"
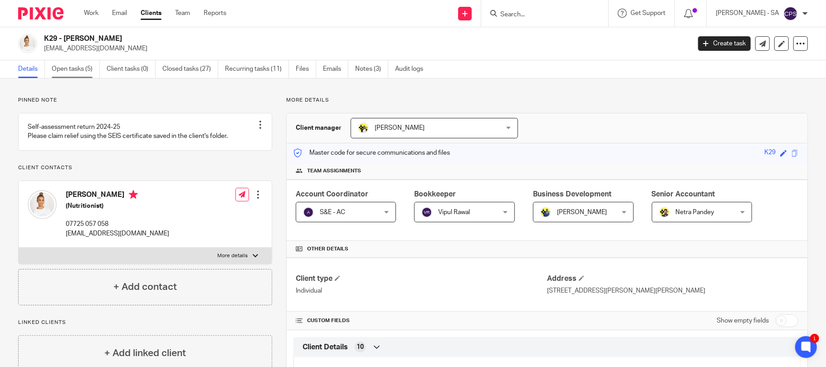
click at [73, 70] on link "Open tasks (5)" at bounding box center [76, 69] width 48 height 18
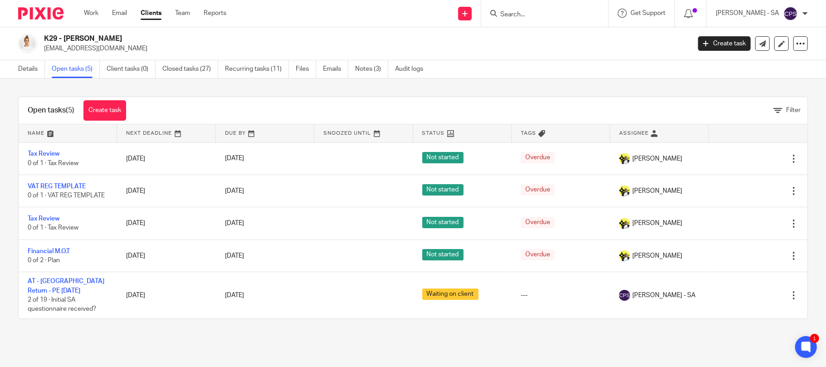
click at [542, 15] on input "Search" at bounding box center [540, 15] width 82 height 8
type input "m57"
click at [552, 42] on link at bounding box center [574, 39] width 153 height 21
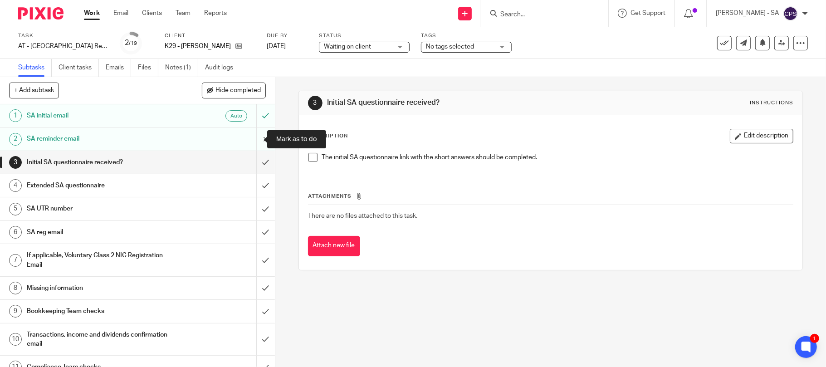
click at [254, 140] on input "submit" at bounding box center [137, 138] width 275 height 23
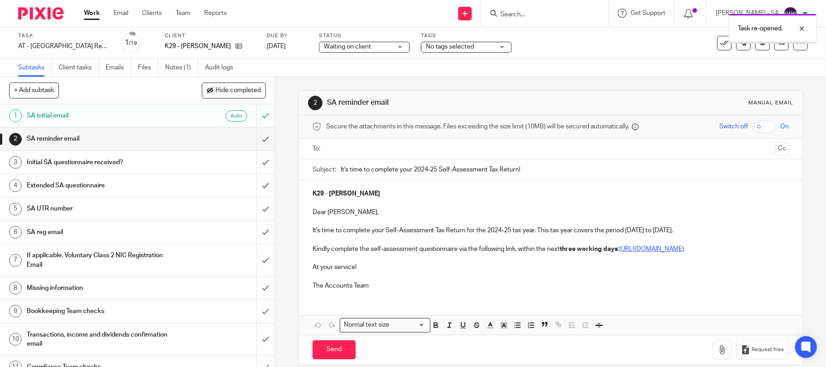
click at [353, 148] on input "text" at bounding box center [550, 149] width 443 height 10
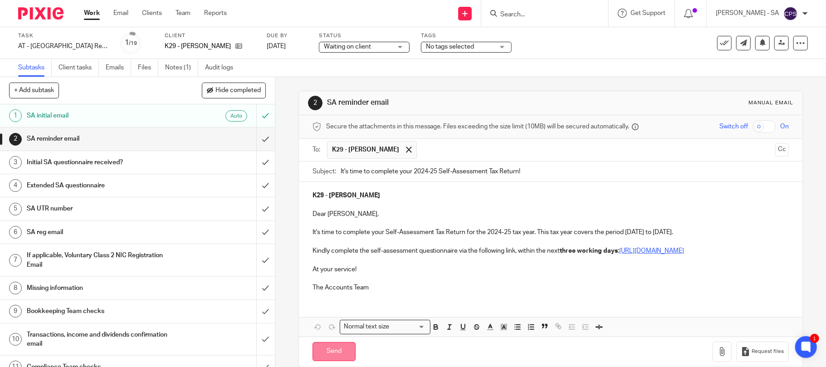
click at [319, 361] on input "Send" at bounding box center [333, 352] width 43 height 20
type input "Sent"
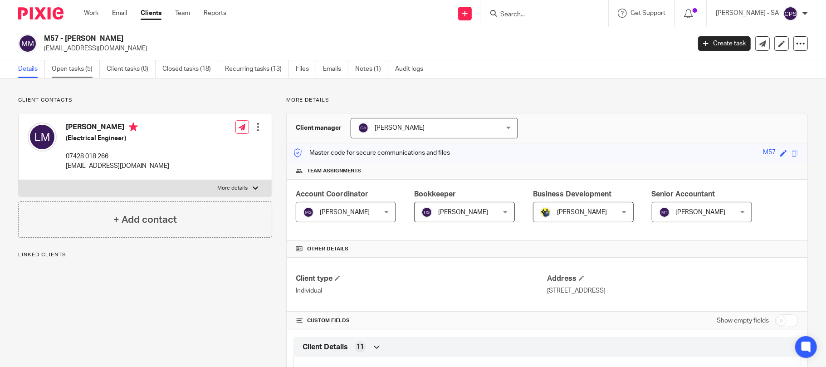
click at [72, 71] on link "Open tasks (5)" at bounding box center [76, 69] width 48 height 18
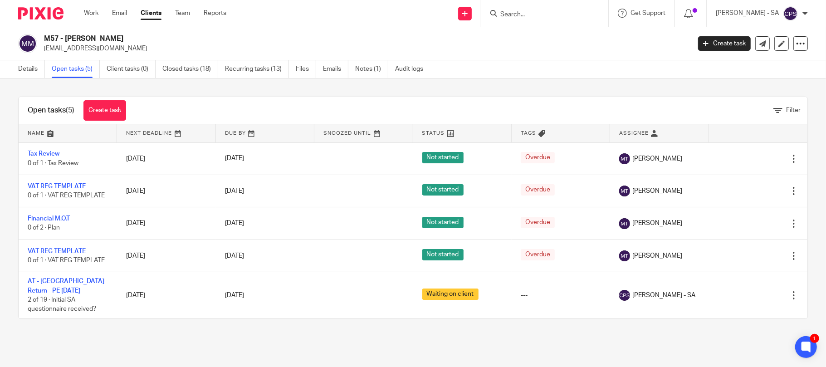
click at [528, 17] on input "Search" at bounding box center [540, 15] width 82 height 8
type input "w22"
click at [569, 45] on link at bounding box center [574, 39] width 153 height 21
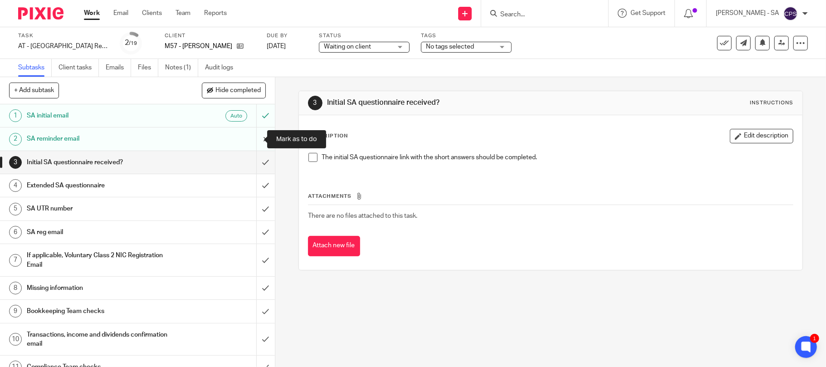
click at [254, 138] on input "submit" at bounding box center [137, 138] width 275 height 23
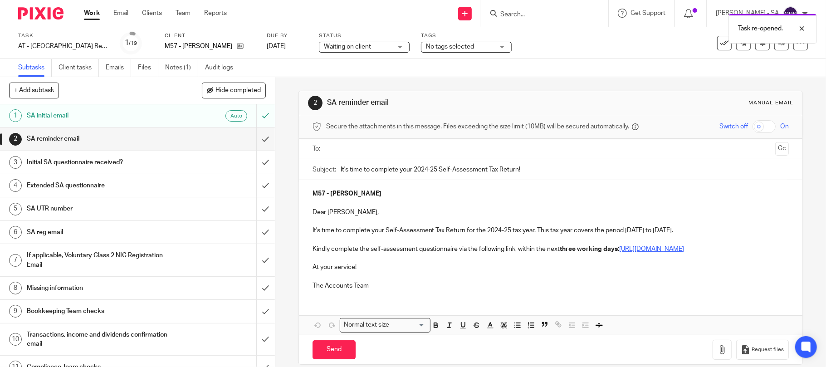
click at [363, 151] on input "text" at bounding box center [550, 149] width 443 height 10
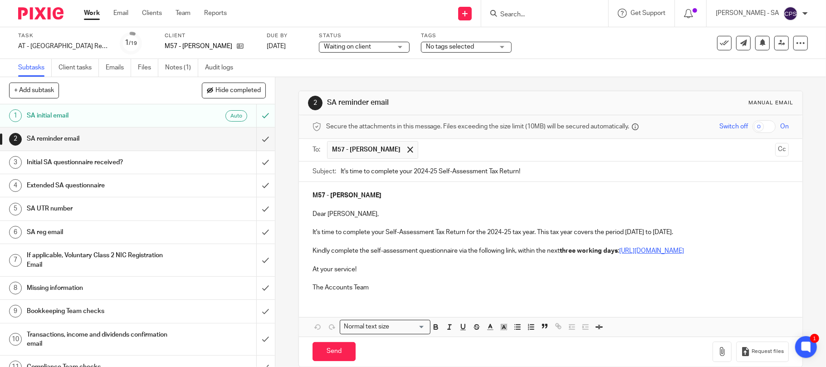
scroll to position [24, 0]
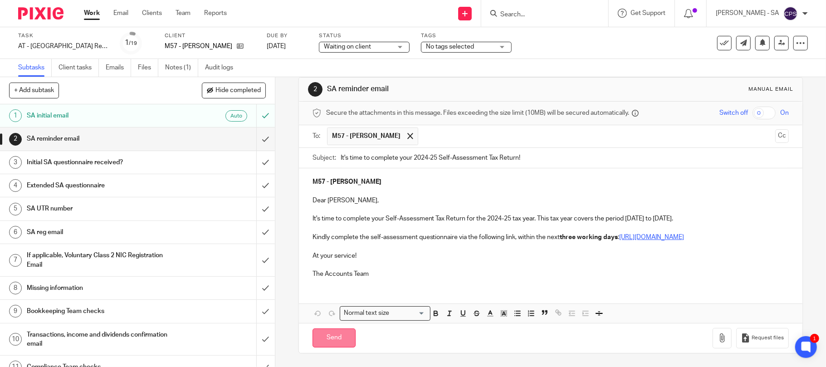
click at [323, 336] on input "Send" at bounding box center [333, 338] width 43 height 20
type input "Sent"
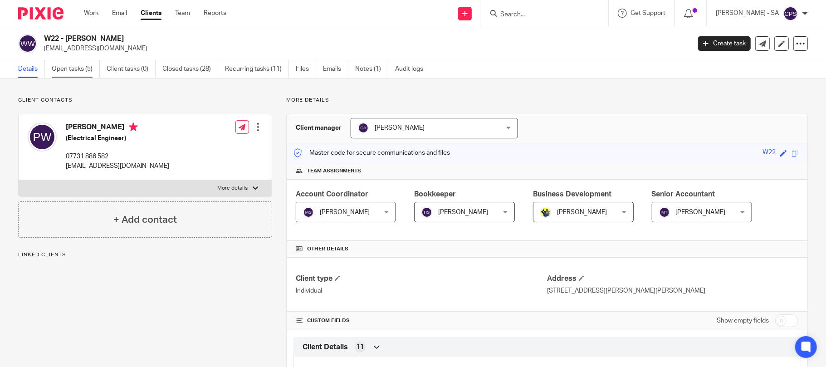
click at [73, 69] on link "Open tasks (5)" at bounding box center [76, 69] width 48 height 18
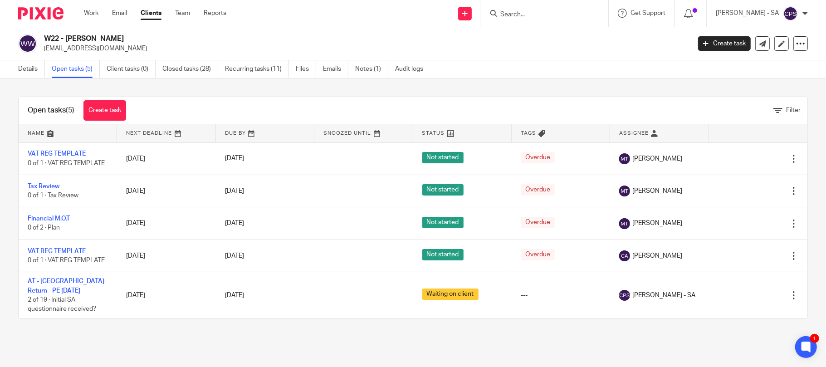
click at [532, 12] on input "Search" at bounding box center [540, 15] width 82 height 8
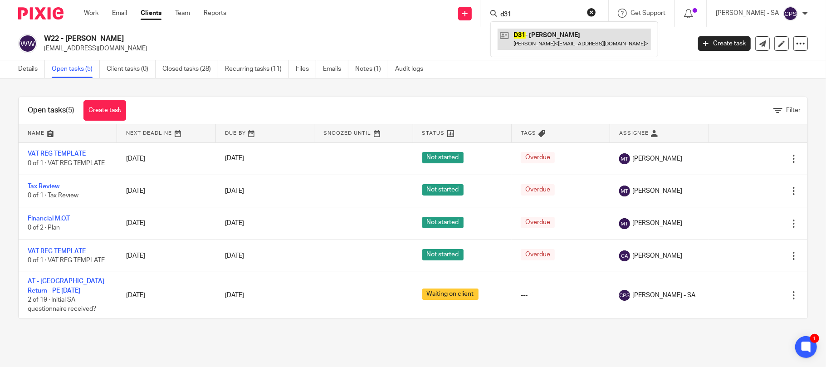
type input "d31"
click at [558, 38] on link at bounding box center [574, 39] width 153 height 21
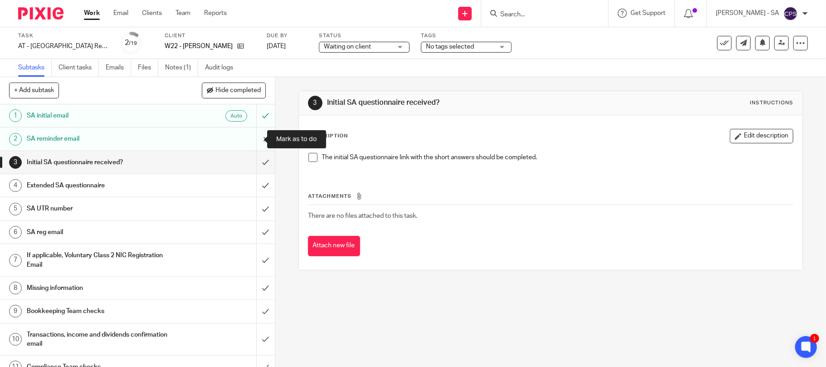
click at [251, 138] on input "submit" at bounding box center [137, 138] width 275 height 23
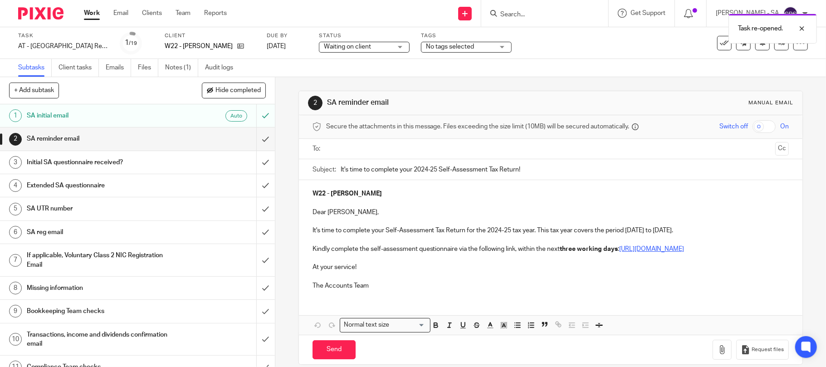
scroll to position [22, 0]
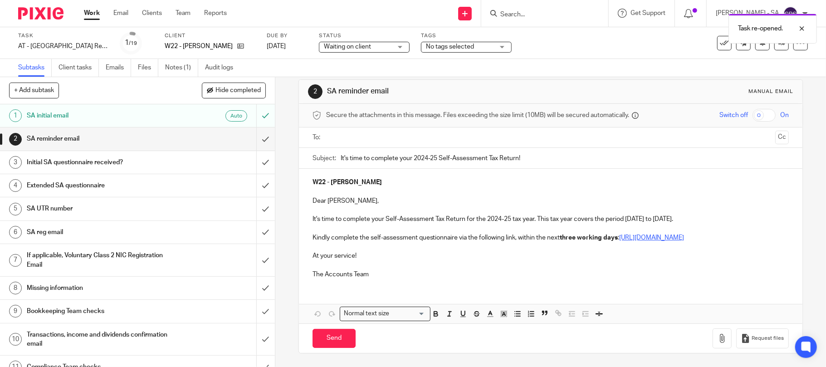
click at [339, 132] on input "text" at bounding box center [550, 137] width 443 height 10
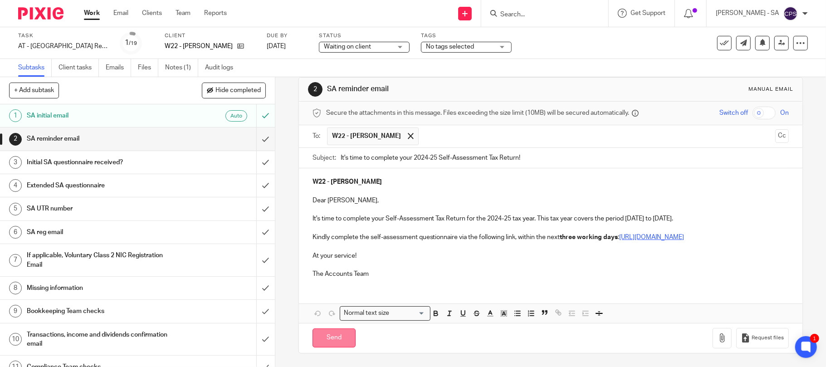
click at [324, 339] on input "Send" at bounding box center [333, 338] width 43 height 20
type input "Sent"
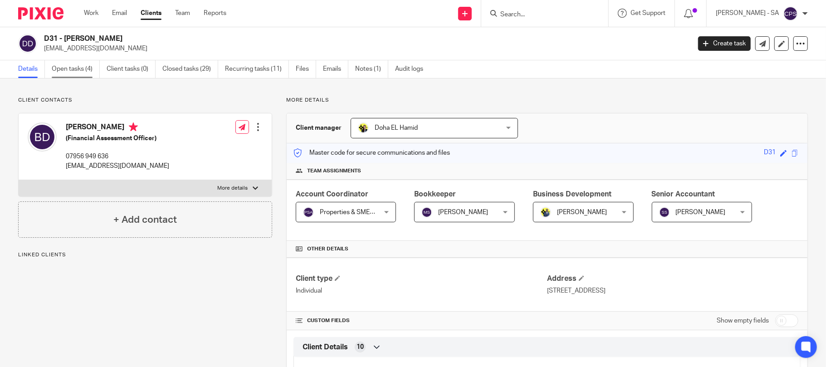
click at [70, 68] on link "Open tasks (4)" at bounding box center [76, 69] width 48 height 18
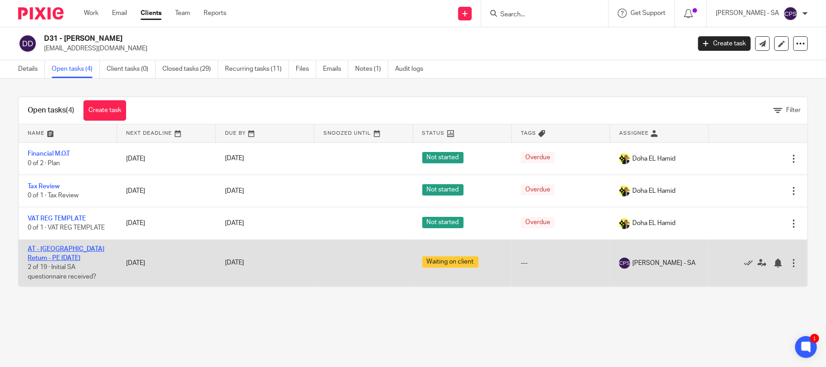
click at [68, 248] on link "AT - [GEOGRAPHIC_DATA] Return - PE [DATE]" at bounding box center [66, 253] width 77 height 15
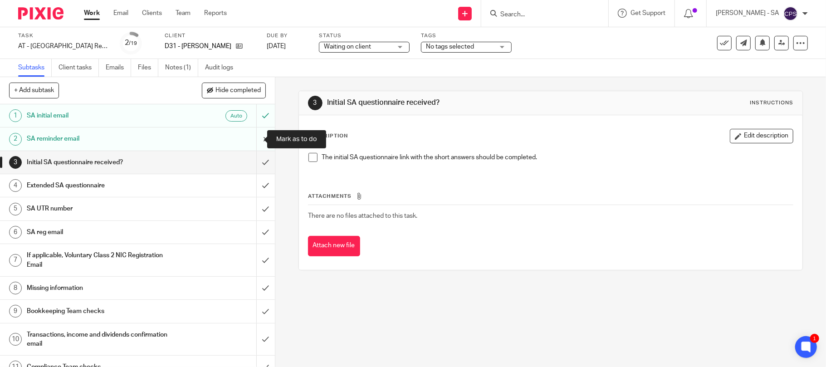
click at [253, 138] on input "submit" at bounding box center [137, 138] width 275 height 23
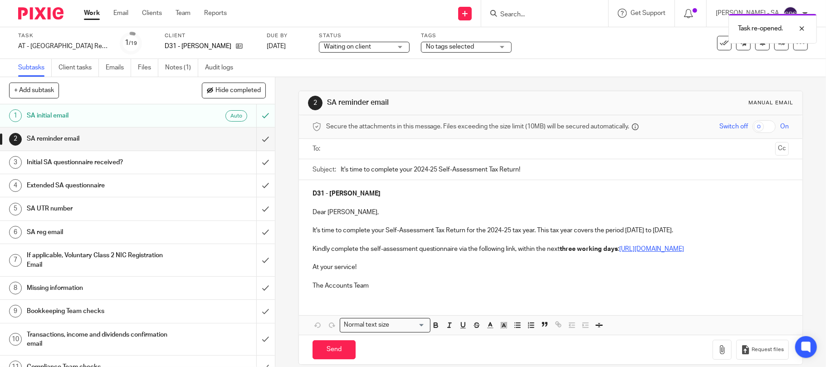
click at [349, 144] on input "text" at bounding box center [550, 149] width 443 height 10
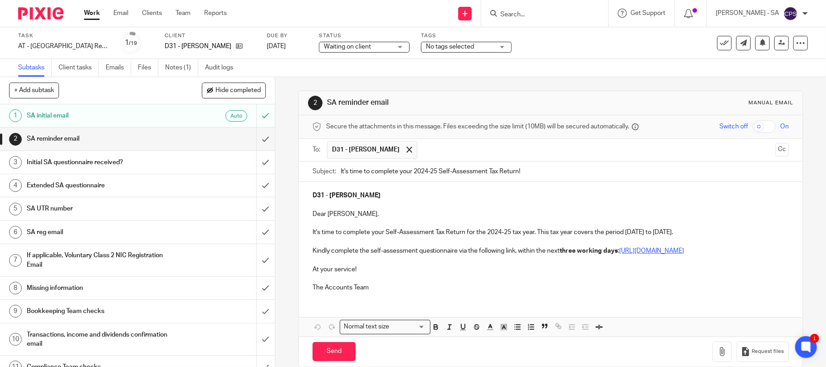
scroll to position [24, 0]
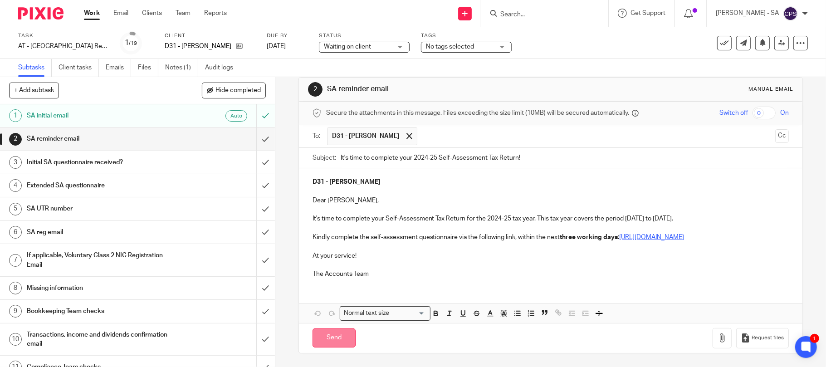
click at [327, 339] on input "Send" at bounding box center [333, 338] width 43 height 20
type input "Sent"
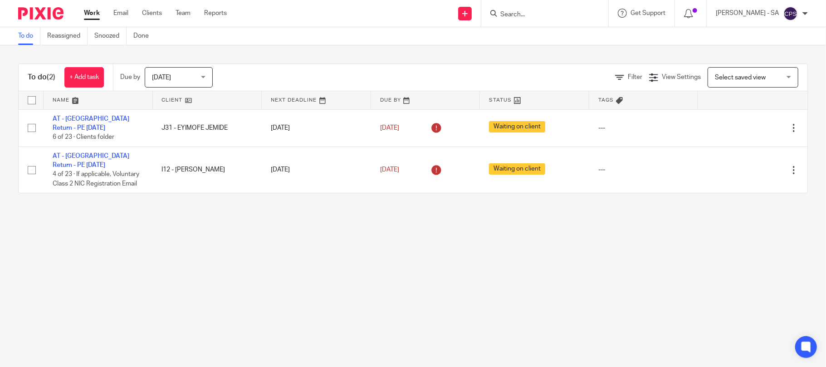
click at [533, 15] on input "Search" at bounding box center [540, 15] width 82 height 8
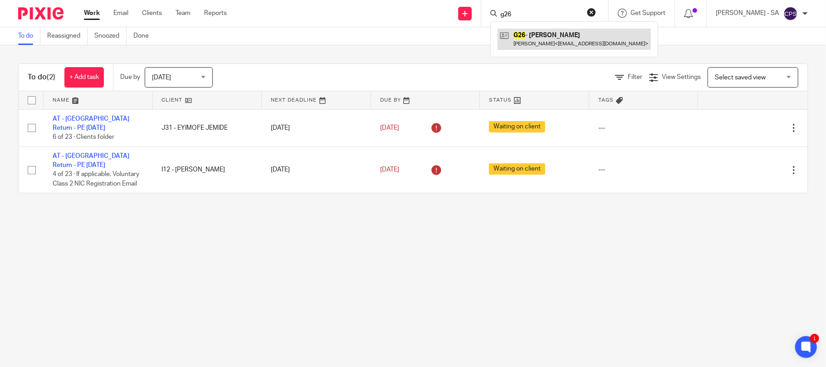
type input "g26"
click at [556, 39] on link at bounding box center [574, 39] width 153 height 21
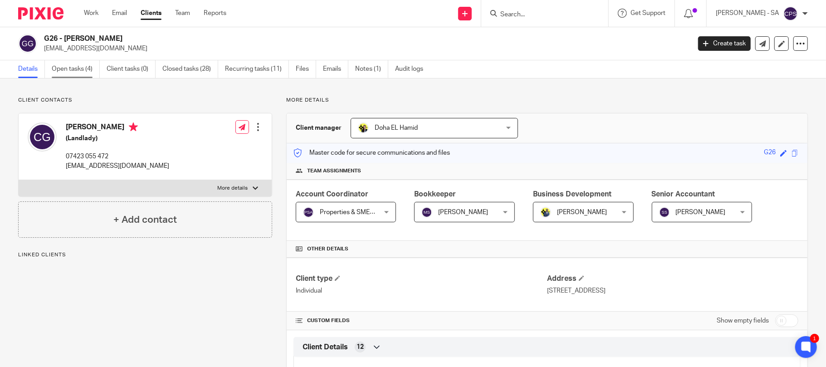
click at [74, 71] on link "Open tasks (4)" at bounding box center [76, 69] width 48 height 18
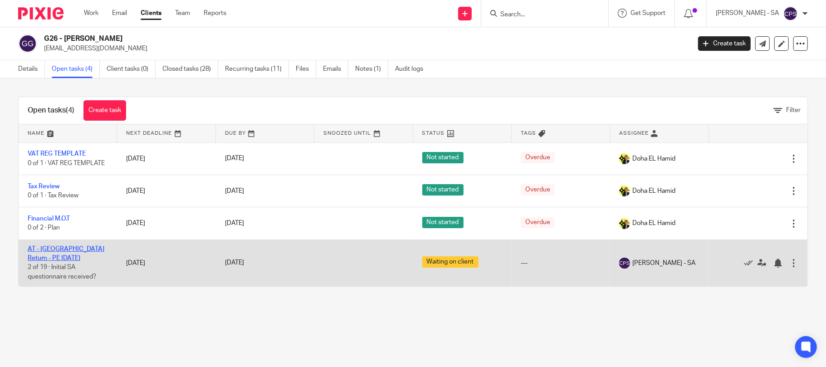
click at [62, 249] on link "AT - [GEOGRAPHIC_DATA] Return - PE [DATE]" at bounding box center [66, 253] width 77 height 15
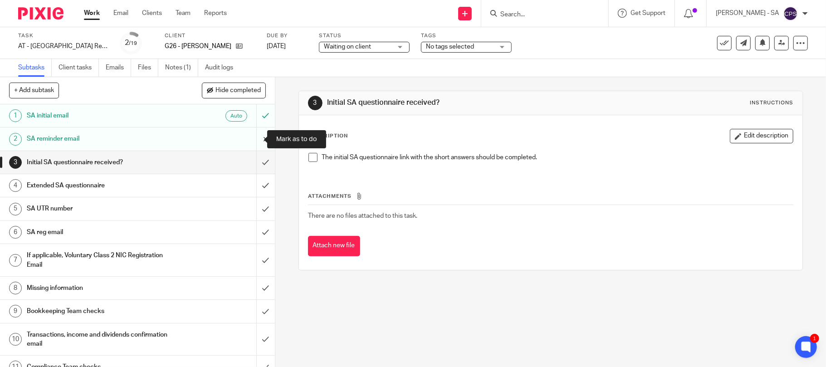
click at [254, 138] on input "submit" at bounding box center [137, 138] width 275 height 23
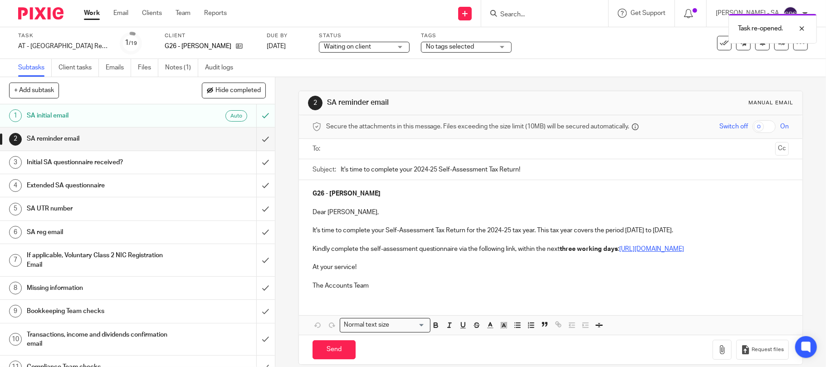
click at [342, 149] on input "text" at bounding box center [550, 149] width 443 height 10
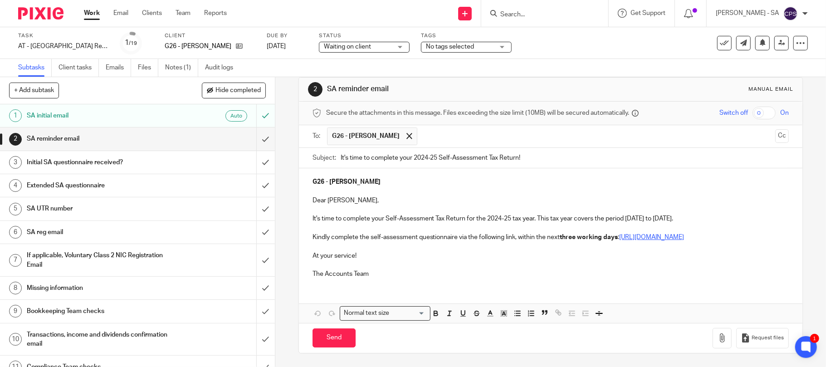
scroll to position [24, 0]
click at [330, 335] on input "Send" at bounding box center [333, 338] width 43 height 20
type input "Sent"
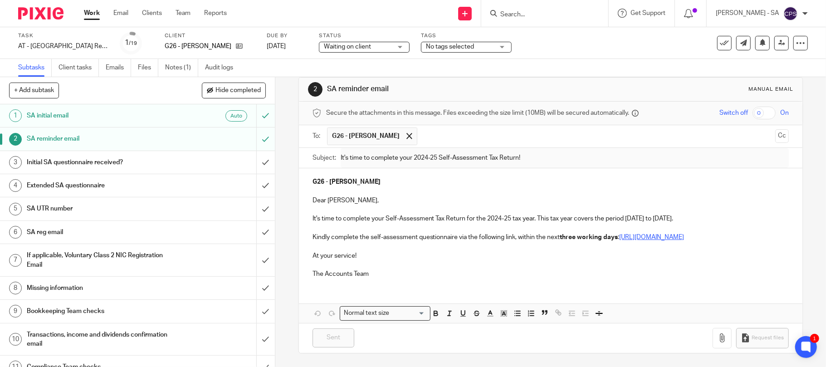
click at [550, 19] on input "Search" at bounding box center [540, 15] width 82 height 8
type input "p37"
click at [551, 40] on link at bounding box center [574, 39] width 153 height 21
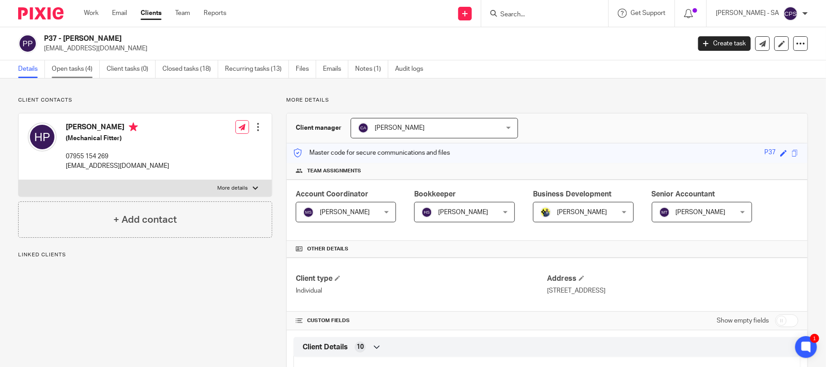
click at [72, 72] on link "Open tasks (4)" at bounding box center [76, 69] width 48 height 18
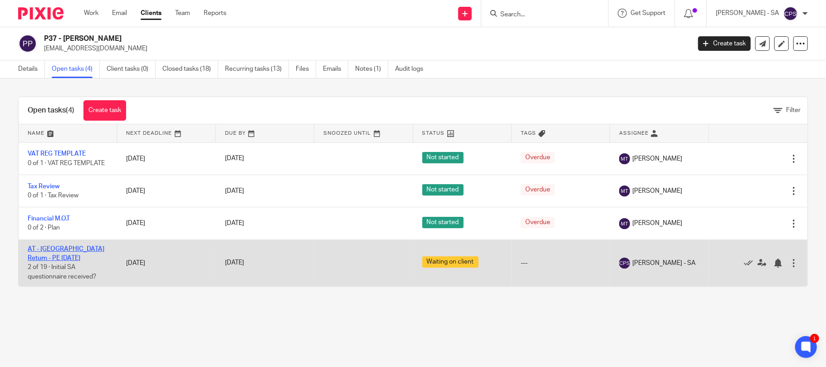
click at [78, 251] on link "AT - [GEOGRAPHIC_DATA] Return - PE [DATE]" at bounding box center [66, 253] width 77 height 15
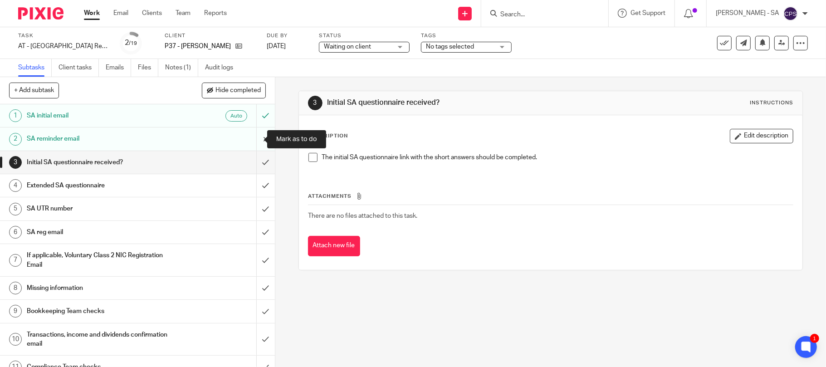
click at [254, 139] on input "submit" at bounding box center [137, 138] width 275 height 23
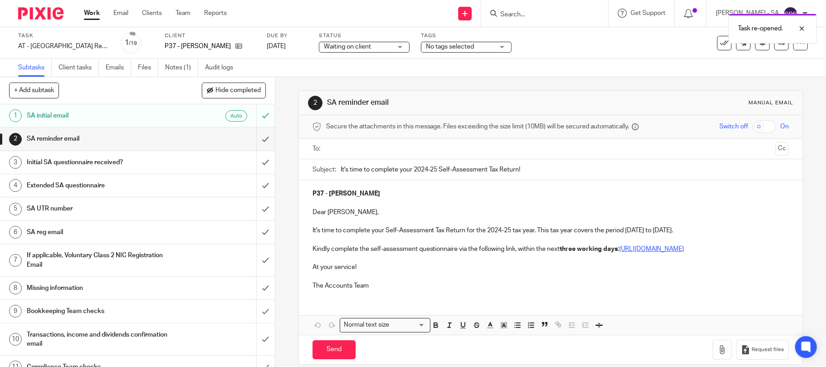
click at [360, 154] on input "text" at bounding box center [550, 149] width 443 height 10
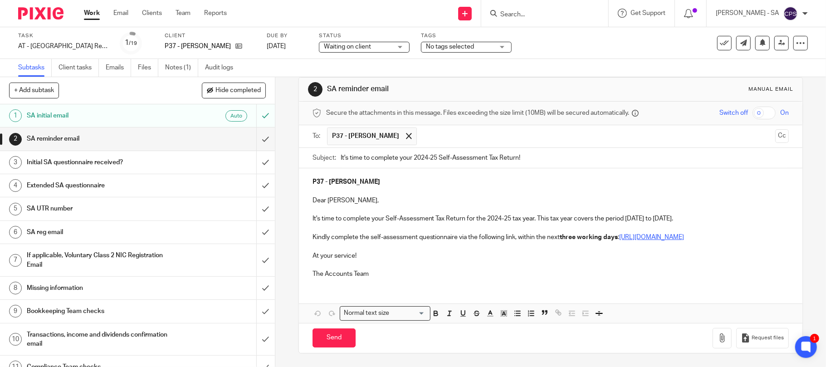
scroll to position [24, 0]
click at [318, 337] on input "Send" at bounding box center [333, 338] width 43 height 20
type input "Sent"
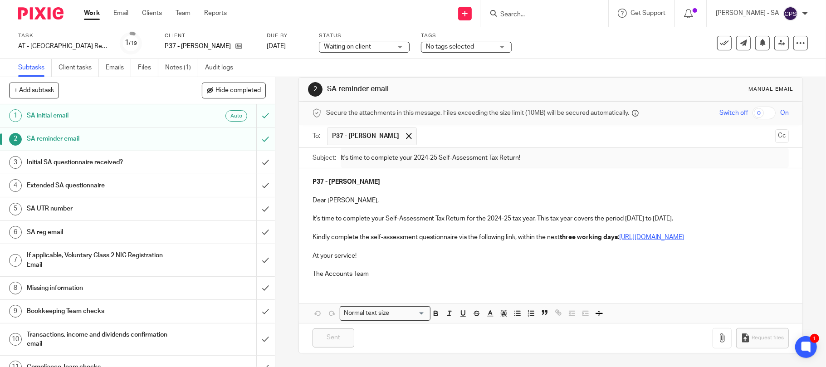
click at [522, 15] on input "Search" at bounding box center [540, 15] width 82 height 8
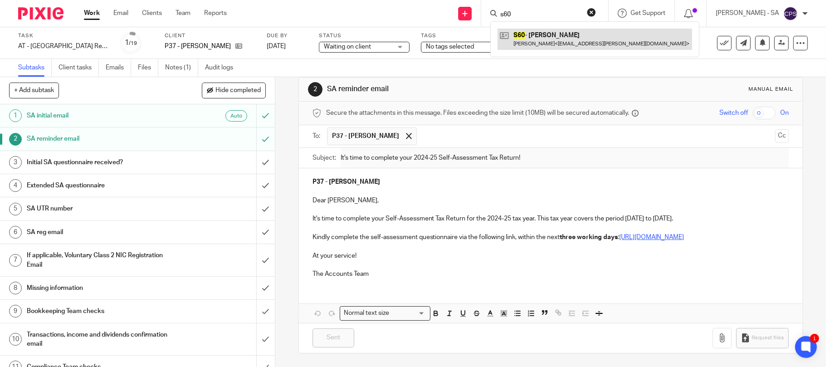
type input "s60"
click at [562, 39] on link at bounding box center [595, 39] width 195 height 21
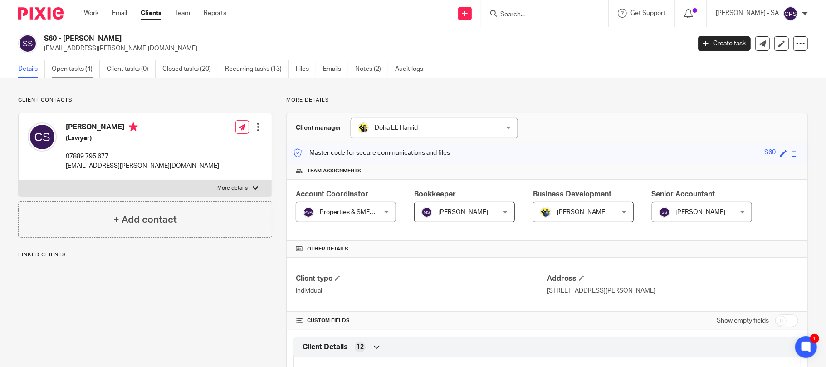
click at [69, 71] on link "Open tasks (4)" at bounding box center [76, 69] width 48 height 18
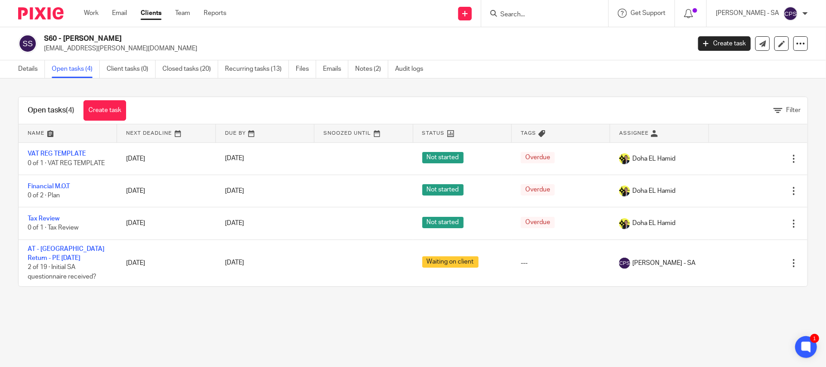
click at [521, 15] on input "Search" at bounding box center [540, 15] width 82 height 8
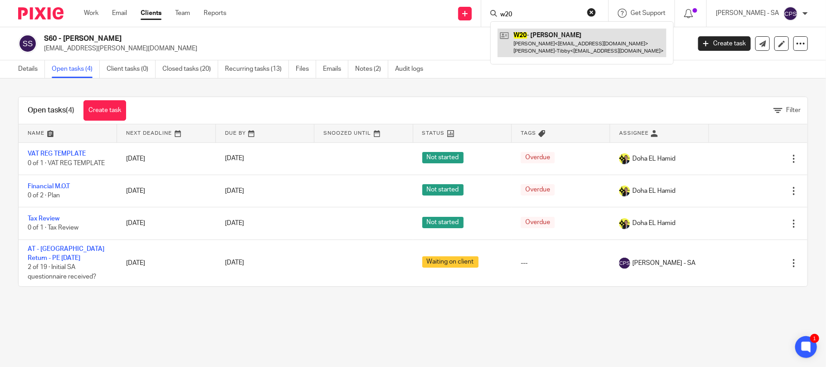
type input "w20"
click at [604, 47] on link at bounding box center [582, 43] width 169 height 28
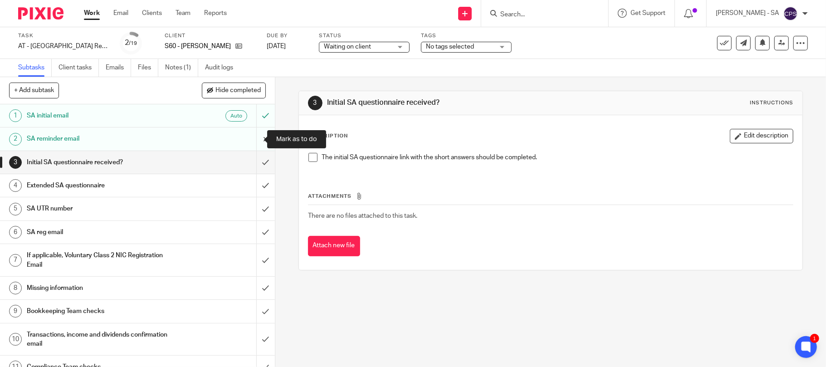
click at [253, 138] on input "submit" at bounding box center [137, 138] width 275 height 23
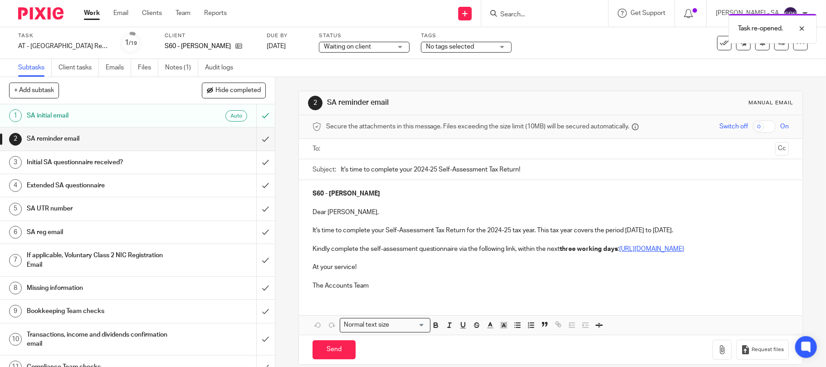
click at [352, 149] on input "text" at bounding box center [550, 149] width 443 height 10
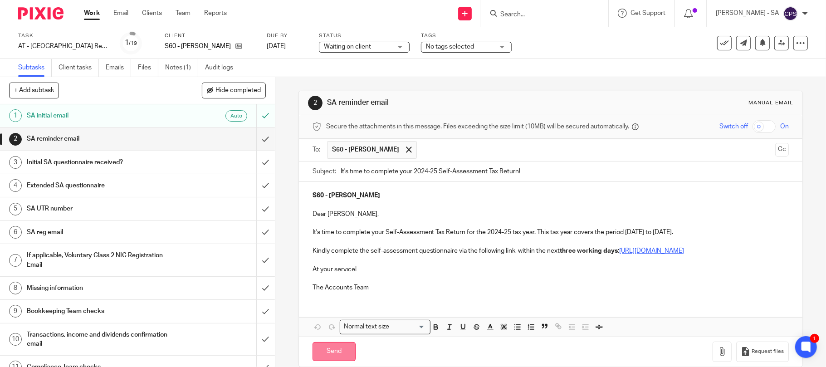
click at [329, 361] on input "Send" at bounding box center [333, 352] width 43 height 20
type input "Sent"
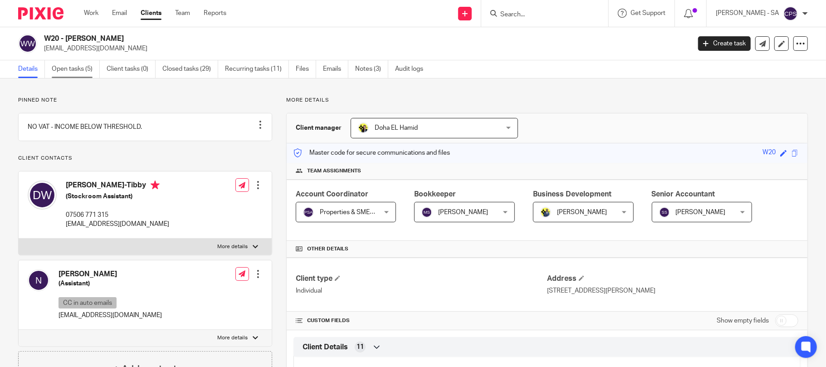
click at [73, 71] on link "Open tasks (5)" at bounding box center [76, 69] width 48 height 18
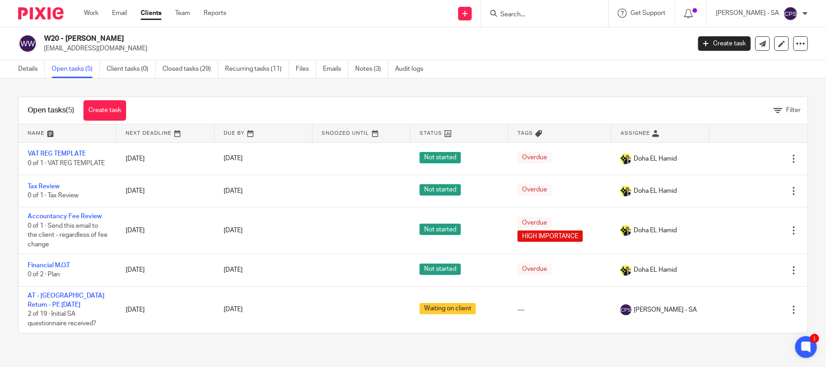
click at [519, 18] on input "Search" at bounding box center [540, 15] width 82 height 8
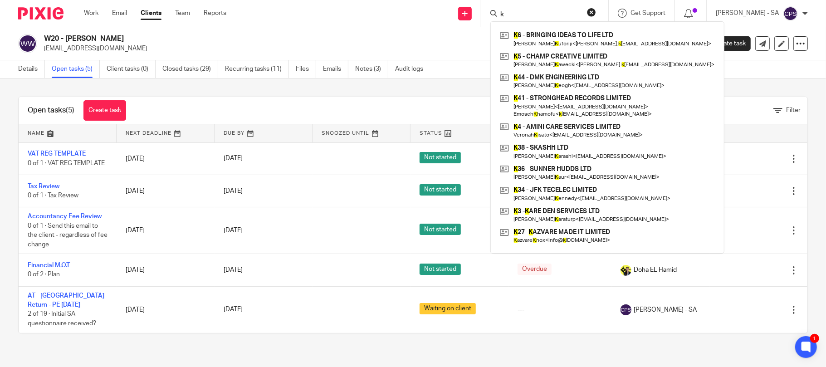
click at [521, 11] on input "k" at bounding box center [540, 15] width 82 height 8
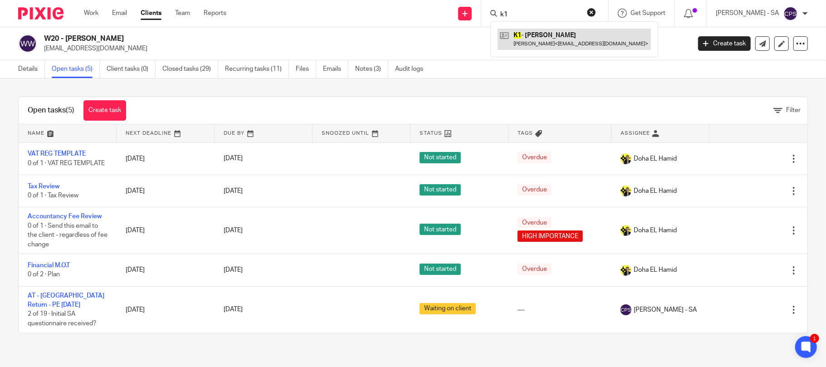
type input "k1"
click at [557, 39] on link at bounding box center [574, 39] width 153 height 21
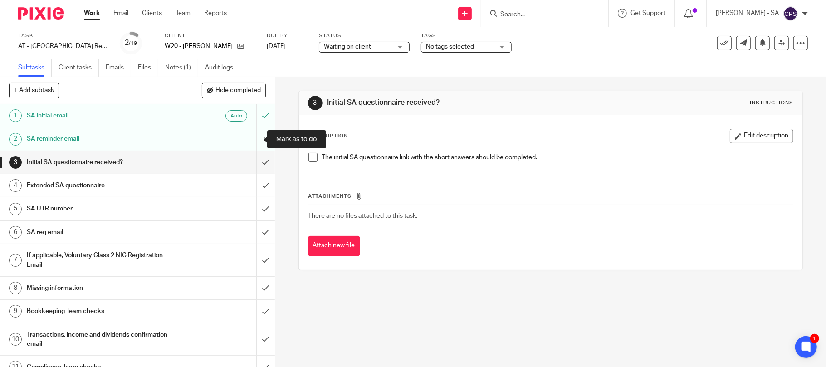
click at [254, 139] on input "submit" at bounding box center [137, 138] width 275 height 23
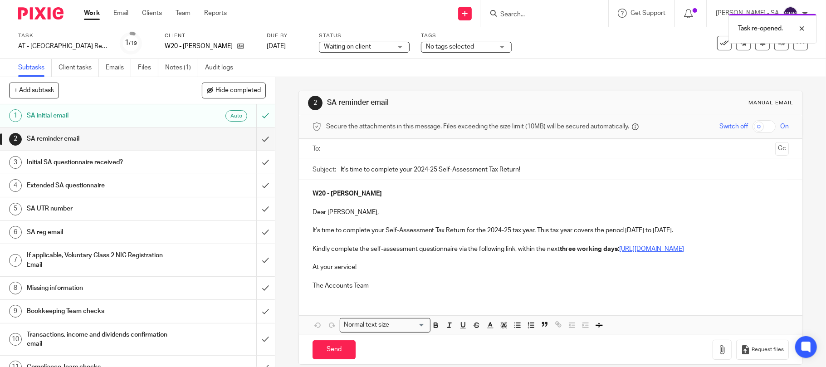
click at [362, 149] on input "text" at bounding box center [550, 149] width 443 height 10
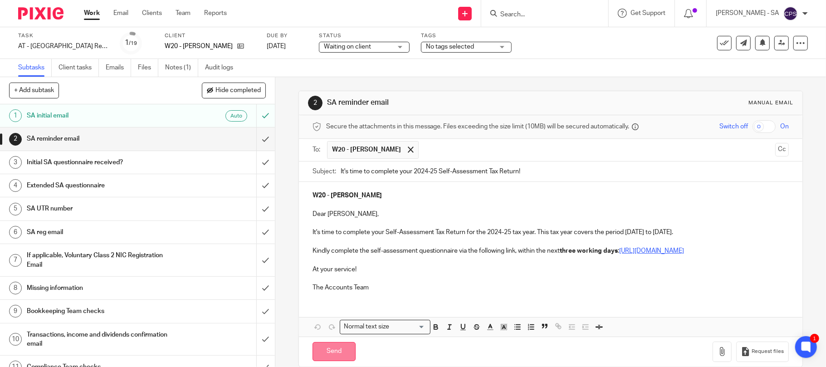
click at [329, 361] on input "Send" at bounding box center [333, 352] width 43 height 20
type input "Sent"
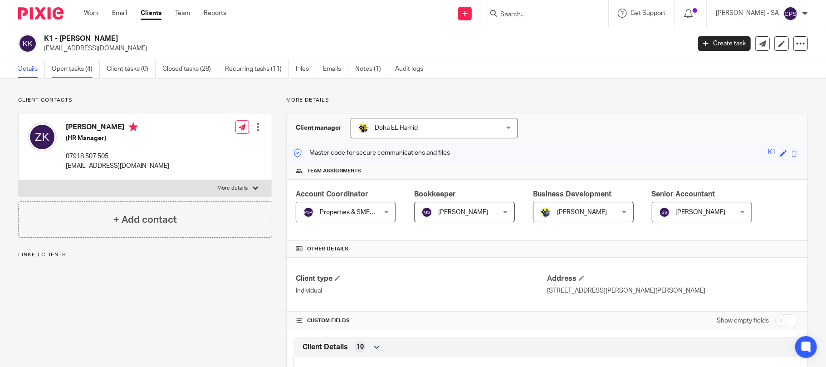
click at [75, 67] on link "Open tasks (4)" at bounding box center [76, 69] width 48 height 18
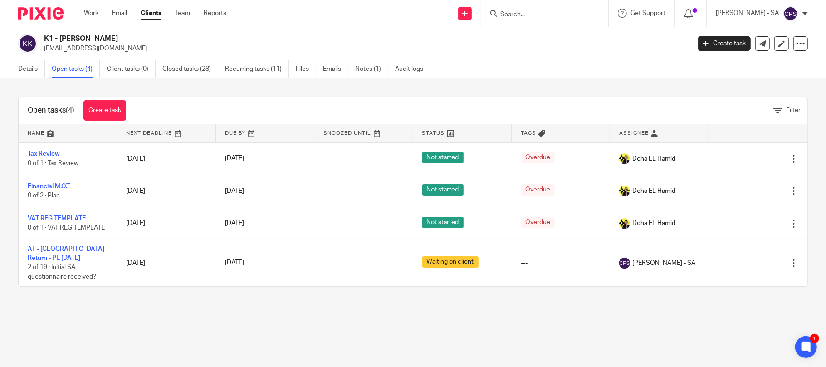
click at [523, 16] on input "Search" at bounding box center [540, 15] width 82 height 8
type input "c54"
click at [544, 36] on link at bounding box center [574, 39] width 153 height 21
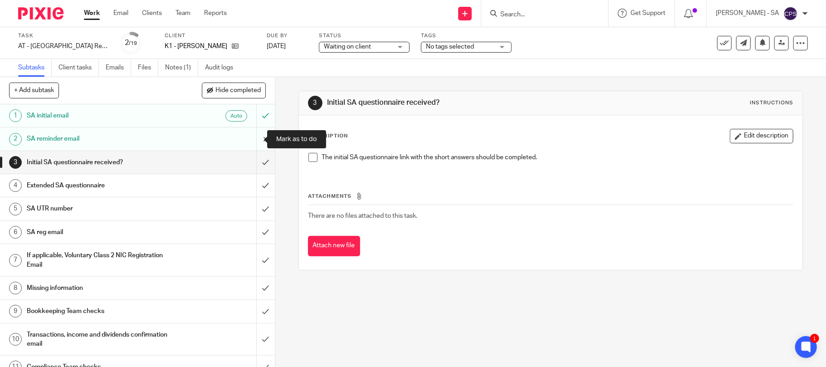
click at [251, 136] on input "submit" at bounding box center [137, 138] width 275 height 23
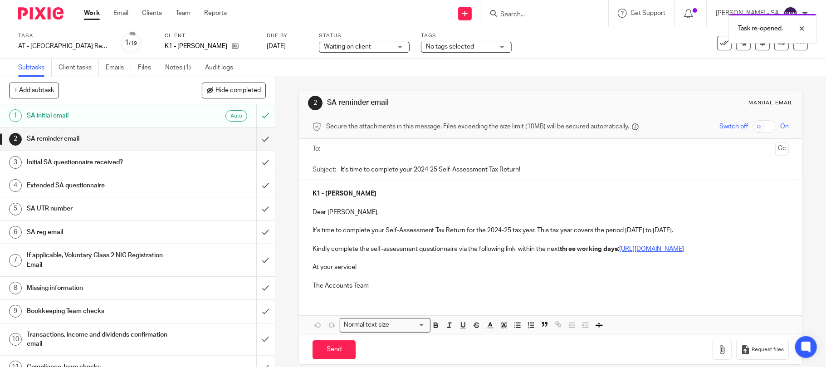
scroll to position [22, 0]
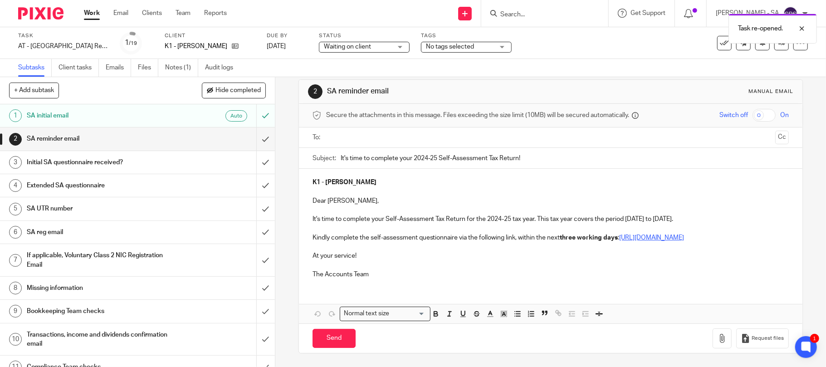
click at [351, 132] on input "text" at bounding box center [550, 137] width 443 height 10
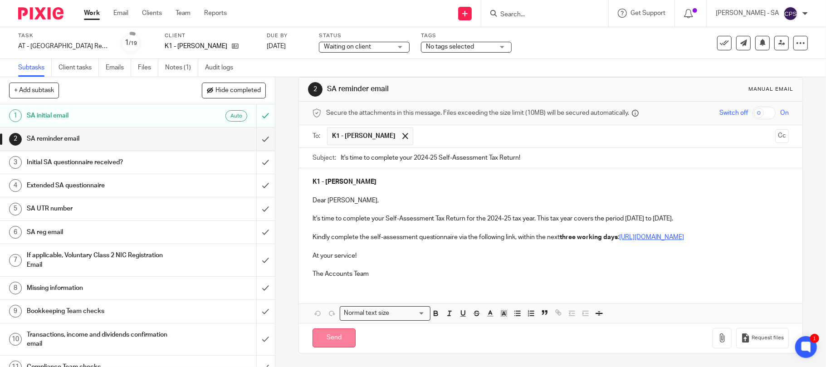
click at [332, 340] on input "Send" at bounding box center [333, 338] width 43 height 20
type input "Sent"
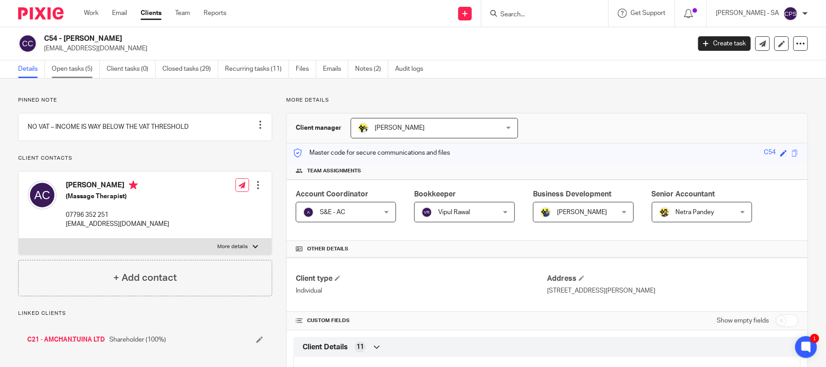
click at [76, 68] on link "Open tasks (5)" at bounding box center [76, 69] width 48 height 18
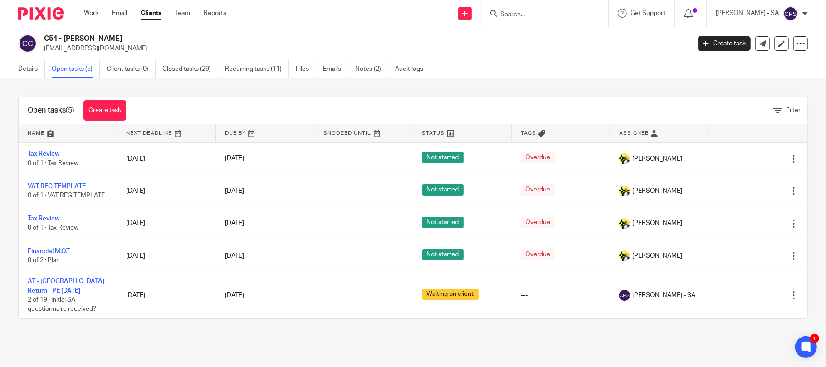
click at [513, 12] on input "Search" at bounding box center [540, 15] width 82 height 8
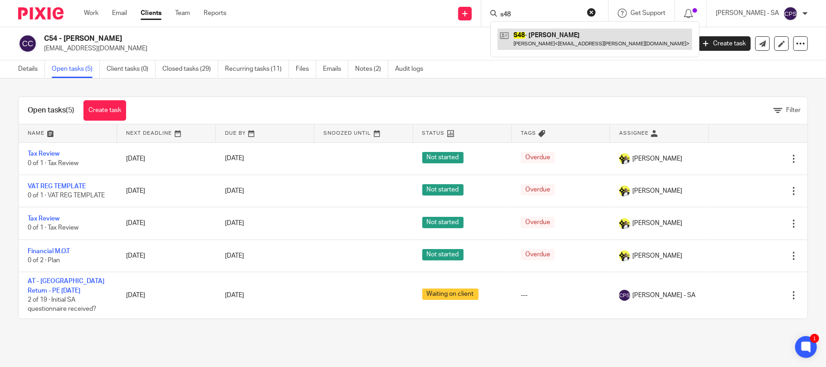
type input "s48"
click at [564, 39] on link at bounding box center [595, 39] width 195 height 21
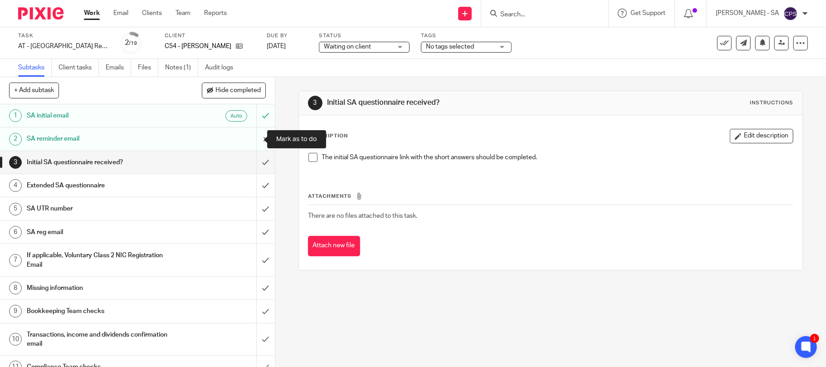
click at [254, 139] on input "submit" at bounding box center [137, 138] width 275 height 23
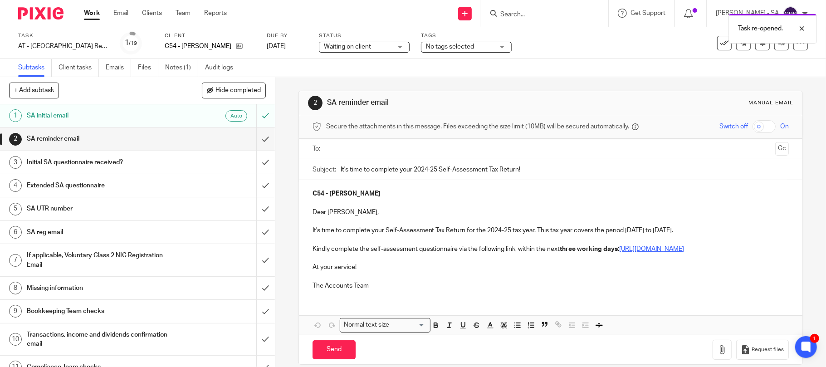
click at [384, 149] on input "text" at bounding box center [550, 149] width 443 height 10
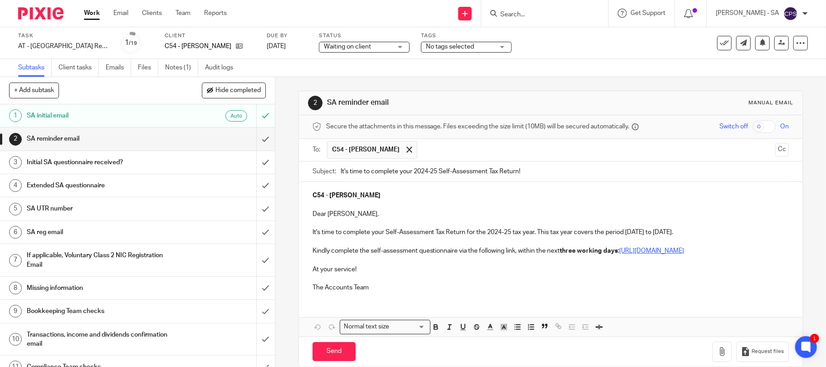
scroll to position [24, 0]
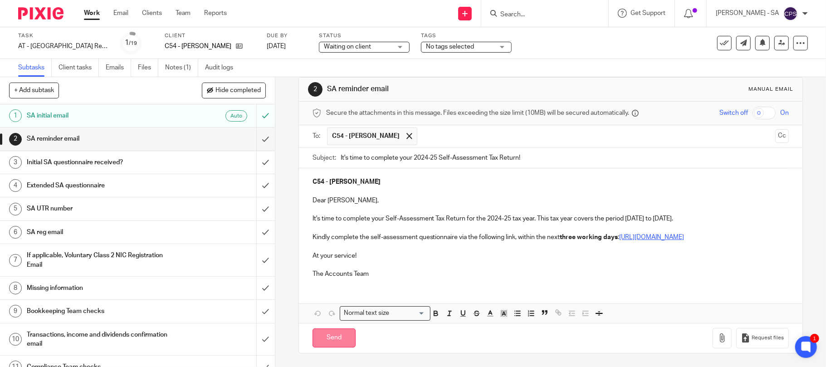
click at [324, 343] on input "Send" at bounding box center [333, 338] width 43 height 20
type input "Sent"
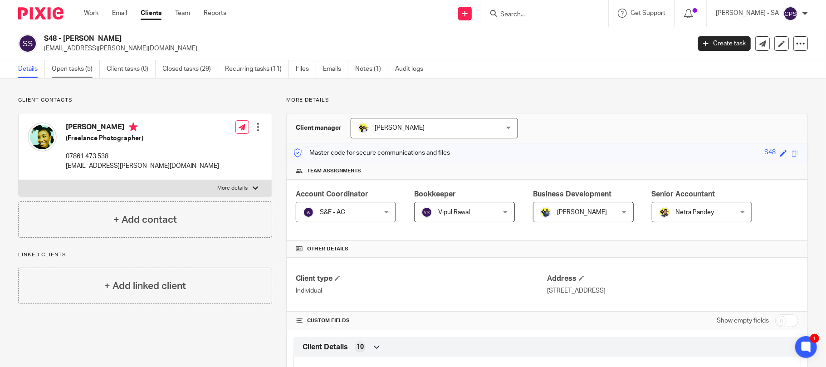
click at [68, 69] on link "Open tasks (5)" at bounding box center [76, 69] width 48 height 18
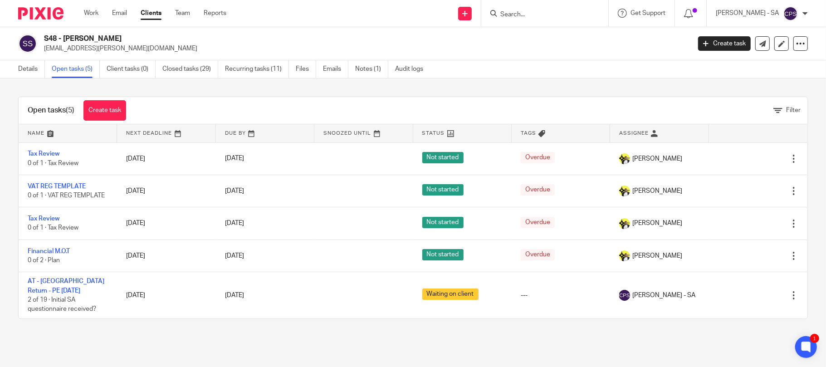
click at [540, 12] on input "Search" at bounding box center [540, 15] width 82 height 8
type input "o19"
click at [588, 38] on link at bounding box center [574, 39] width 153 height 21
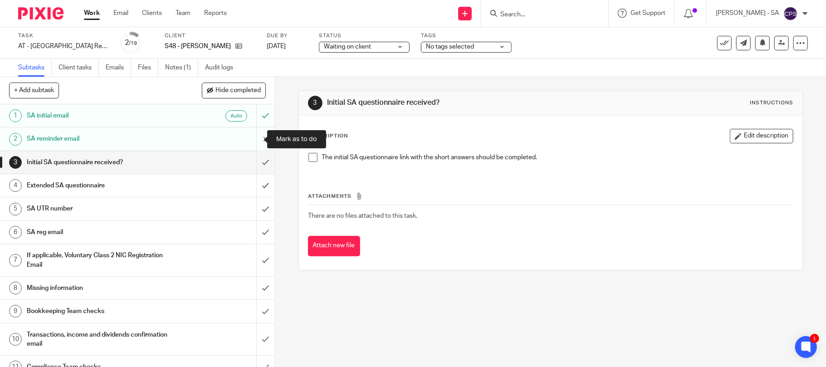
click at [253, 138] on input "submit" at bounding box center [137, 138] width 275 height 23
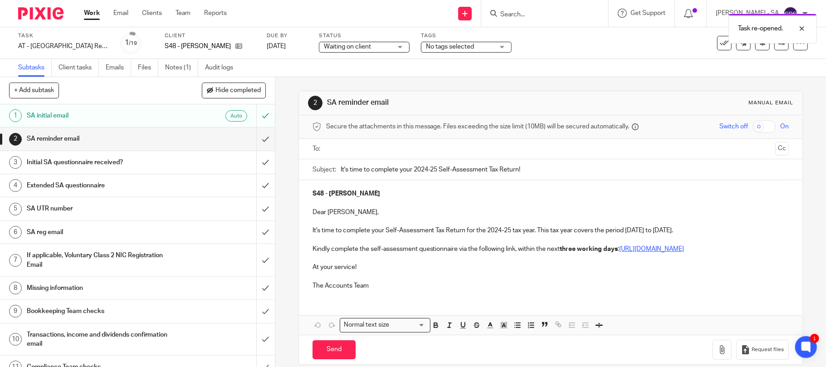
click at [360, 149] on input "text" at bounding box center [550, 149] width 443 height 10
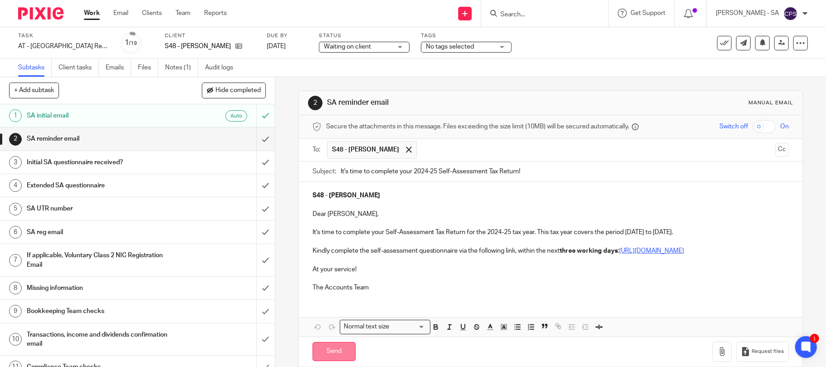
click at [332, 361] on input "Send" at bounding box center [333, 352] width 43 height 20
type input "Sent"
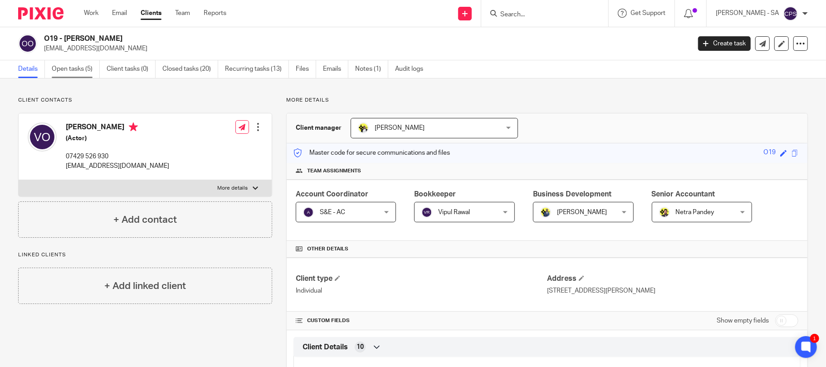
click at [73, 67] on link "Open tasks (5)" at bounding box center [76, 69] width 48 height 18
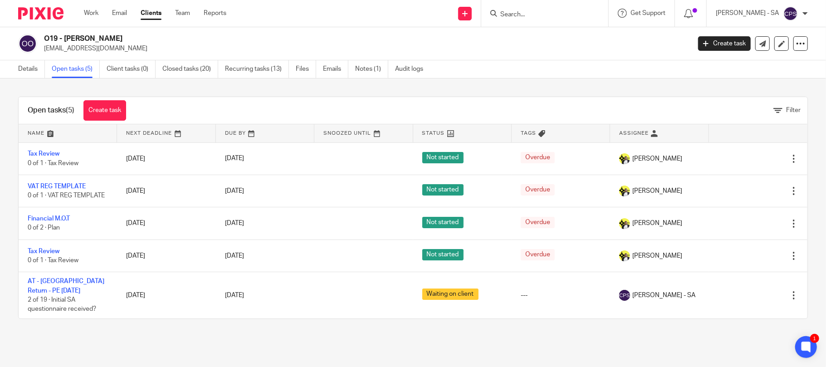
click at [541, 13] on input "Search" at bounding box center [540, 15] width 82 height 8
type input "k40"
click at [543, 36] on link at bounding box center [574, 39] width 153 height 21
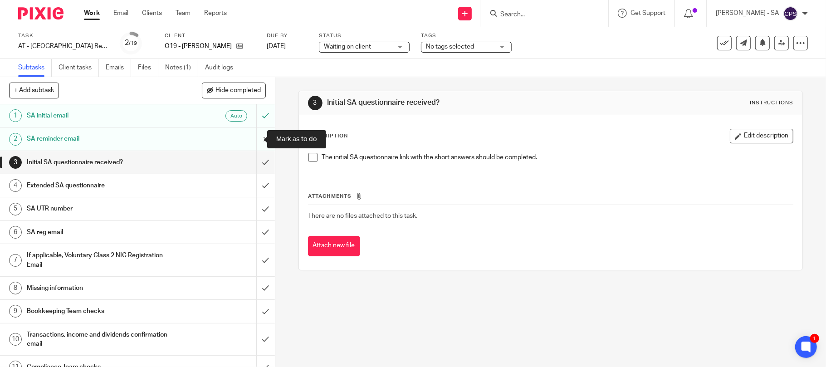
click at [253, 138] on input "submit" at bounding box center [137, 138] width 275 height 23
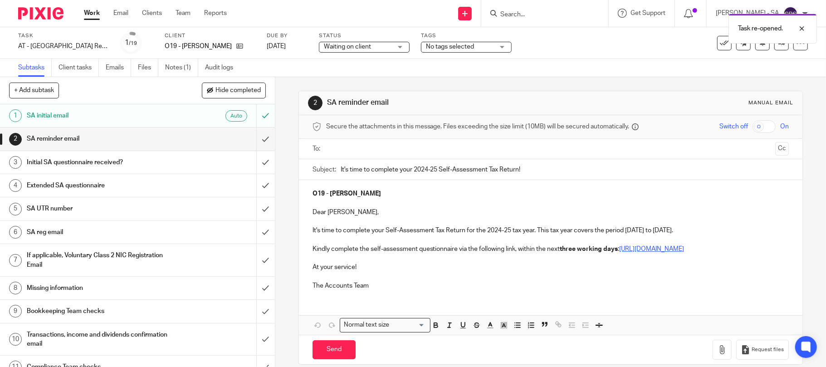
click at [366, 148] on input "text" at bounding box center [550, 149] width 443 height 10
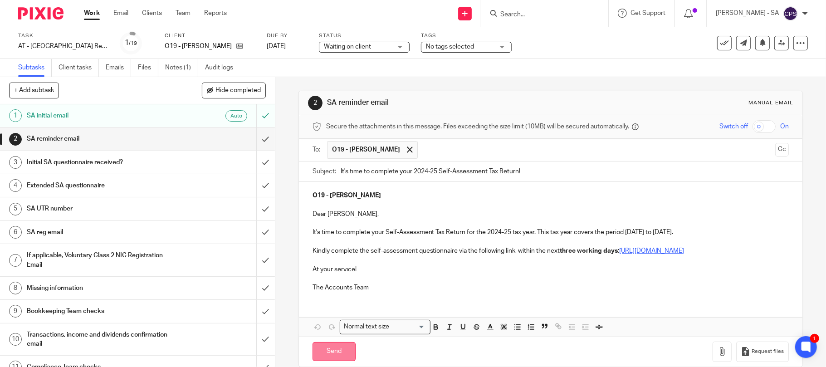
click at [325, 361] on input "Send" at bounding box center [333, 352] width 43 height 20
type input "Sent"
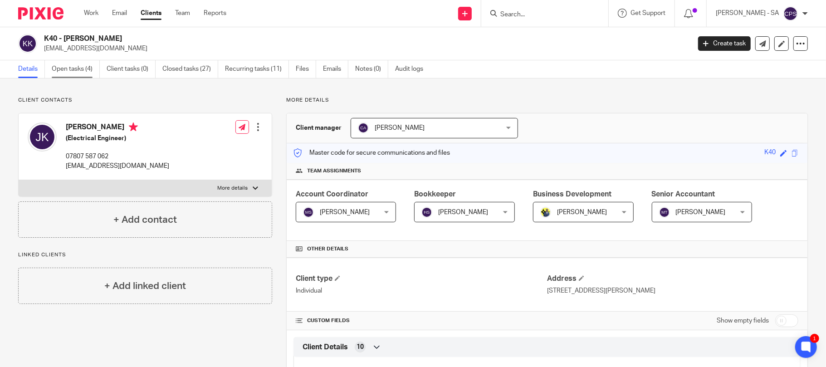
click at [75, 69] on link "Open tasks (4)" at bounding box center [76, 69] width 48 height 18
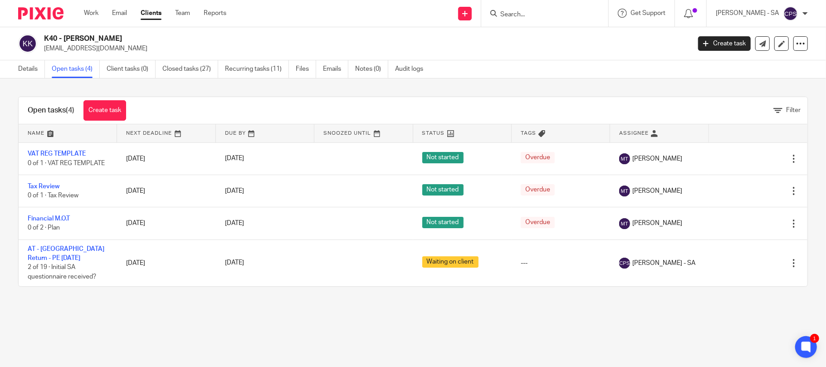
click at [527, 12] on input "Search" at bounding box center [540, 15] width 82 height 8
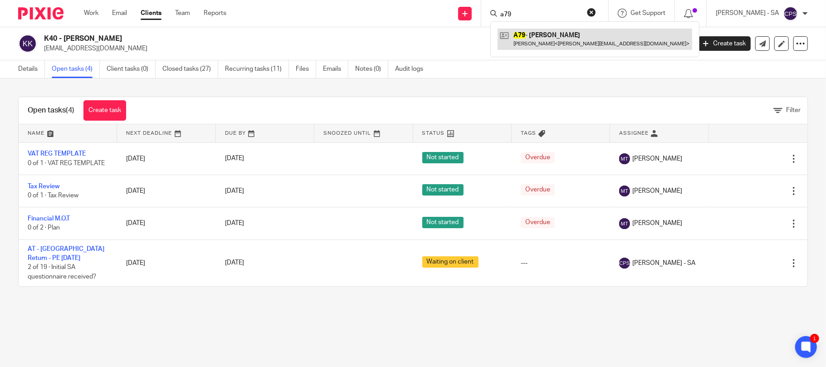
type input "a79"
click at [561, 40] on link at bounding box center [595, 39] width 195 height 21
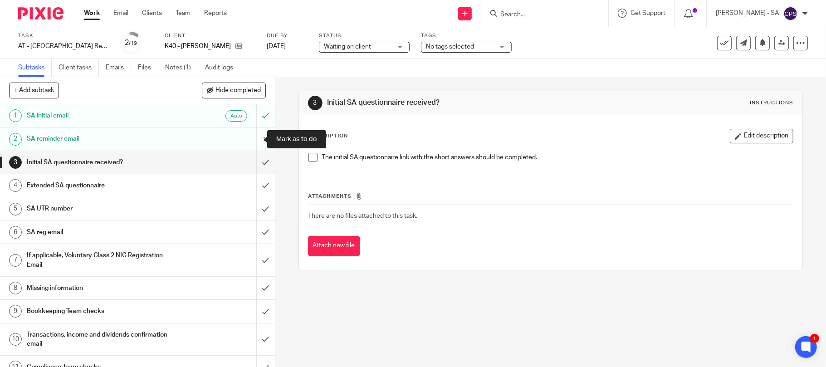
click at [253, 138] on input "submit" at bounding box center [137, 138] width 275 height 23
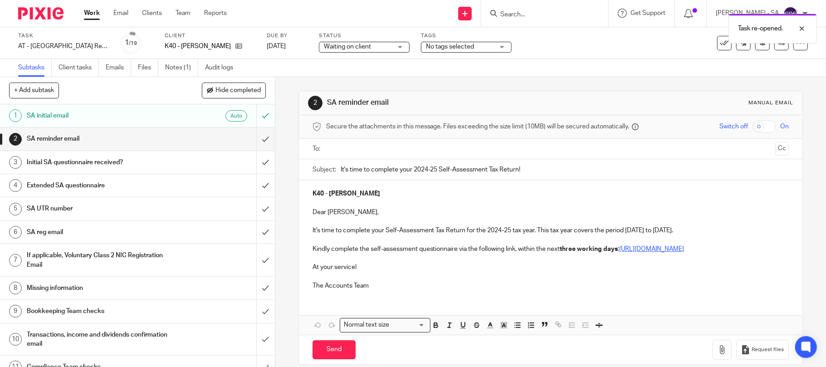
click at [341, 150] on input "text" at bounding box center [550, 149] width 443 height 10
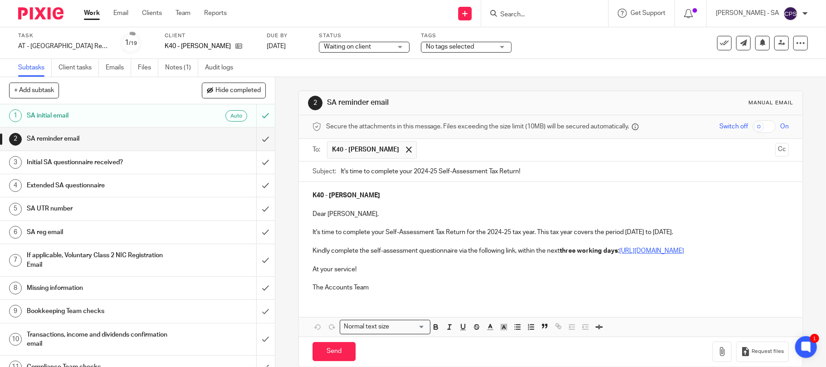
scroll to position [24, 0]
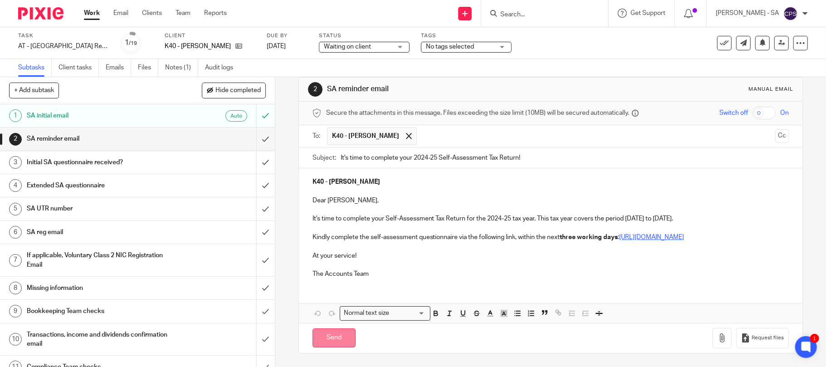
click at [339, 338] on input "Send" at bounding box center [333, 338] width 43 height 20
type input "Sent"
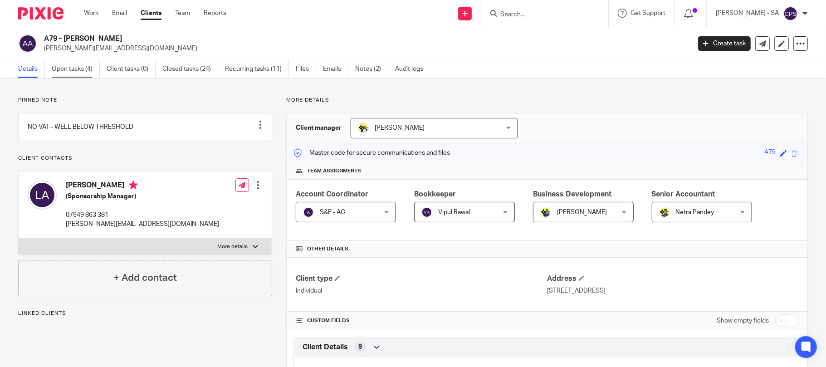
click at [64, 70] on link "Open tasks (4)" at bounding box center [76, 69] width 48 height 18
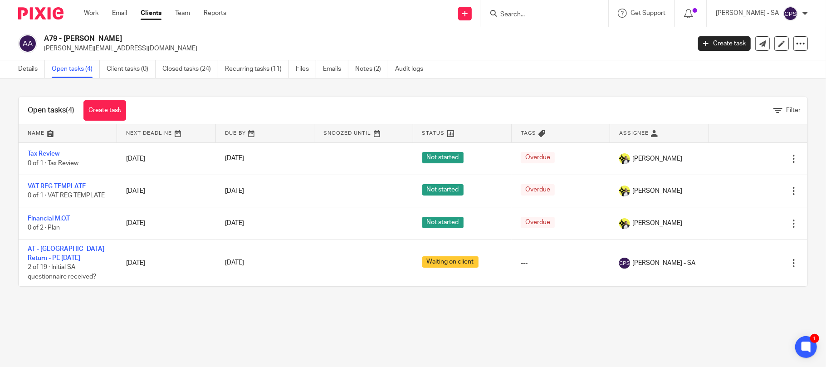
click at [541, 13] on input "Search" at bounding box center [540, 15] width 82 height 8
type input "m30"
click at [563, 45] on link at bounding box center [574, 39] width 153 height 21
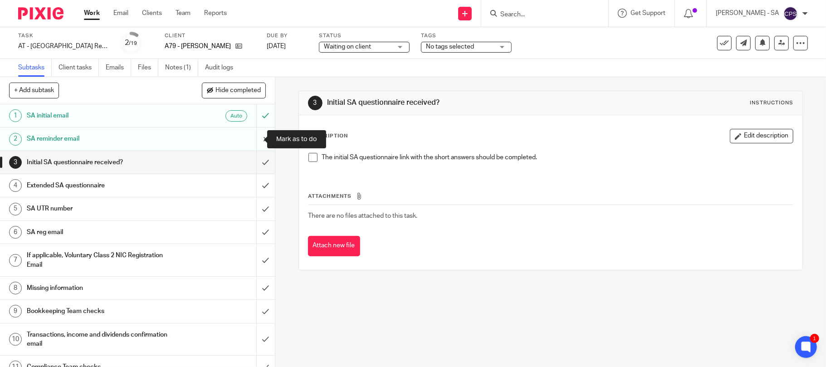
click at [253, 140] on input "submit" at bounding box center [137, 138] width 275 height 23
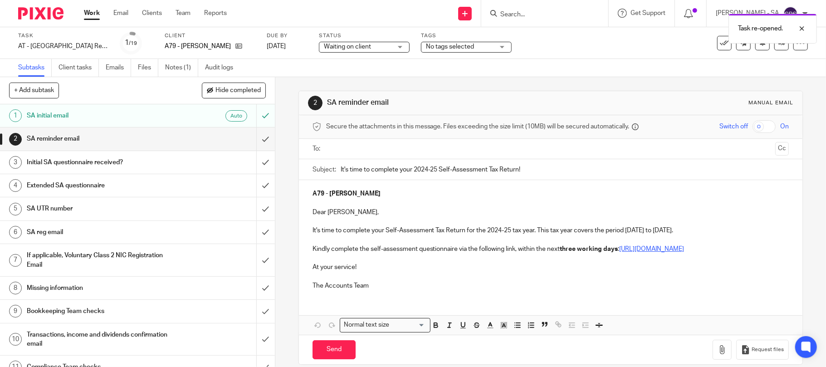
click at [368, 147] on input "text" at bounding box center [550, 149] width 443 height 10
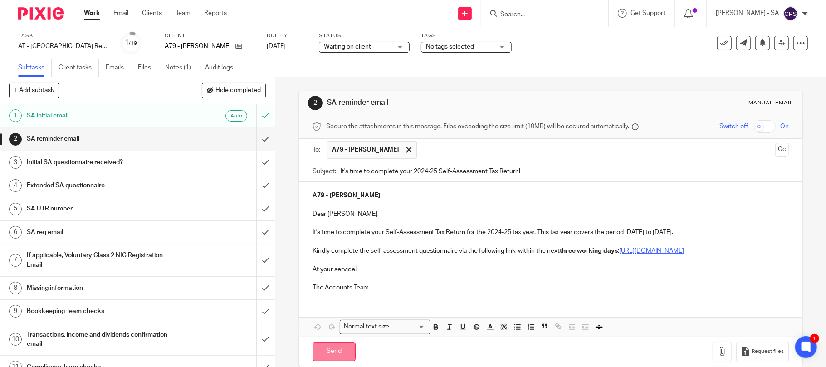
click at [327, 361] on input "Send" at bounding box center [333, 352] width 43 height 20
type input "Sent"
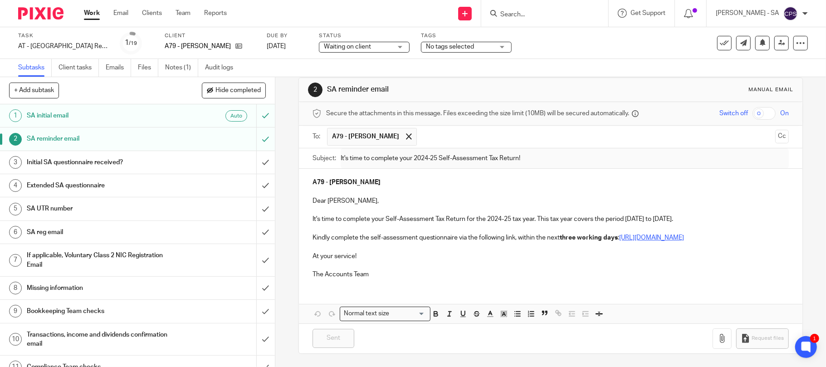
scroll to position [24, 0]
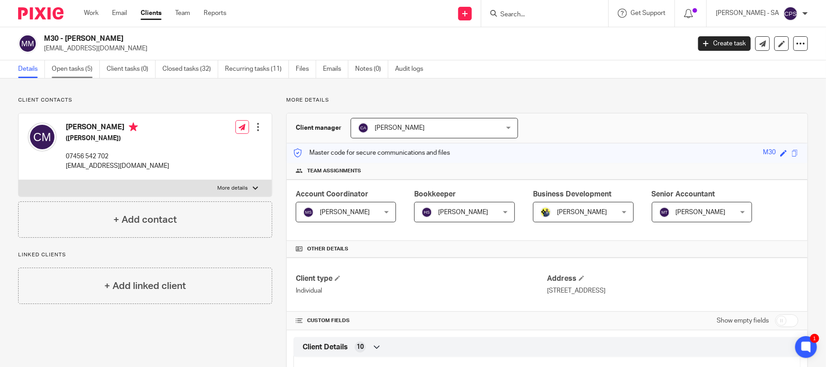
click at [67, 68] on link "Open tasks (5)" at bounding box center [76, 69] width 48 height 18
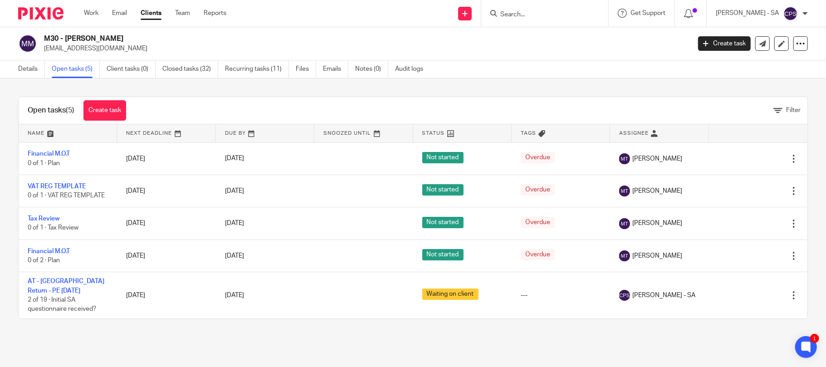
click at [530, 12] on input "Search" at bounding box center [540, 15] width 82 height 8
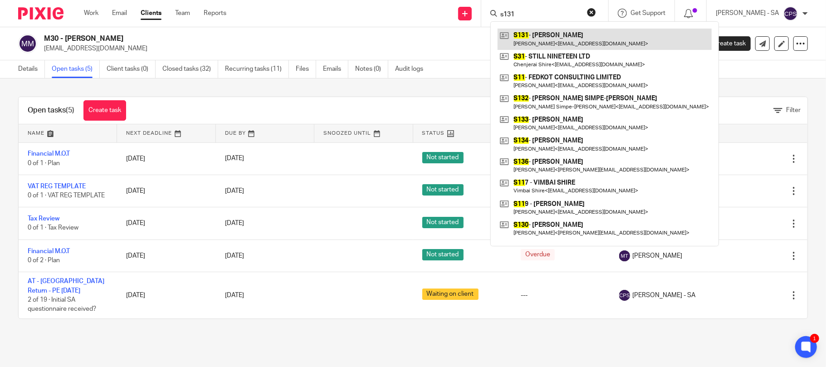
type input "s131"
click at [565, 38] on link at bounding box center [605, 39] width 214 height 21
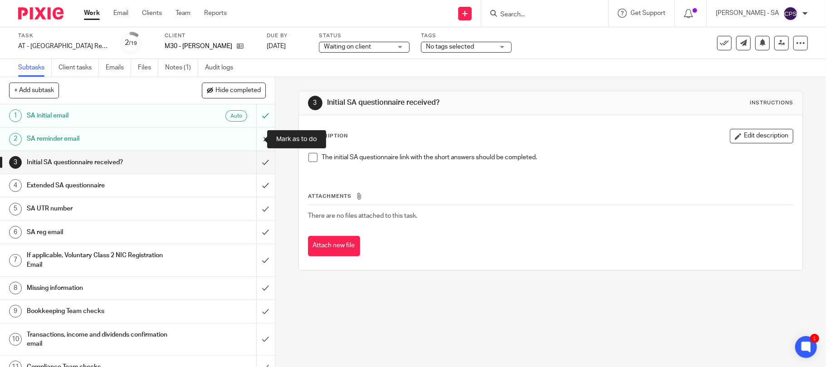
click at [252, 138] on input "submit" at bounding box center [137, 138] width 275 height 23
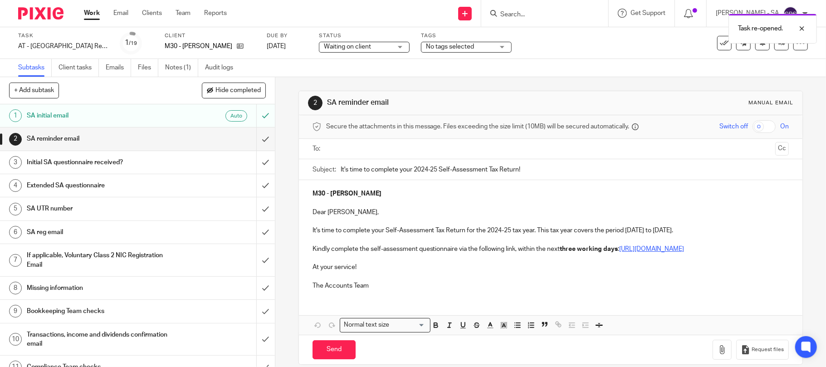
click at [382, 151] on input "text" at bounding box center [550, 149] width 443 height 10
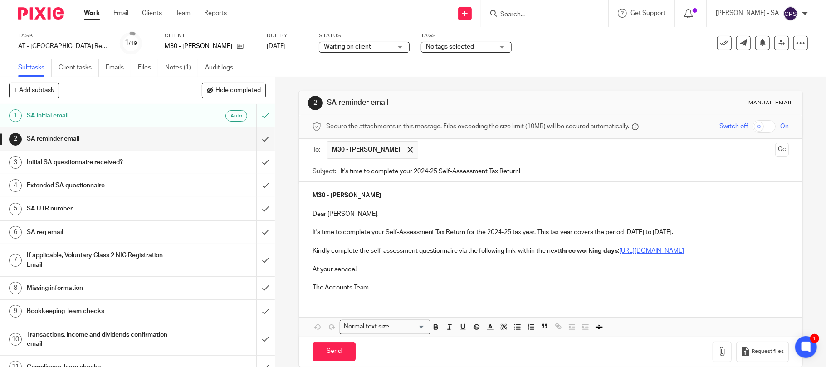
scroll to position [24, 0]
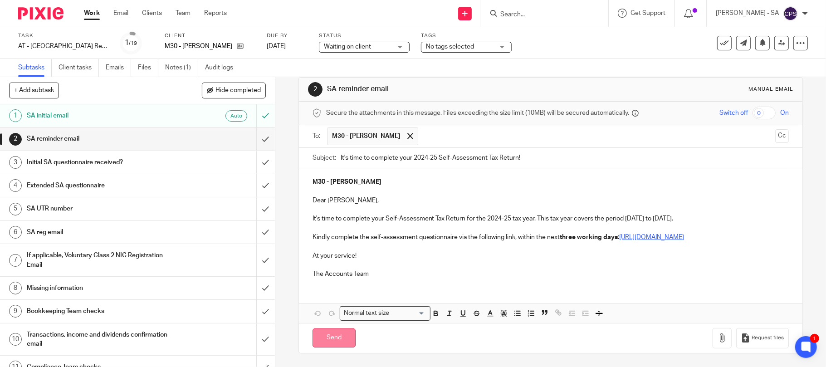
click at [327, 340] on input "Send" at bounding box center [333, 338] width 43 height 20
type input "Sent"
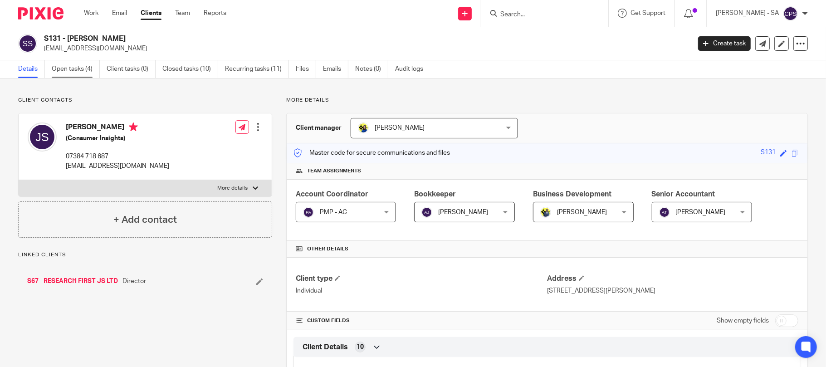
click at [65, 70] on link "Open tasks (4)" at bounding box center [76, 69] width 48 height 18
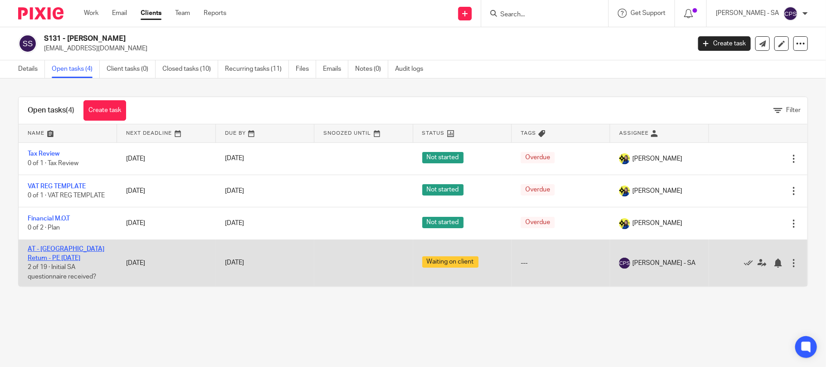
click at [71, 248] on link "AT - [GEOGRAPHIC_DATA] Return - PE [DATE]" at bounding box center [66, 253] width 77 height 15
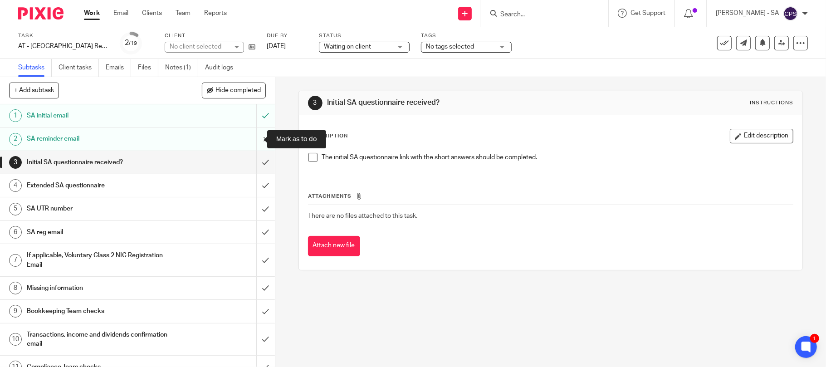
click at [251, 137] on input "submit" at bounding box center [137, 138] width 275 height 23
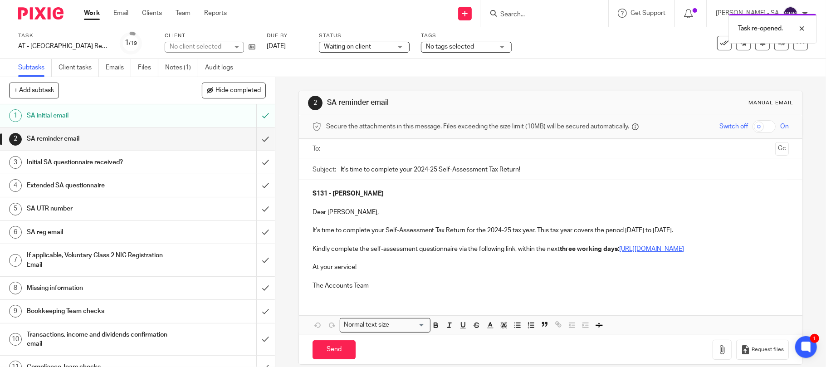
click at [347, 151] on input "text" at bounding box center [550, 149] width 443 height 10
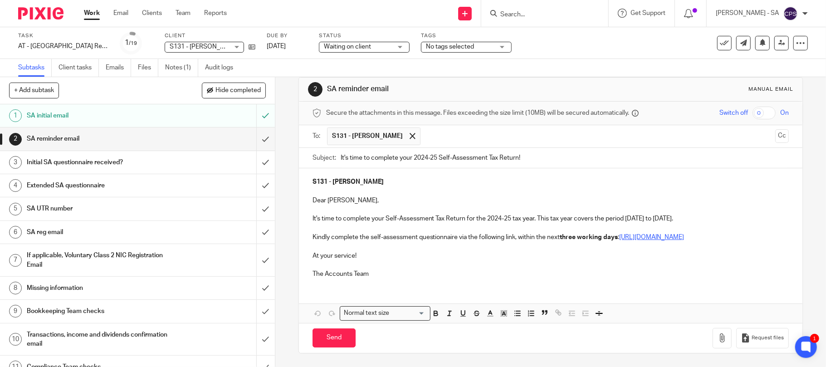
scroll to position [24, 0]
click at [327, 338] on input "Send" at bounding box center [333, 338] width 43 height 20
type input "Sent"
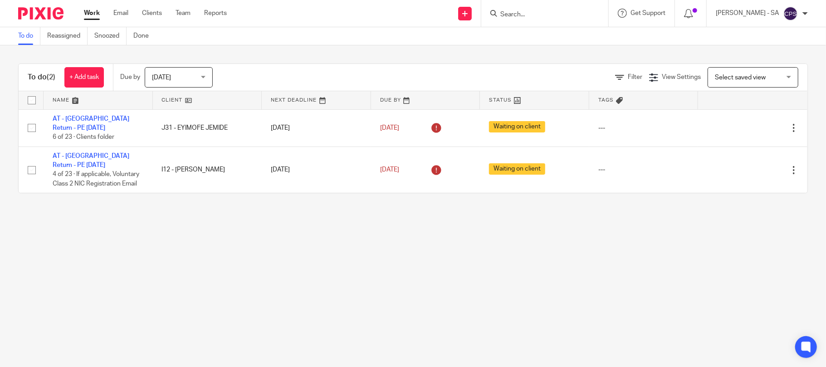
click at [513, 15] on input "Search" at bounding box center [540, 15] width 82 height 8
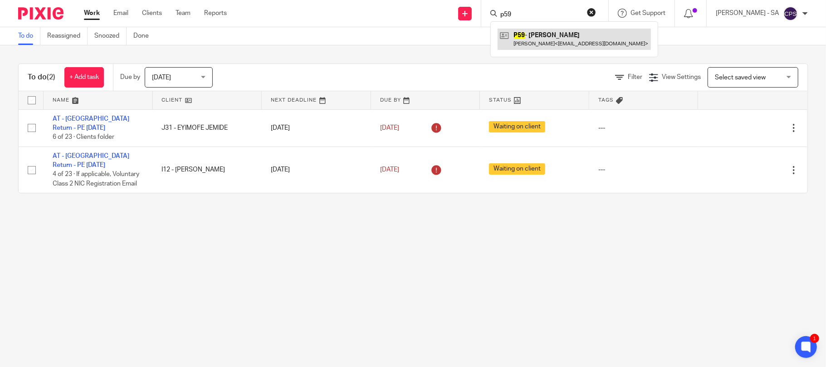
type input "p59"
click at [552, 43] on link at bounding box center [574, 39] width 153 height 21
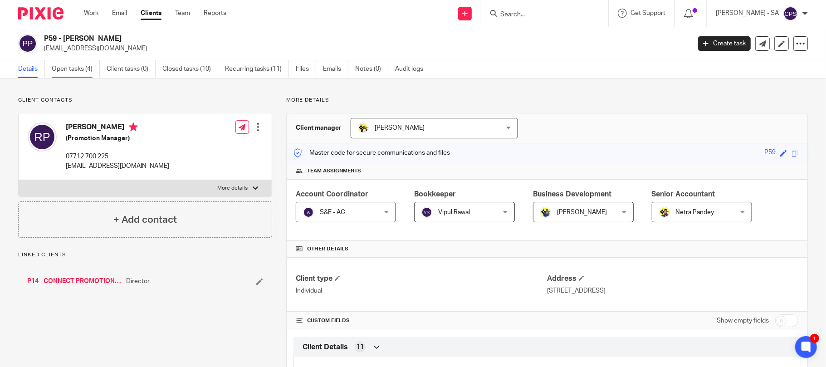
click at [71, 70] on link "Open tasks (4)" at bounding box center [76, 69] width 48 height 18
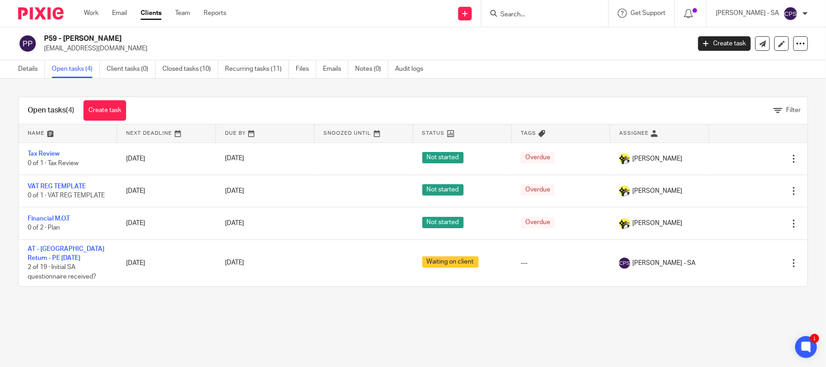
click at [537, 19] on input "Search" at bounding box center [540, 15] width 82 height 8
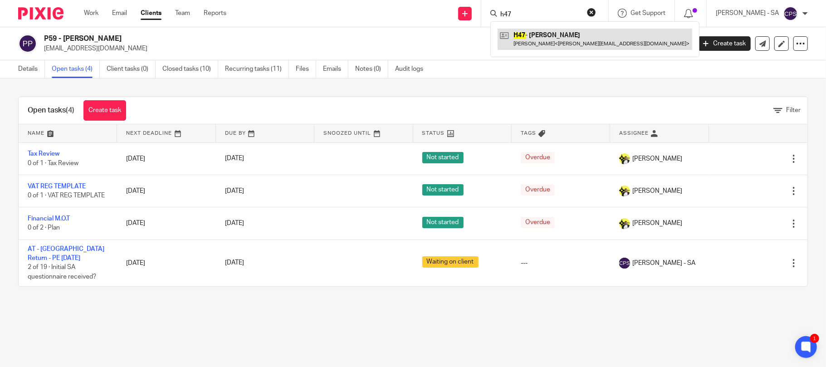
type input "h47"
click at [559, 42] on link at bounding box center [595, 39] width 195 height 21
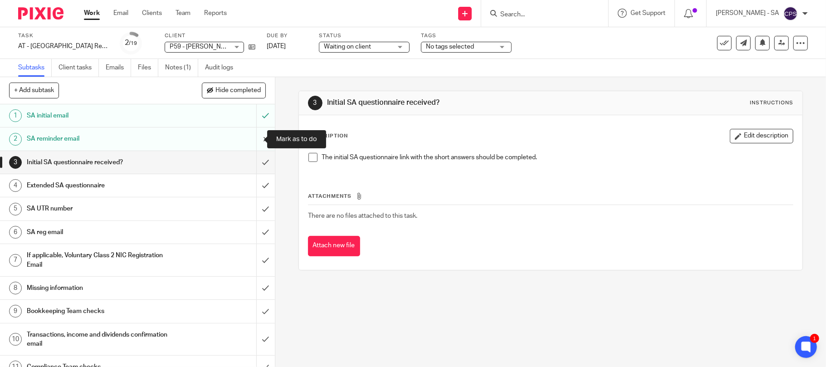
click at [253, 140] on input "submit" at bounding box center [137, 138] width 275 height 23
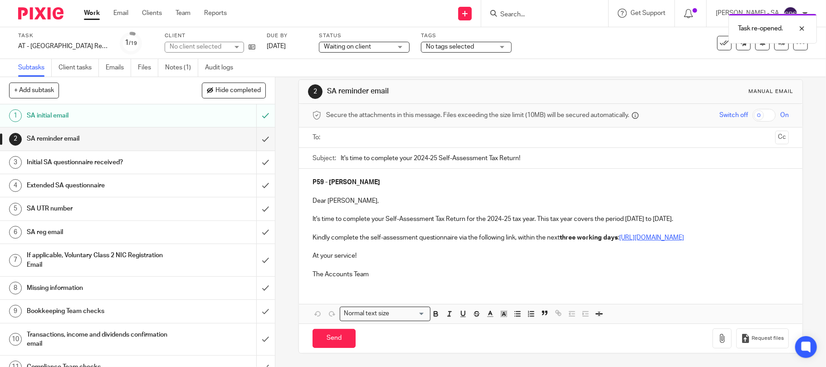
scroll to position [22, 0]
click at [378, 132] on input "text" at bounding box center [550, 137] width 443 height 10
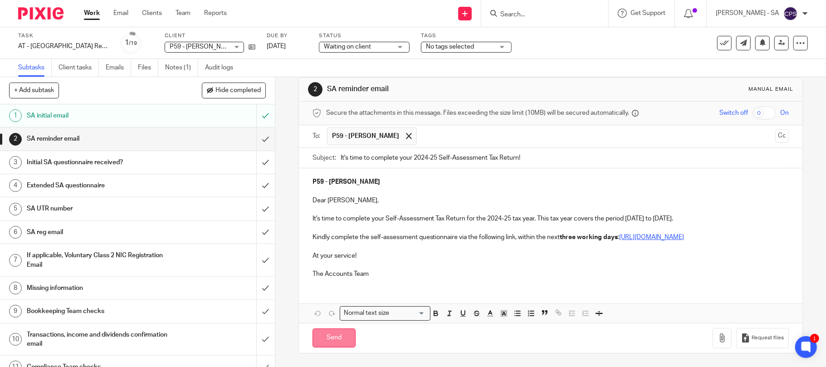
click at [322, 345] on input "Send" at bounding box center [333, 338] width 43 height 20
type input "Sent"
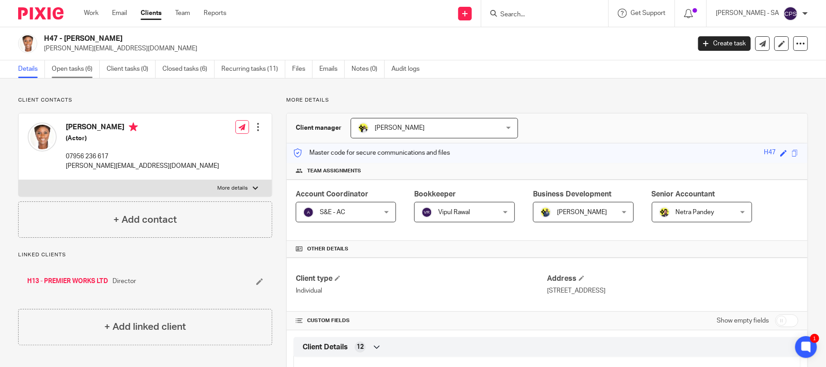
click at [73, 71] on link "Open tasks (6)" at bounding box center [76, 69] width 48 height 18
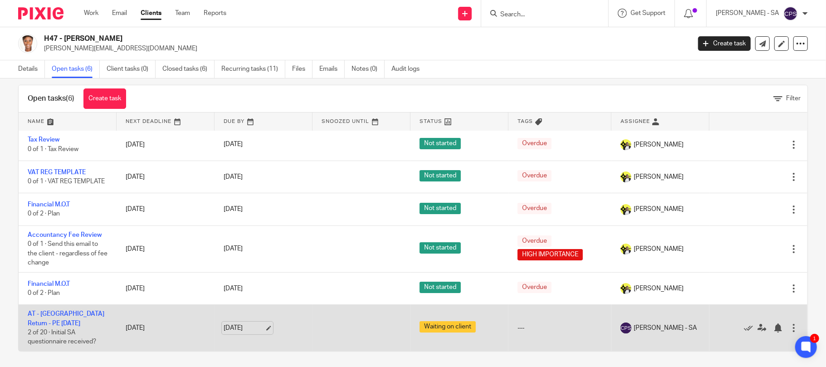
scroll to position [15, 0]
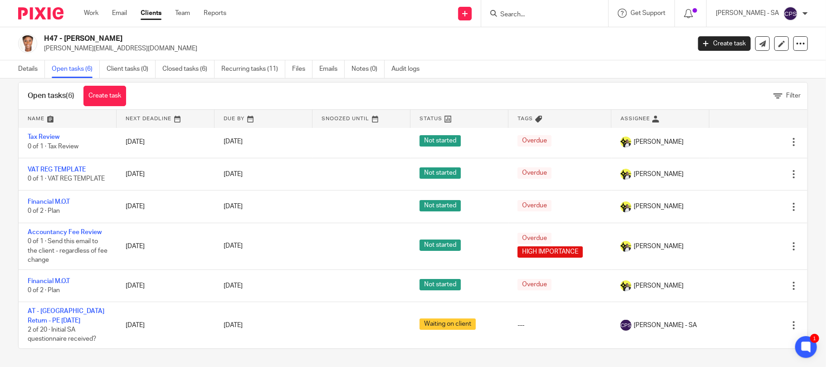
click at [535, 13] on input "Search" at bounding box center [540, 15] width 82 height 8
type input "p26"
click at [563, 42] on link at bounding box center [574, 39] width 153 height 21
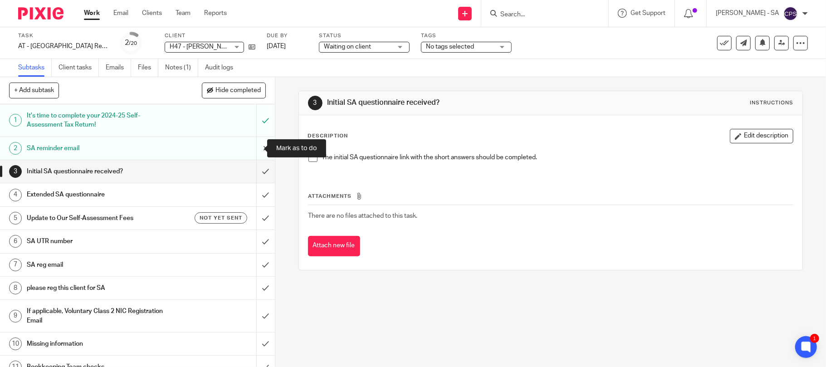
click at [253, 147] on input "submit" at bounding box center [137, 148] width 275 height 23
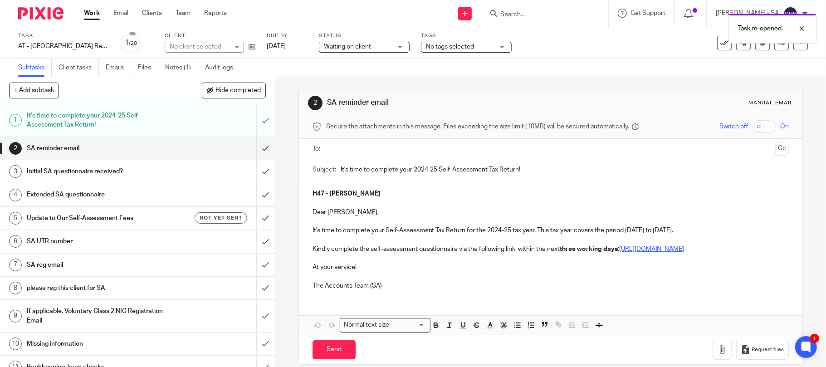
click at [389, 151] on input "text" at bounding box center [550, 149] width 443 height 10
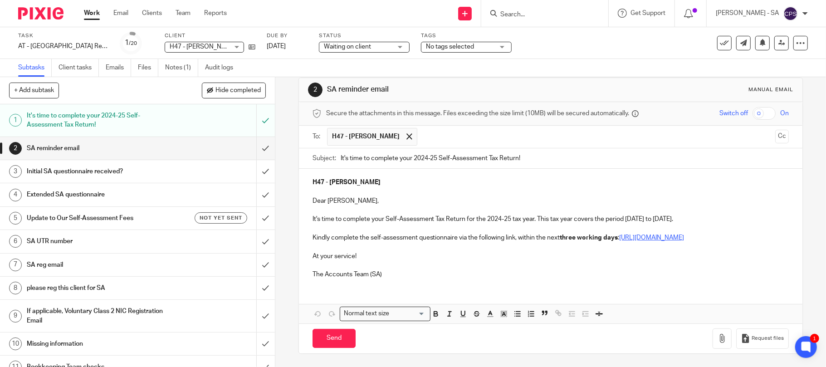
scroll to position [24, 0]
click at [327, 341] on input "Send" at bounding box center [333, 338] width 43 height 20
type input "Sent"
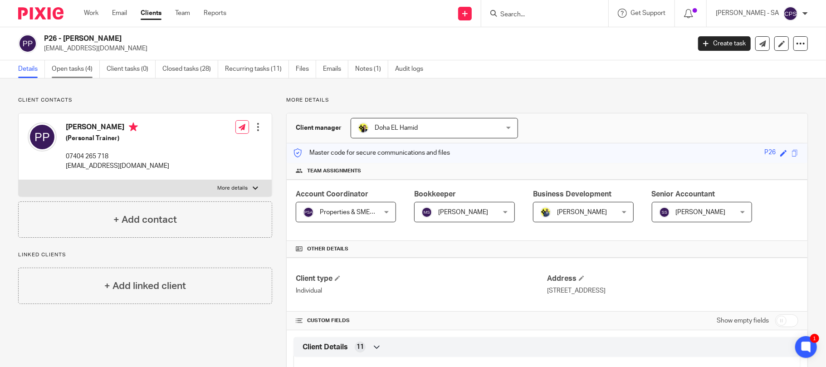
click at [69, 71] on link "Open tasks (4)" at bounding box center [76, 69] width 48 height 18
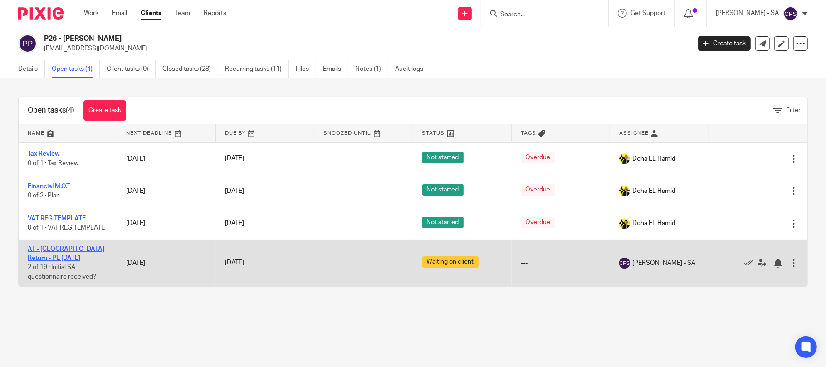
click at [74, 250] on link "AT - [GEOGRAPHIC_DATA] Return - PE [DATE]" at bounding box center [66, 253] width 77 height 15
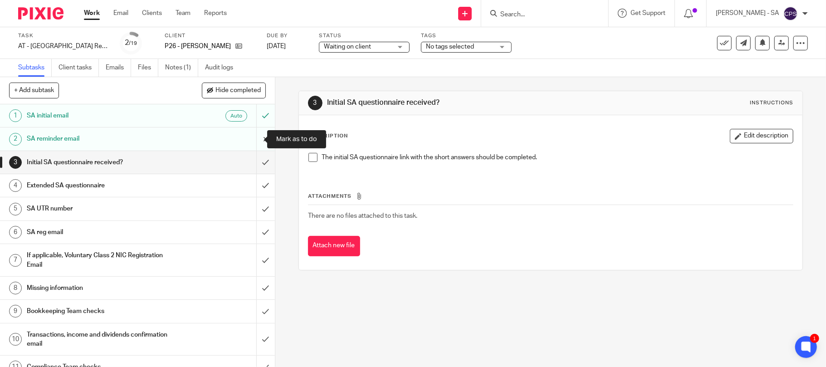
click at [253, 139] on input "submit" at bounding box center [137, 138] width 275 height 23
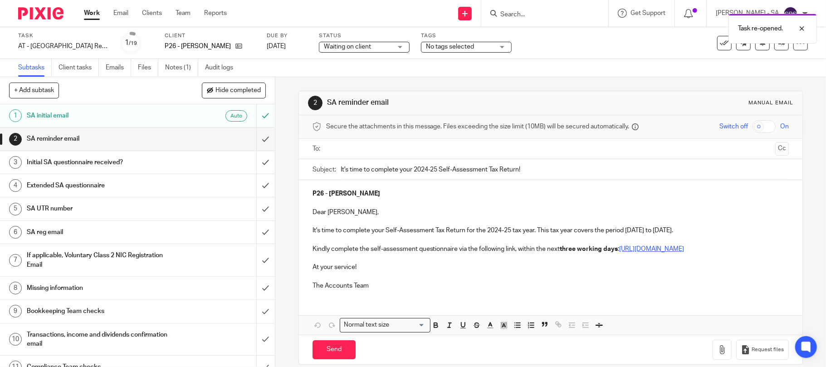
click at [358, 150] on input "text" at bounding box center [550, 149] width 443 height 10
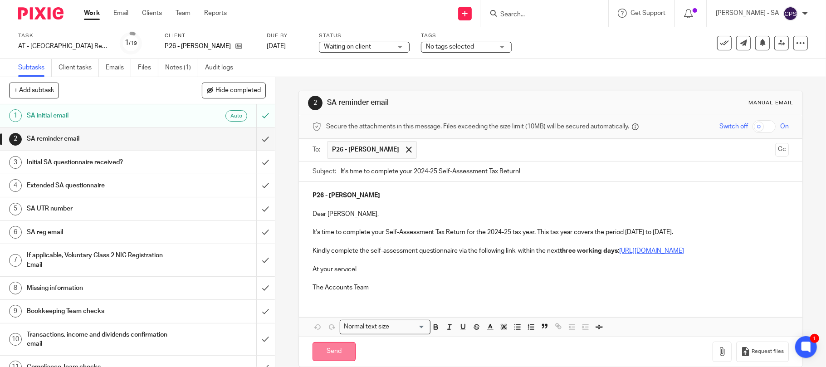
click at [330, 361] on input "Send" at bounding box center [333, 352] width 43 height 20
type input "Sent"
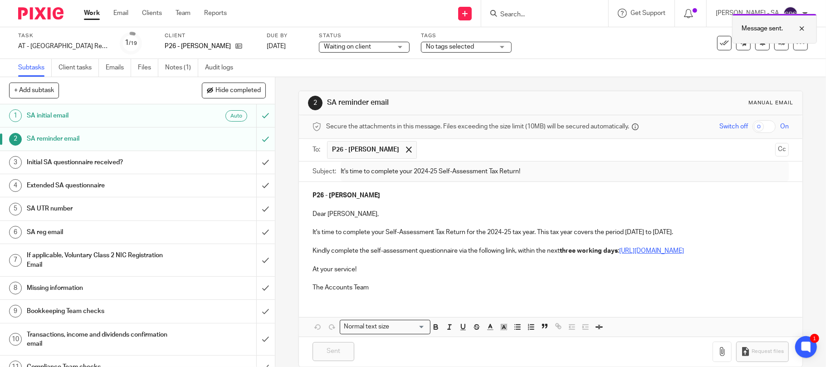
click at [800, 29] on div at bounding box center [795, 28] width 24 height 11
click at [534, 12] on input "Search" at bounding box center [540, 15] width 82 height 8
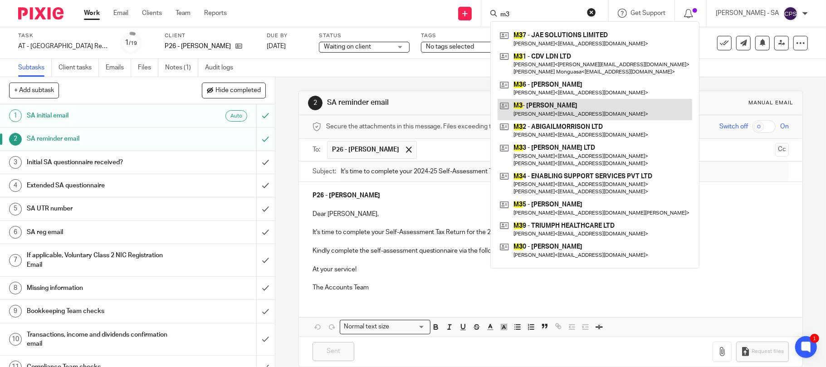
type input "m3"
click at [555, 110] on link at bounding box center [595, 109] width 195 height 21
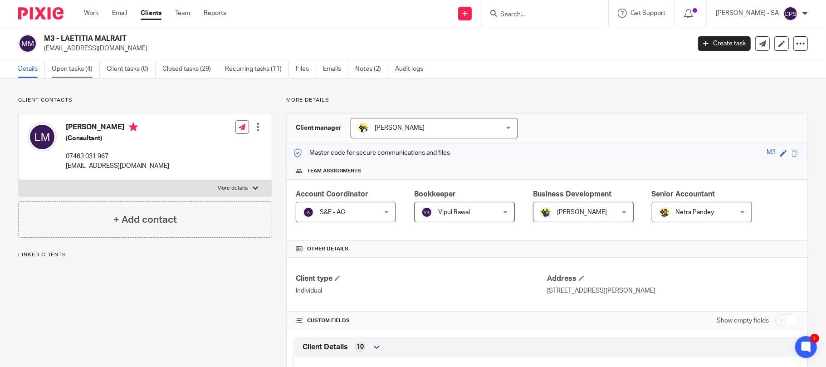
click at [71, 69] on link "Open tasks (4)" at bounding box center [76, 69] width 48 height 18
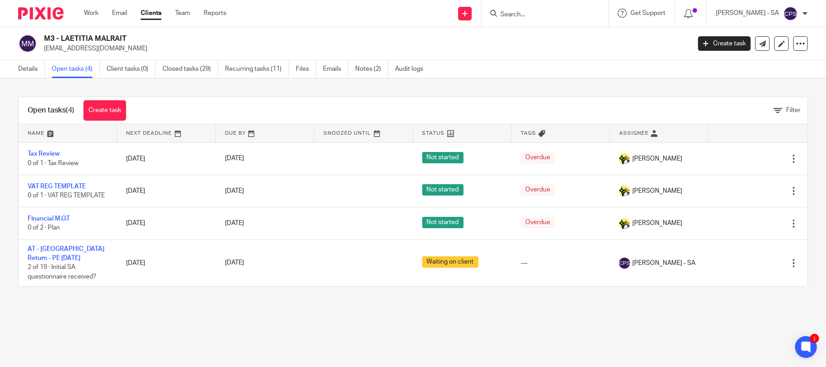
click at [537, 11] on input "Search" at bounding box center [540, 15] width 82 height 8
type input "t43"
click at [574, 38] on link at bounding box center [574, 39] width 153 height 21
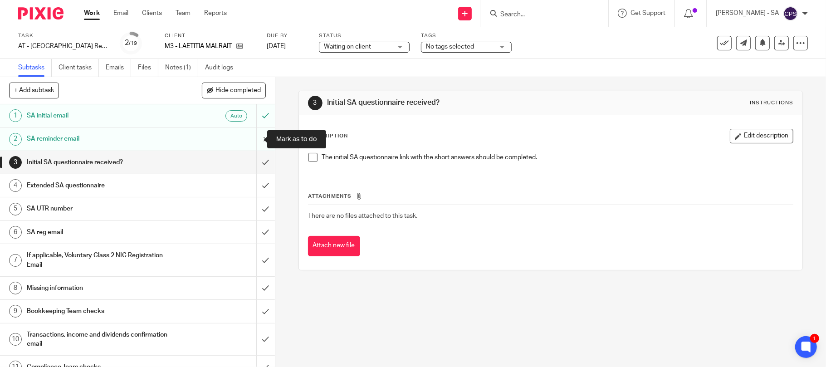
click at [250, 138] on input "submit" at bounding box center [137, 138] width 275 height 23
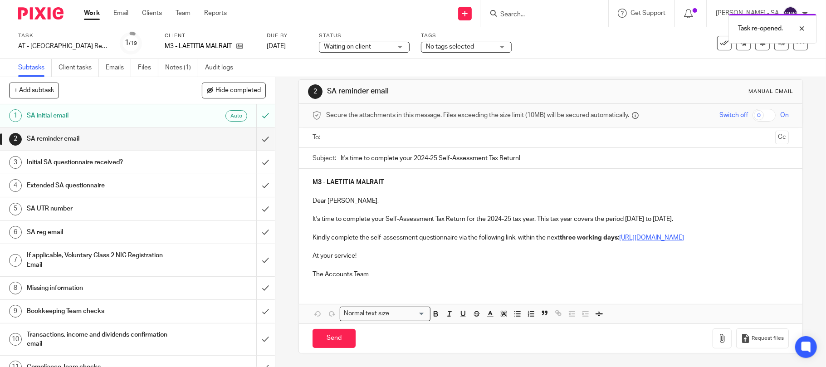
scroll to position [22, 0]
click at [361, 132] on input "text" at bounding box center [550, 137] width 443 height 10
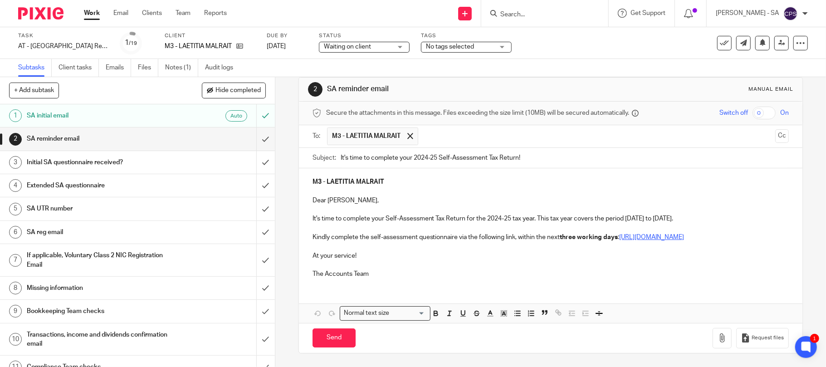
scroll to position [24, 0]
click at [327, 337] on input "Send" at bounding box center [333, 338] width 43 height 20
type input "Sent"
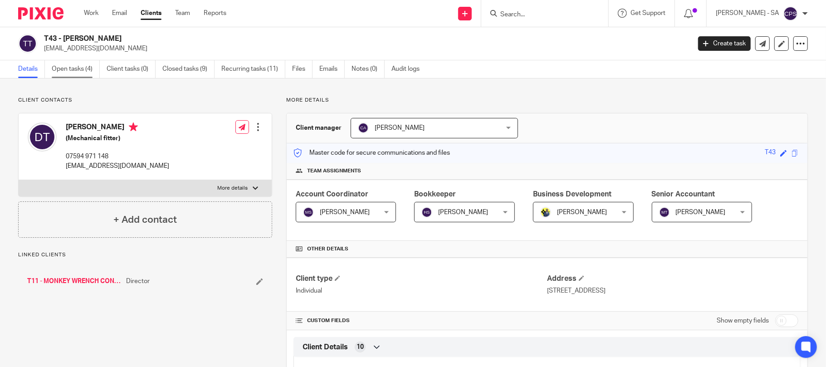
click at [80, 68] on link "Open tasks (4)" at bounding box center [76, 69] width 48 height 18
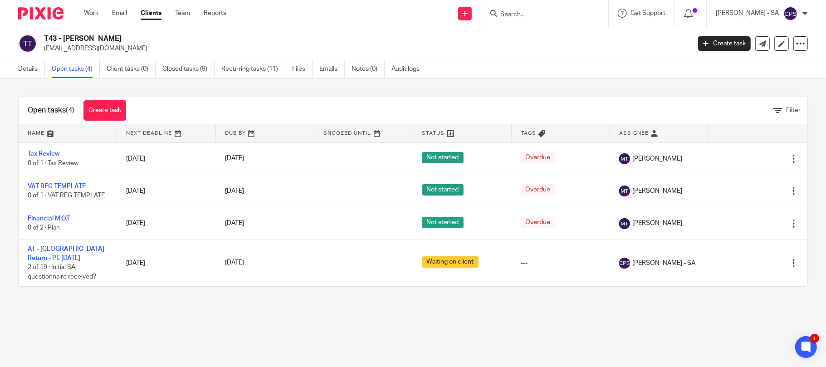
click at [512, 17] on input "Search" at bounding box center [540, 15] width 82 height 8
type input "m53"
click at [568, 38] on link at bounding box center [574, 39] width 153 height 21
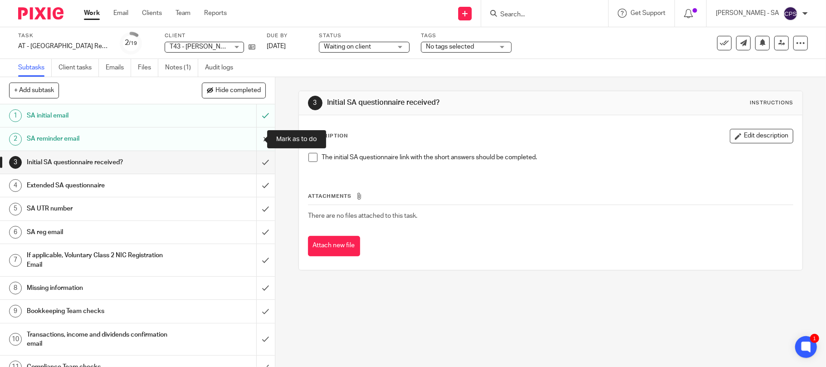
click at [252, 138] on input "submit" at bounding box center [137, 138] width 275 height 23
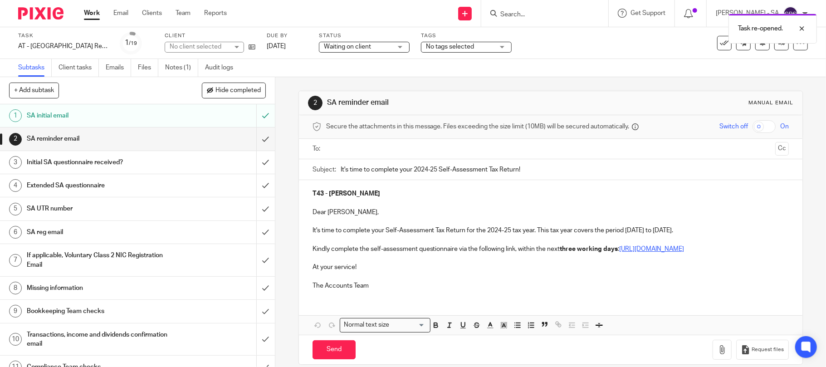
scroll to position [22, 0]
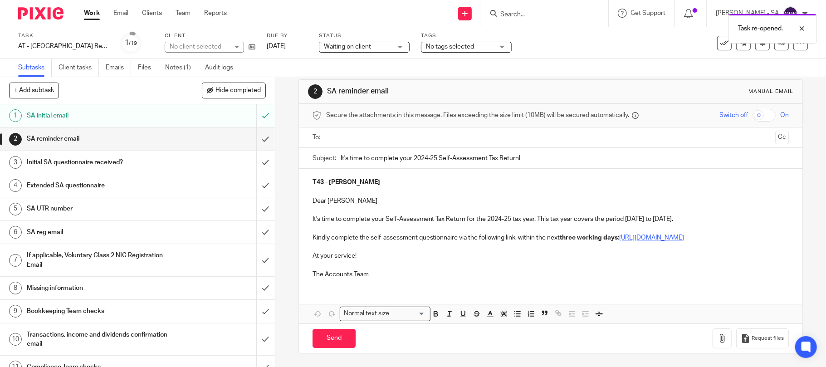
click at [377, 132] on input "text" at bounding box center [550, 137] width 443 height 10
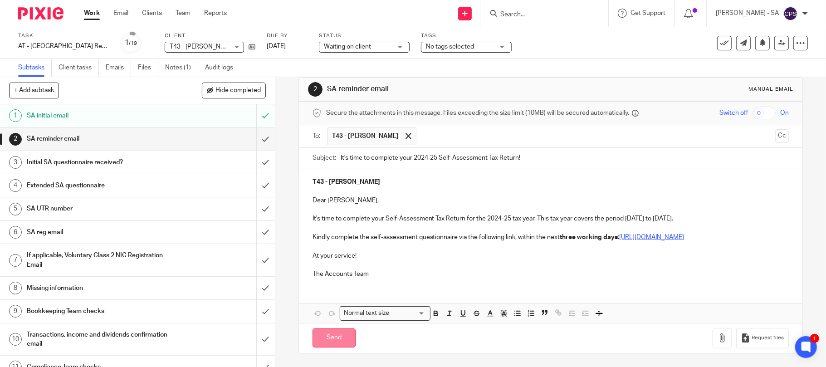
click at [323, 340] on input "Send" at bounding box center [333, 338] width 43 height 20
type input "Sent"
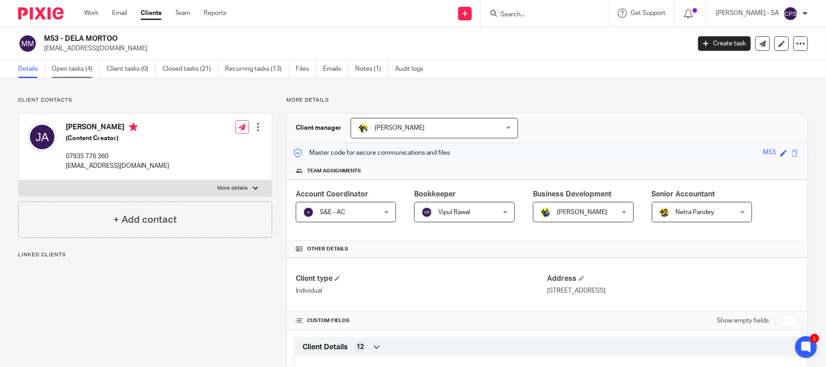
click at [66, 70] on link "Open tasks (4)" at bounding box center [76, 69] width 48 height 18
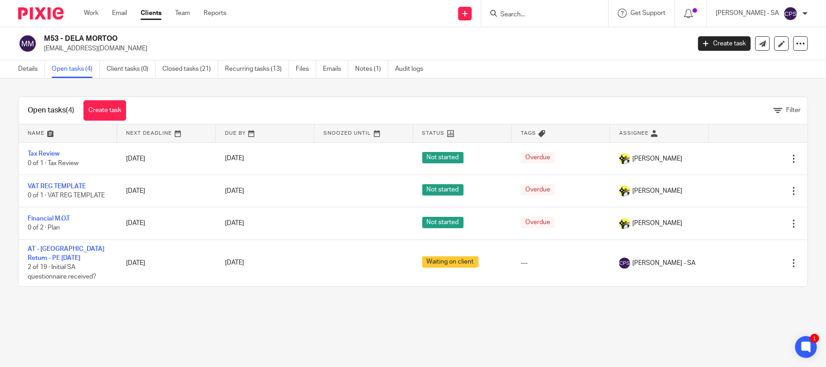
click at [527, 16] on input "Search" at bounding box center [540, 15] width 82 height 8
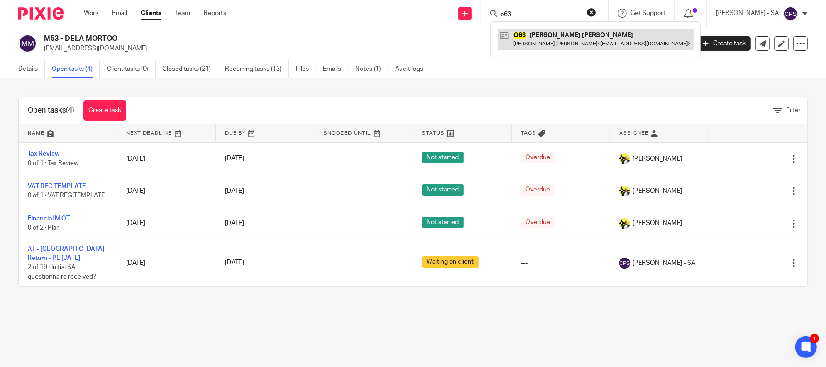
type input "o63"
click at [568, 41] on link at bounding box center [596, 39] width 196 height 21
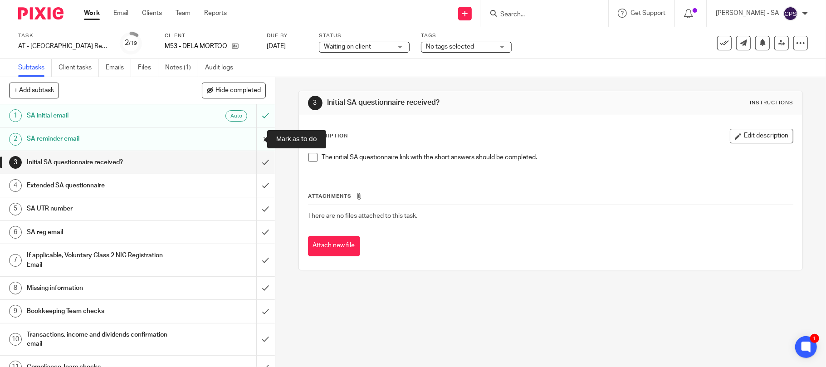
click at [253, 138] on input "submit" at bounding box center [137, 138] width 275 height 23
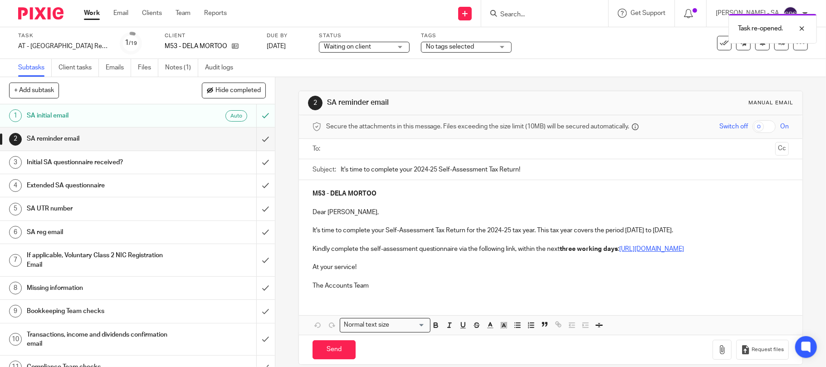
click at [352, 151] on input "text" at bounding box center [550, 149] width 443 height 10
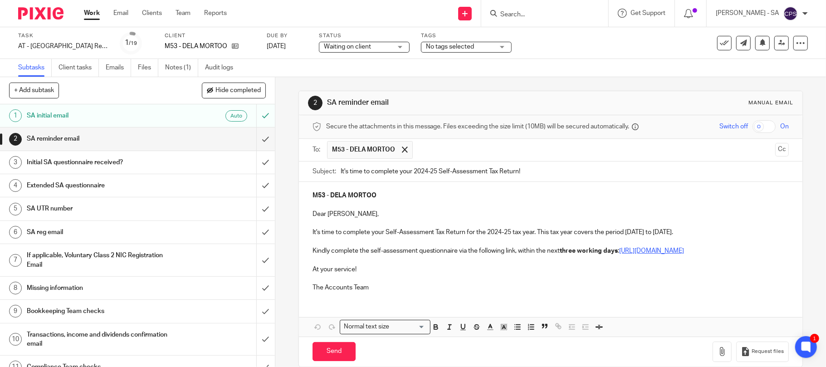
scroll to position [24, 0]
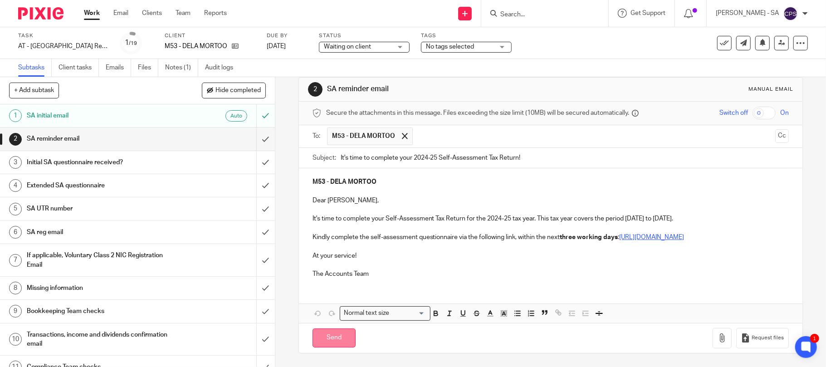
click at [325, 337] on input "Send" at bounding box center [333, 338] width 43 height 20
type input "Sent"
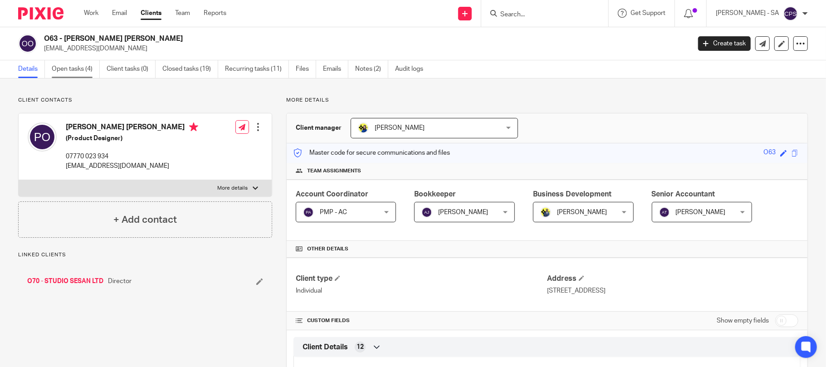
click at [78, 69] on link "Open tasks (4)" at bounding box center [76, 69] width 48 height 18
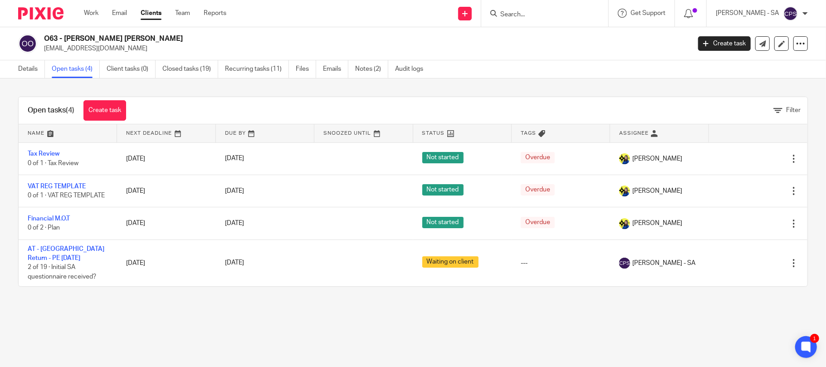
click at [545, 9] on form at bounding box center [547, 13] width 97 height 11
click at [535, 15] on input "Search" at bounding box center [540, 15] width 82 height 8
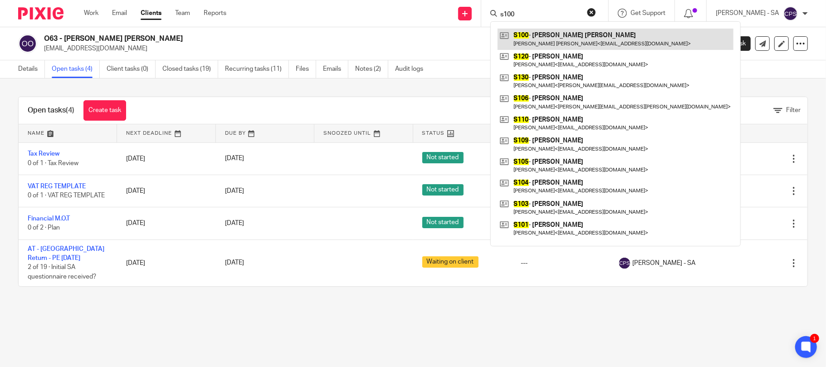
type input "s100"
click at [569, 40] on link at bounding box center [616, 39] width 236 height 21
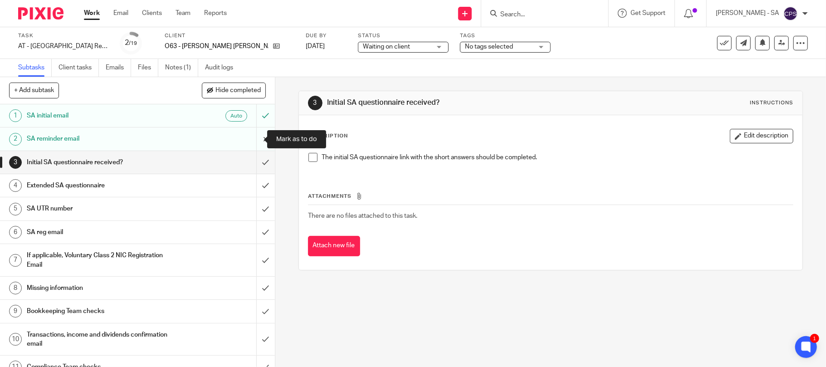
click at [253, 137] on input "submit" at bounding box center [137, 138] width 275 height 23
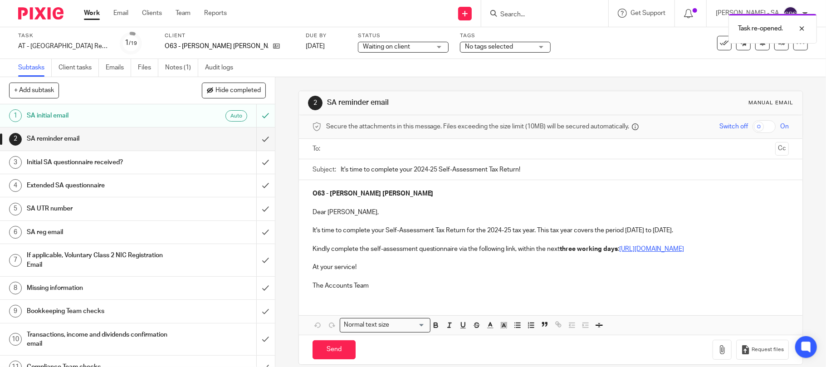
click at [385, 155] on ul at bounding box center [551, 149] width 449 height 15
click at [386, 152] on input "text" at bounding box center [550, 149] width 443 height 10
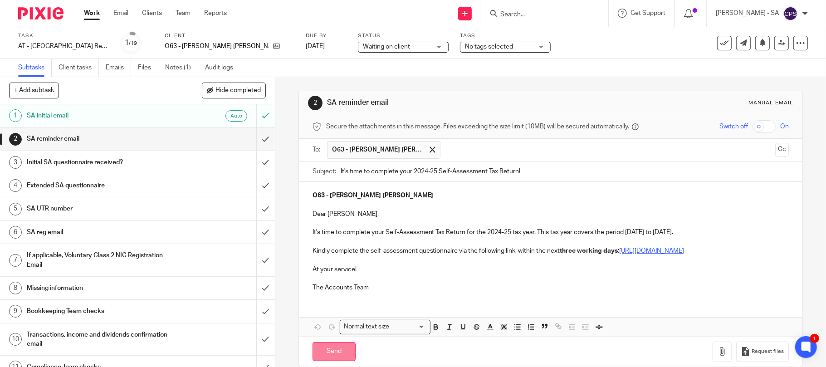
click at [322, 361] on input "Send" at bounding box center [333, 352] width 43 height 20
type input "Sent"
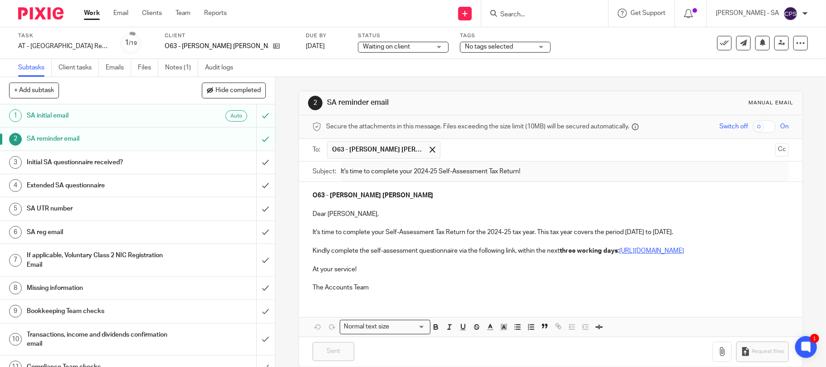
click at [618, 193] on p "O63 - [PERSON_NAME] [PERSON_NAME]" at bounding box center [550, 195] width 477 height 9
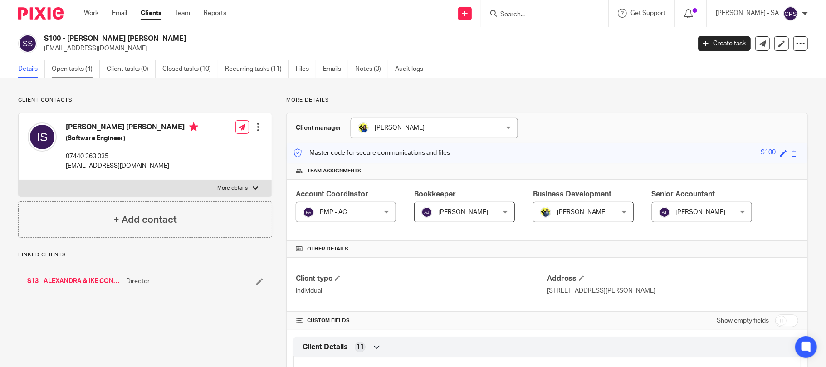
click at [73, 70] on link "Open tasks (4)" at bounding box center [76, 69] width 48 height 18
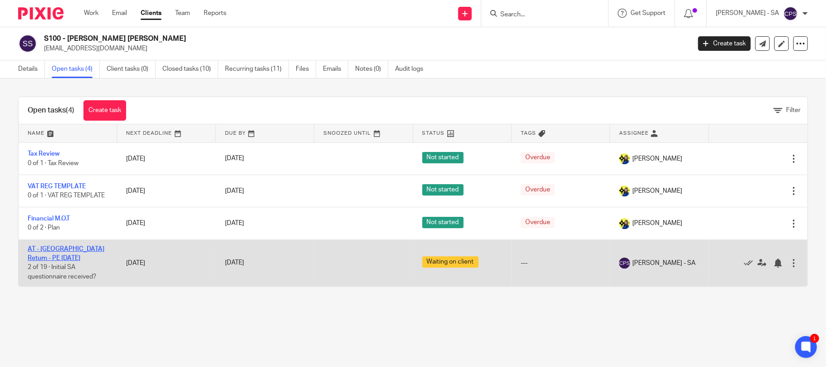
click at [78, 251] on link "AT - [GEOGRAPHIC_DATA] Return - PE [DATE]" at bounding box center [66, 253] width 77 height 15
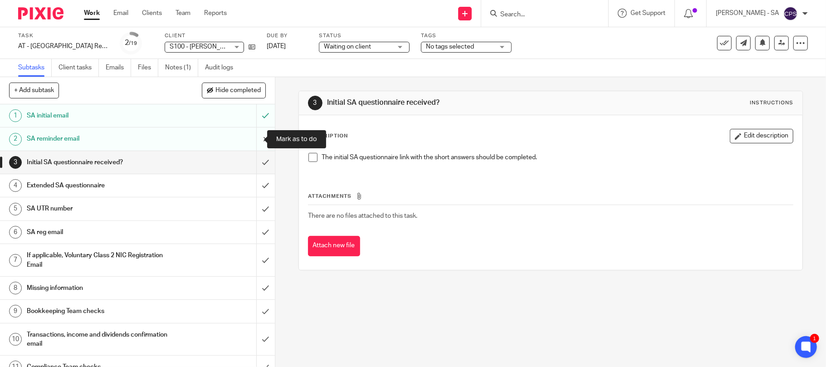
click at [253, 138] on input "submit" at bounding box center [137, 138] width 275 height 23
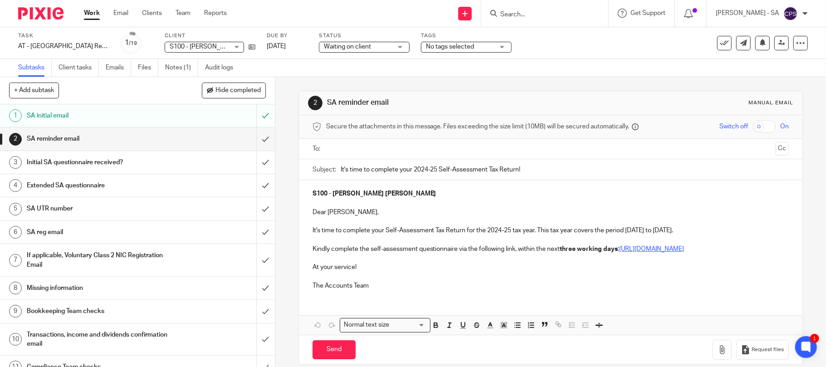
click at [360, 148] on input "text" at bounding box center [550, 149] width 443 height 10
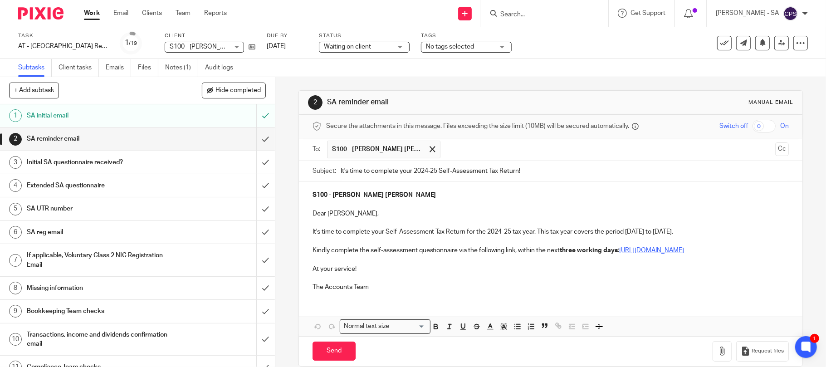
scroll to position [24, 0]
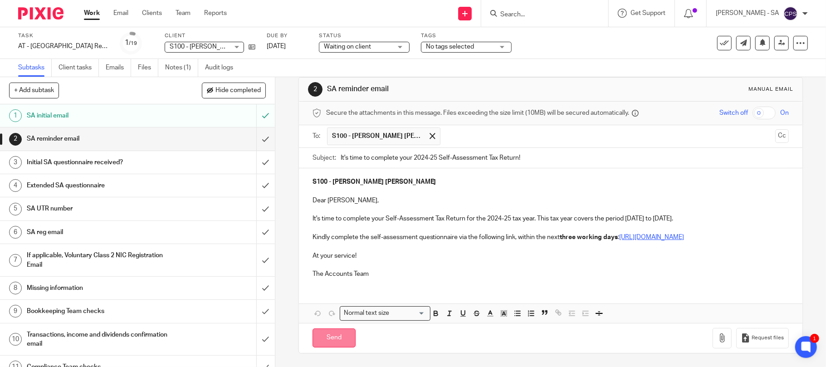
click at [329, 337] on input "Send" at bounding box center [333, 338] width 43 height 20
type input "Sent"
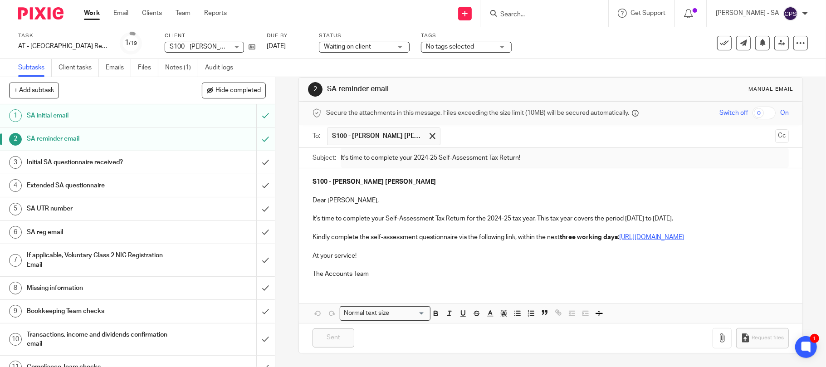
click at [543, 14] on input "Search" at bounding box center [540, 15] width 82 height 8
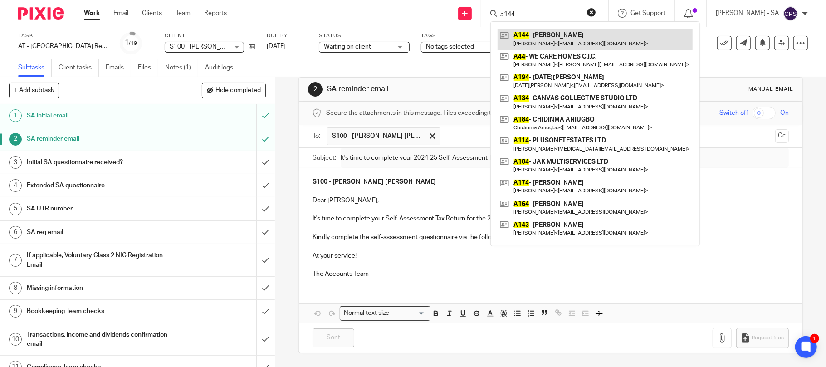
type input "a144"
click at [561, 39] on link at bounding box center [595, 39] width 195 height 21
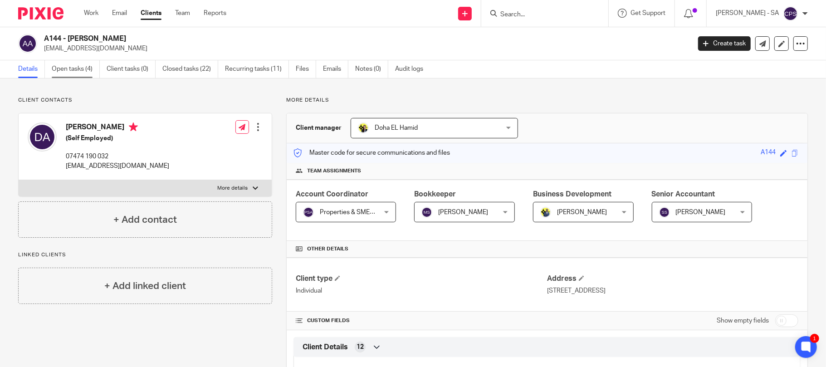
click at [67, 70] on link "Open tasks (4)" at bounding box center [76, 69] width 48 height 18
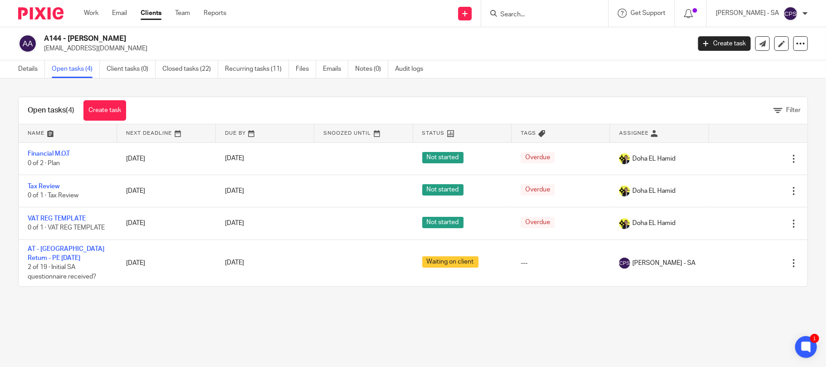
click at [539, 12] on input "Search" at bounding box center [540, 15] width 82 height 8
type input "a70"
click at [554, 39] on link at bounding box center [574, 39] width 153 height 21
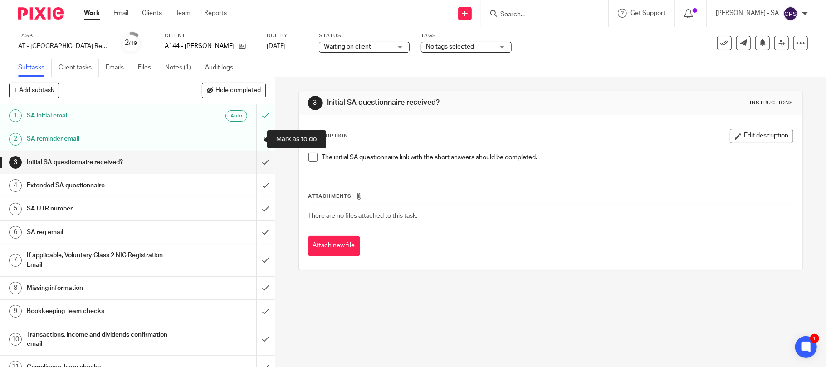
click at [254, 138] on input "submit" at bounding box center [137, 138] width 275 height 23
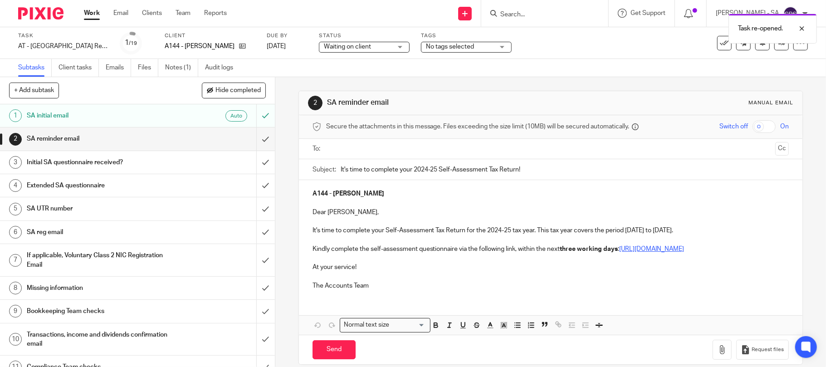
click at [357, 150] on input "text" at bounding box center [550, 149] width 443 height 10
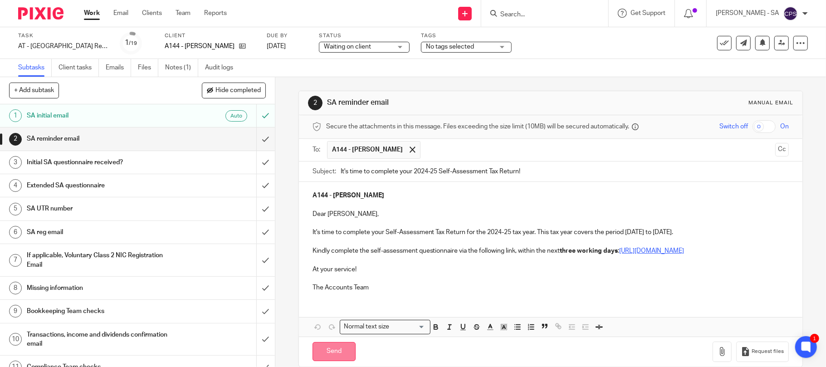
click at [323, 358] on input "Send" at bounding box center [333, 352] width 43 height 20
type input "Sent"
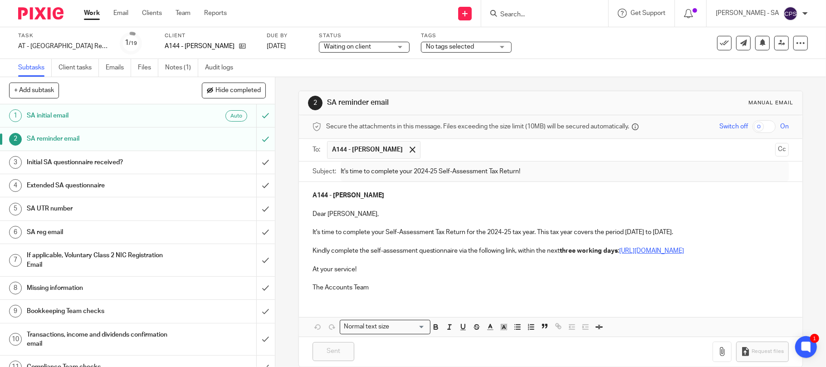
click at [540, 15] on input "Search" at bounding box center [540, 15] width 82 height 8
type input "b20"
click at [559, 39] on link at bounding box center [574, 39] width 153 height 21
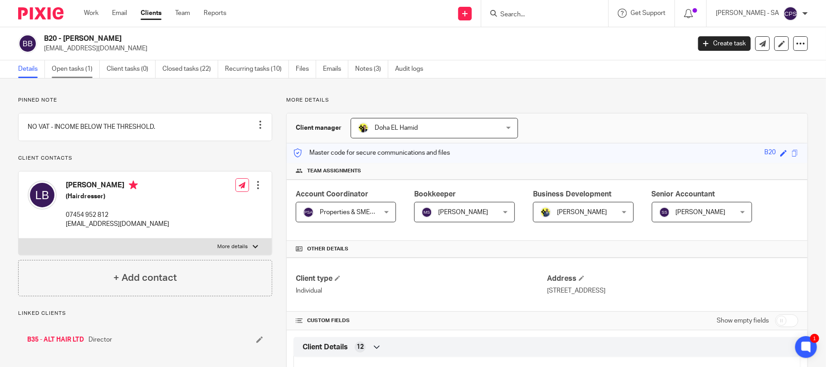
click at [77, 71] on link "Open tasks (1)" at bounding box center [76, 69] width 48 height 18
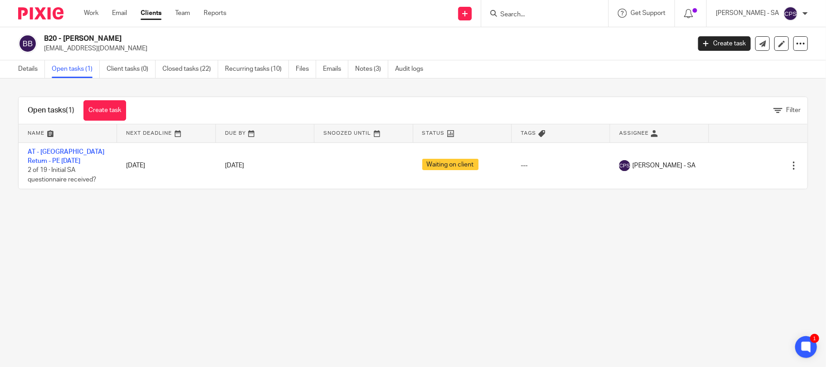
click at [521, 13] on input "Search" at bounding box center [540, 15] width 82 height 8
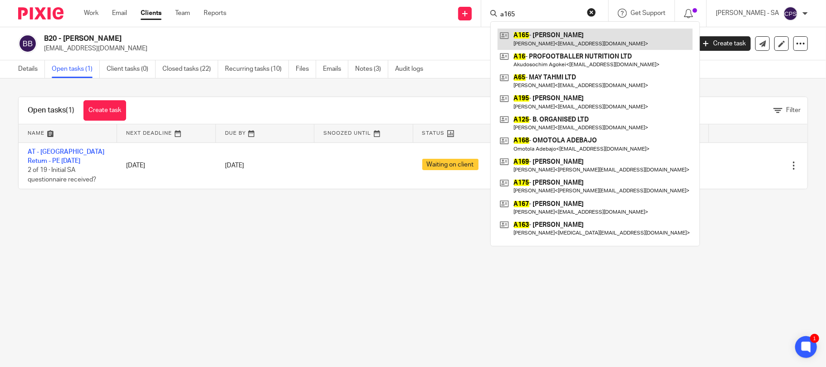
type input "a165"
click at [530, 38] on link at bounding box center [595, 39] width 195 height 21
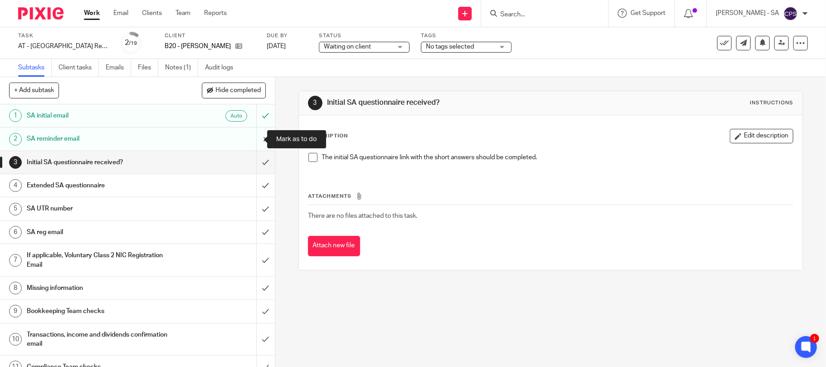
click at [254, 138] on input "submit" at bounding box center [137, 138] width 275 height 23
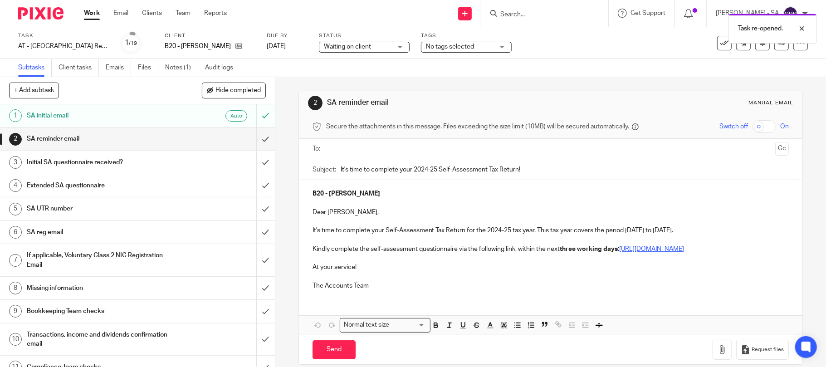
click at [360, 155] on ul at bounding box center [551, 149] width 449 height 15
click at [362, 151] on input "text" at bounding box center [550, 149] width 443 height 10
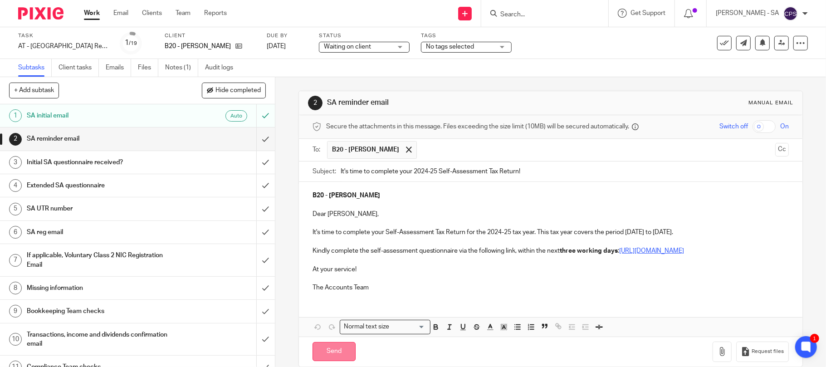
click at [332, 356] on input "Send" at bounding box center [333, 352] width 43 height 20
type input "Sent"
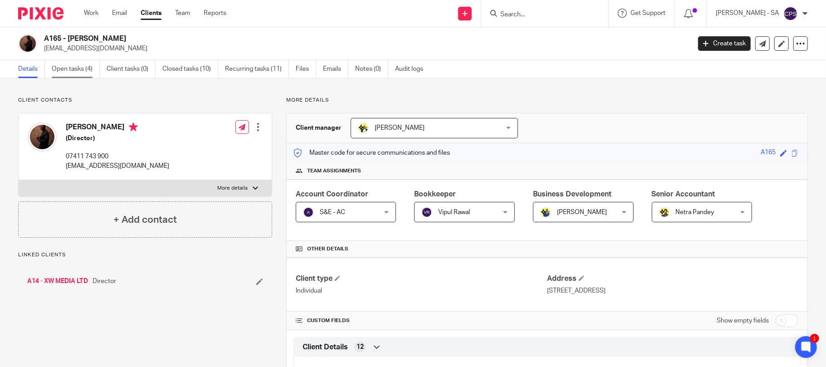
click at [75, 69] on link "Open tasks (4)" at bounding box center [76, 69] width 48 height 18
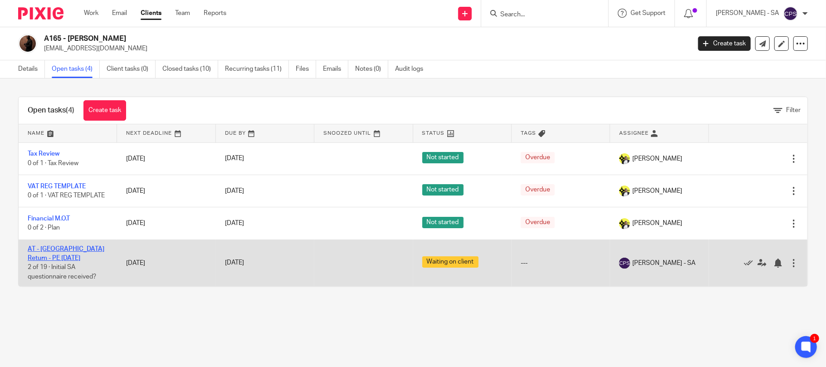
click at [71, 251] on link "AT - [GEOGRAPHIC_DATA] Return - PE [DATE]" at bounding box center [66, 253] width 77 height 15
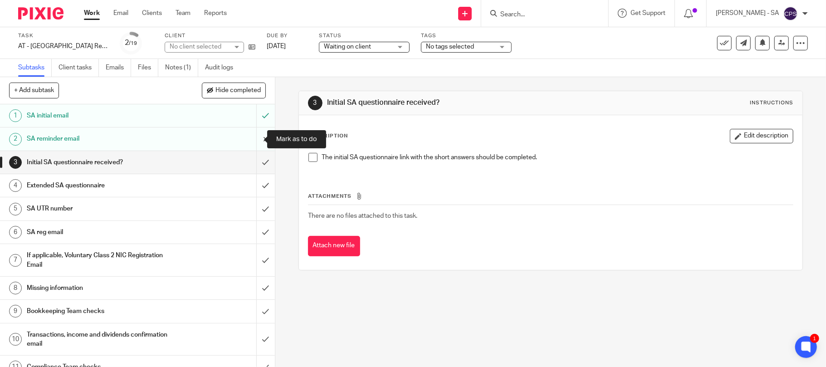
click at [253, 139] on input "submit" at bounding box center [137, 138] width 275 height 23
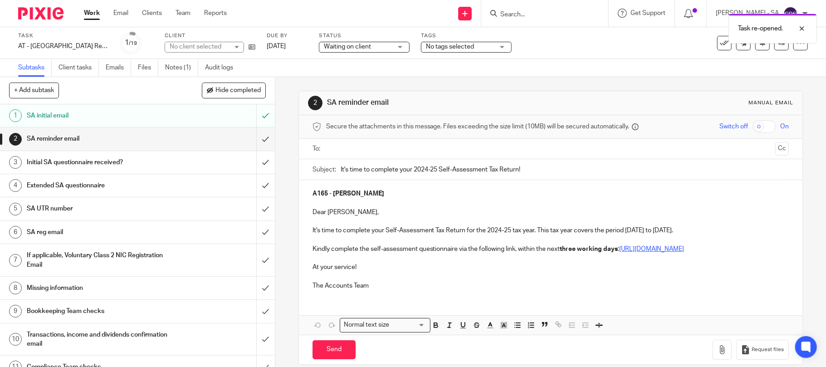
click at [366, 149] on input "text" at bounding box center [550, 149] width 443 height 10
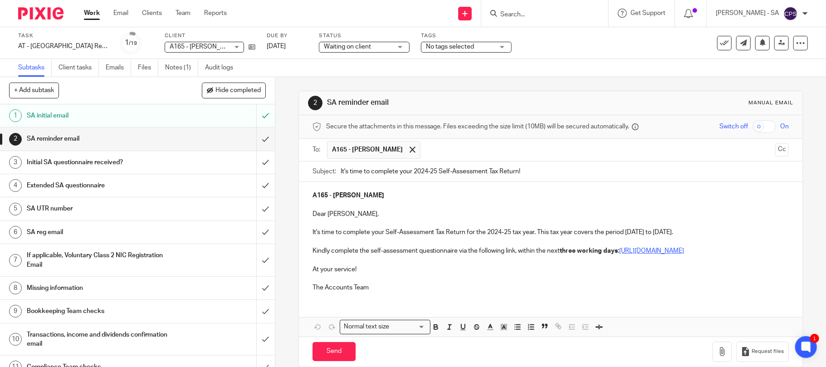
scroll to position [24, 0]
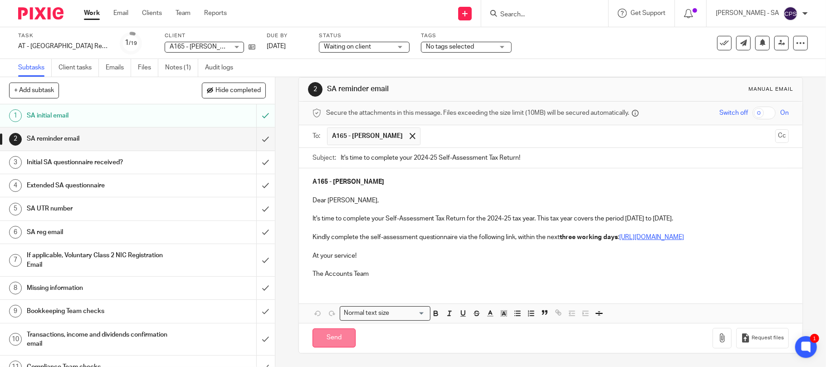
click at [325, 339] on input "Send" at bounding box center [333, 338] width 43 height 20
type input "Sent"
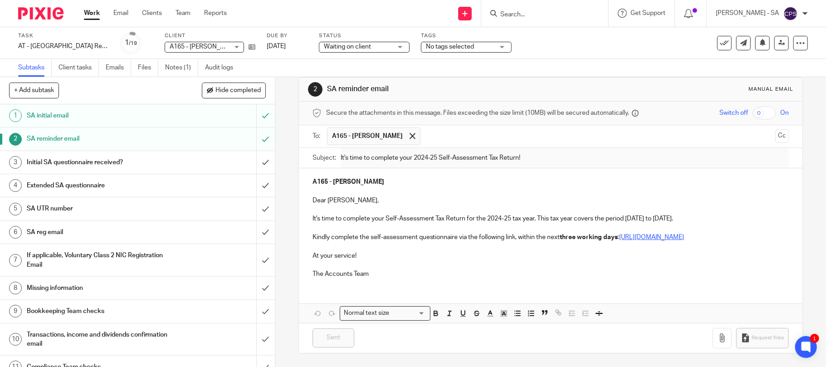
click at [521, 11] on input "Search" at bounding box center [540, 15] width 82 height 8
type input "s45"
click at [561, 42] on link at bounding box center [574, 39] width 153 height 21
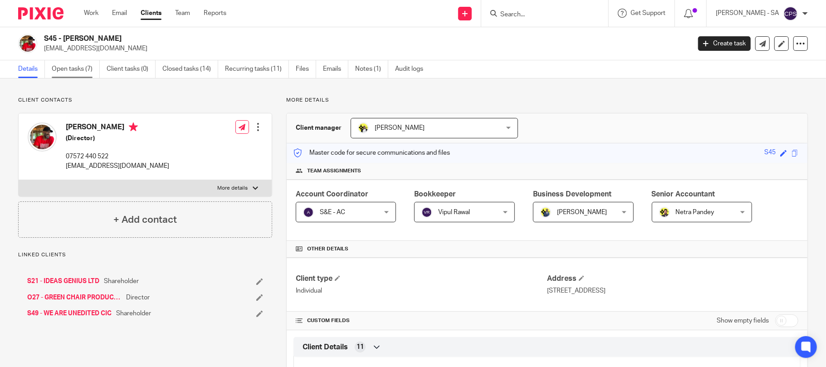
click at [69, 69] on link "Open tasks (7)" at bounding box center [76, 69] width 48 height 18
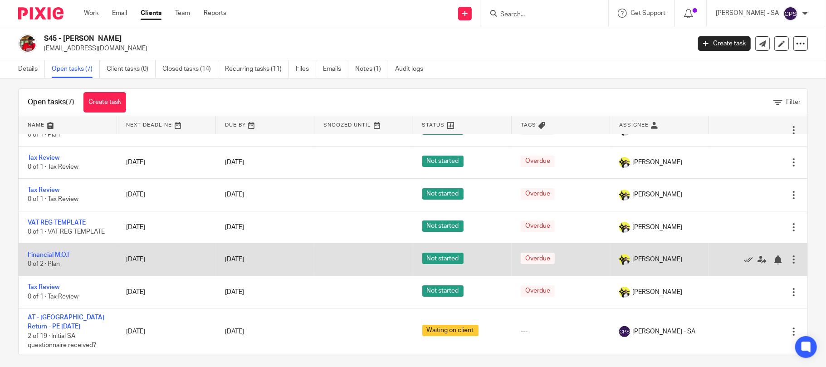
scroll to position [15, 0]
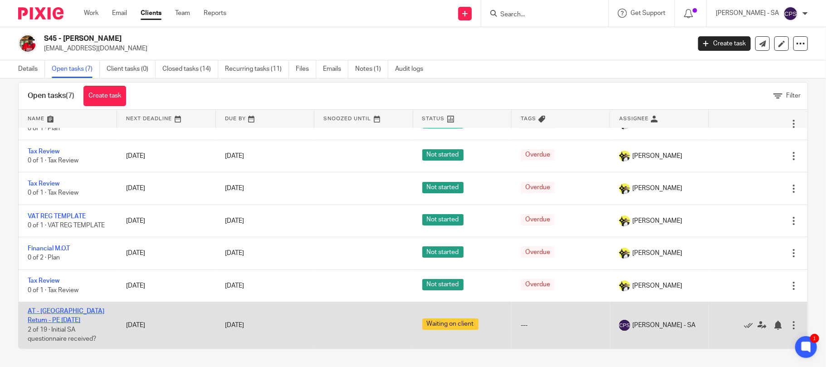
click at [80, 309] on link "AT - SA Return - PE 05-04-2025" at bounding box center [66, 315] width 77 height 15
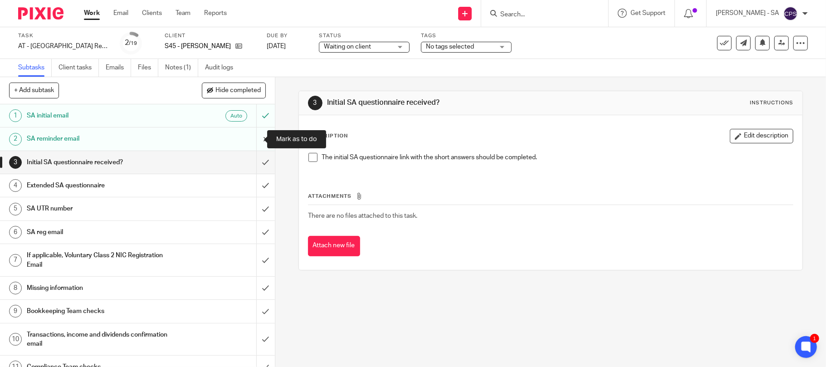
click at [253, 138] on input "submit" at bounding box center [137, 138] width 275 height 23
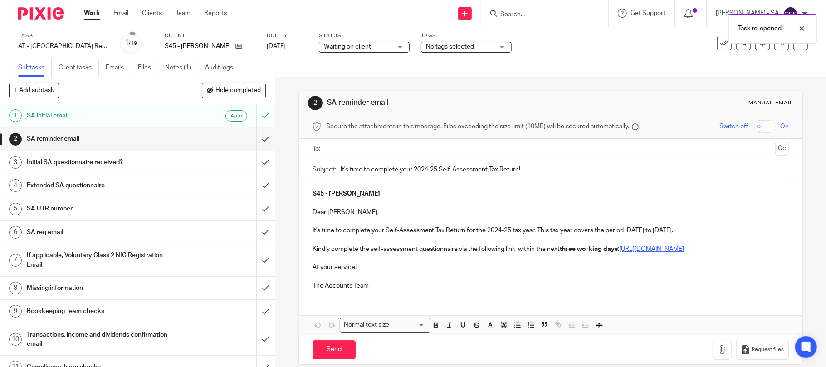
click at [357, 151] on input "text" at bounding box center [550, 149] width 443 height 10
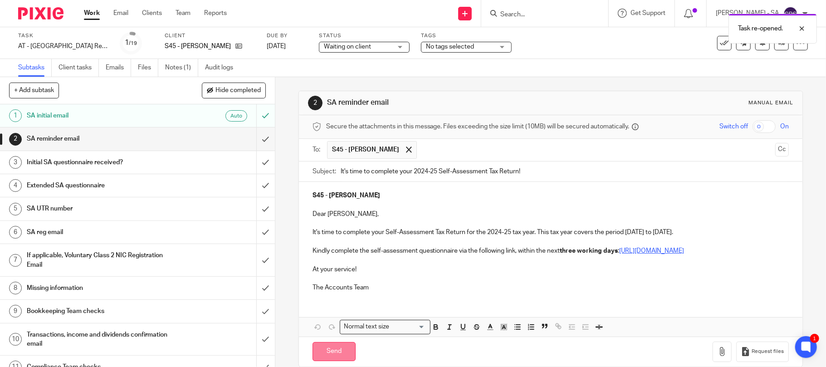
click at [328, 361] on input "Send" at bounding box center [333, 352] width 43 height 20
type input "Sent"
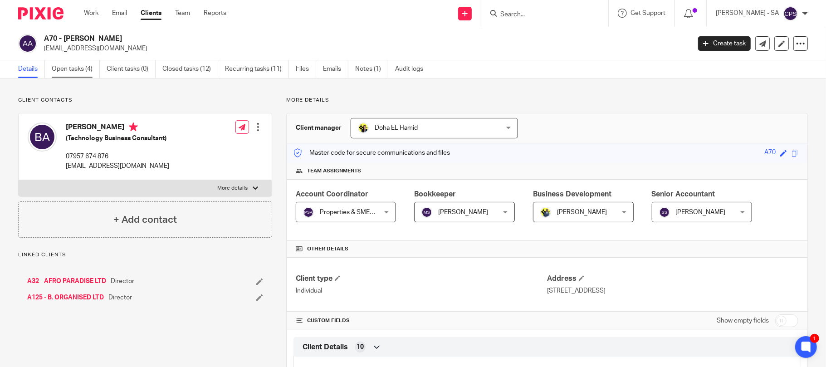
click at [80, 68] on link "Open tasks (4)" at bounding box center [76, 69] width 48 height 18
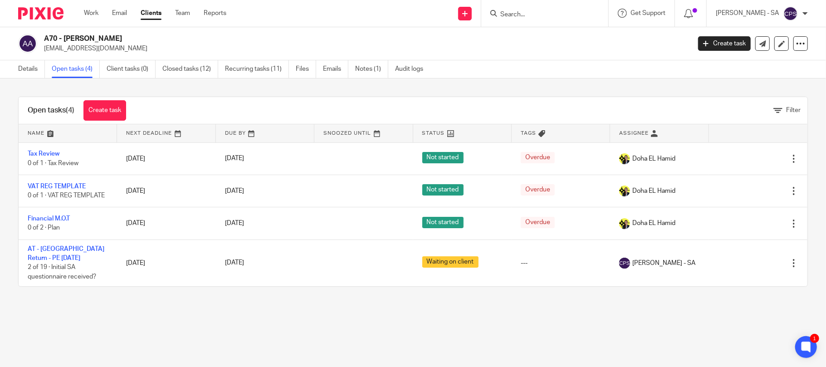
click at [516, 13] on input "Search" at bounding box center [540, 15] width 82 height 8
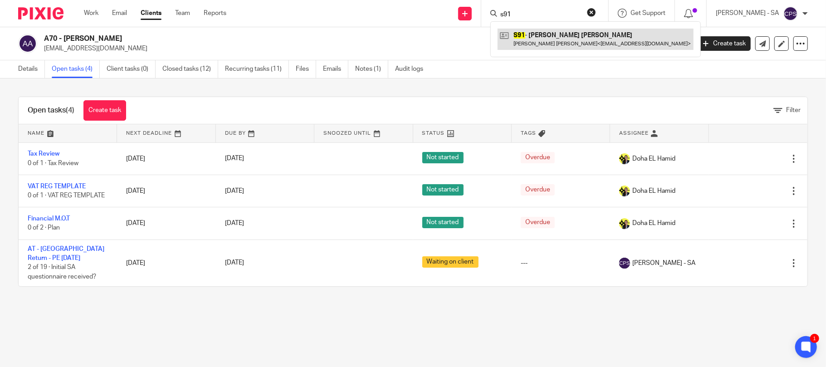
type input "s91"
click at [563, 39] on link at bounding box center [596, 39] width 196 height 21
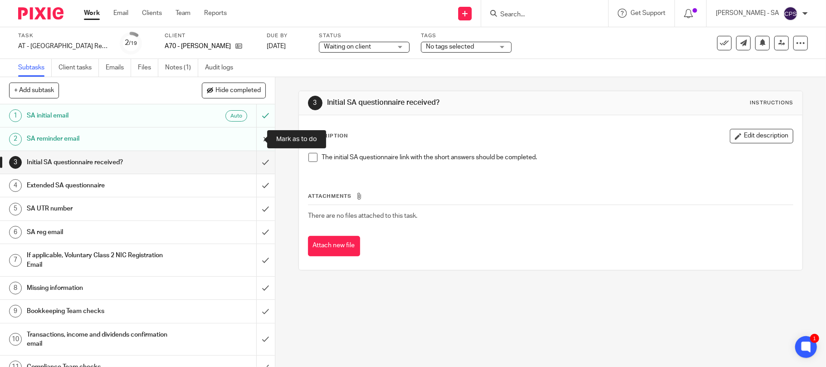
click at [253, 138] on input "submit" at bounding box center [137, 138] width 275 height 23
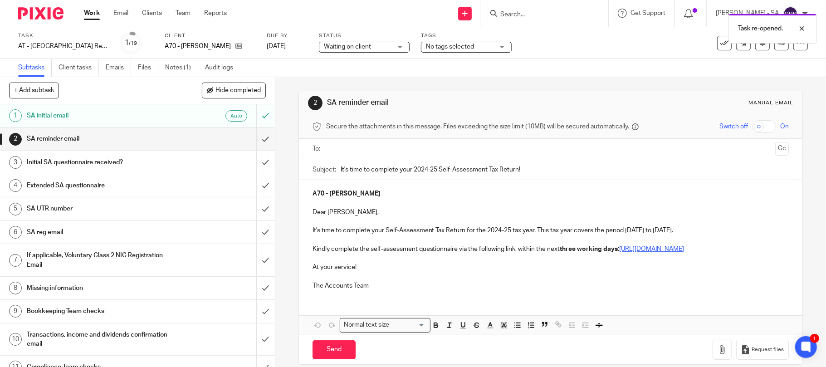
click at [379, 151] on input "text" at bounding box center [550, 149] width 443 height 10
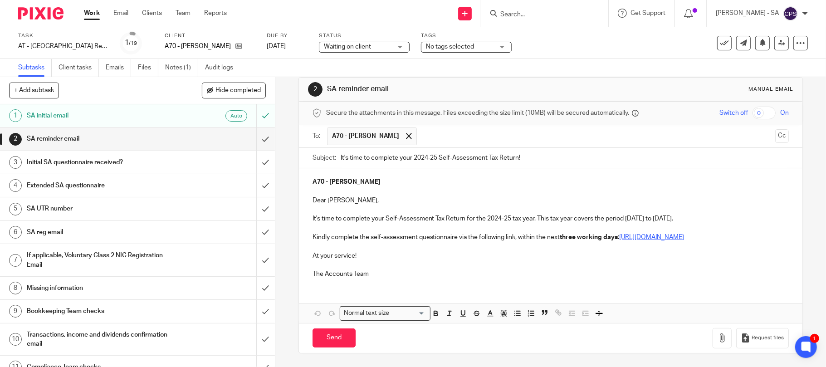
scroll to position [24, 0]
click at [331, 339] on input "Send" at bounding box center [333, 338] width 43 height 20
type input "Sent"
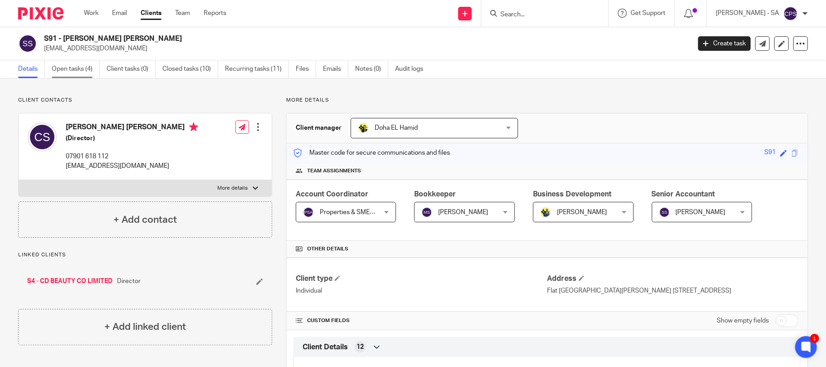
click at [69, 66] on link "Open tasks (4)" at bounding box center [76, 69] width 48 height 18
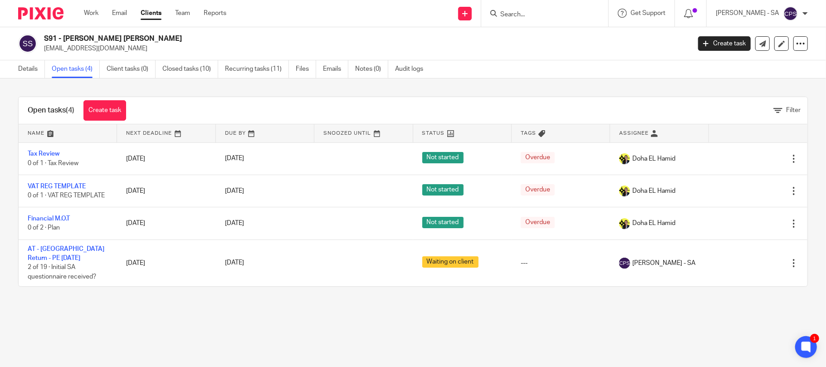
click at [518, 13] on input "Search" at bounding box center [540, 15] width 82 height 8
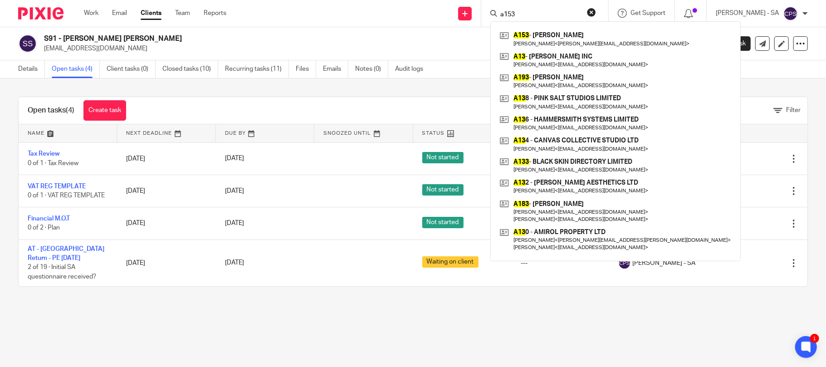
type input "a153"
click button "submit" at bounding box center [0, 0] width 0 height 0
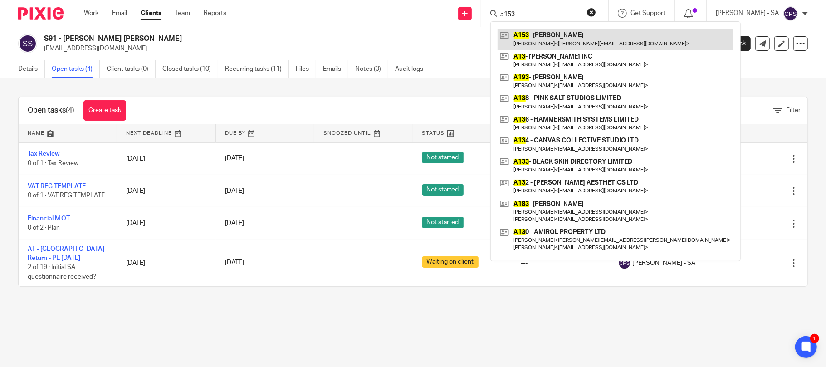
click at [559, 38] on link at bounding box center [616, 39] width 236 height 21
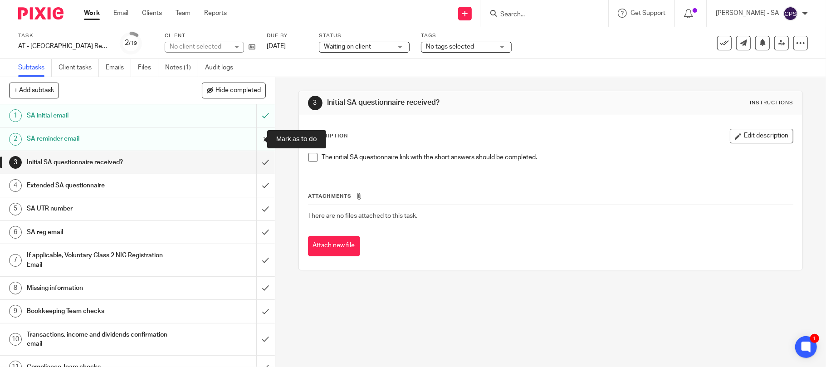
click at [250, 138] on input "submit" at bounding box center [137, 138] width 275 height 23
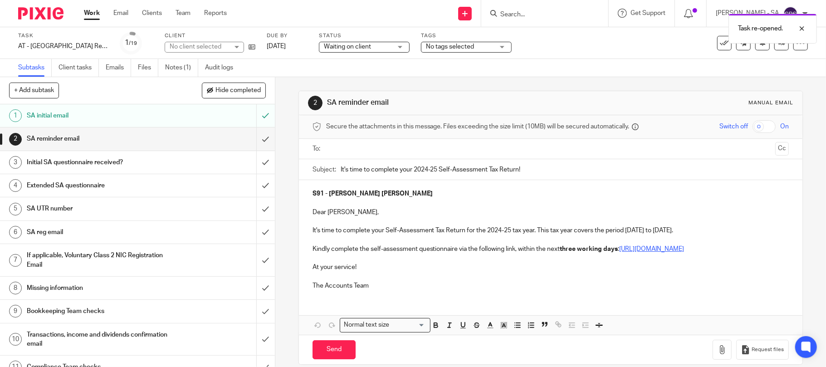
click at [345, 149] on input "text" at bounding box center [550, 149] width 443 height 10
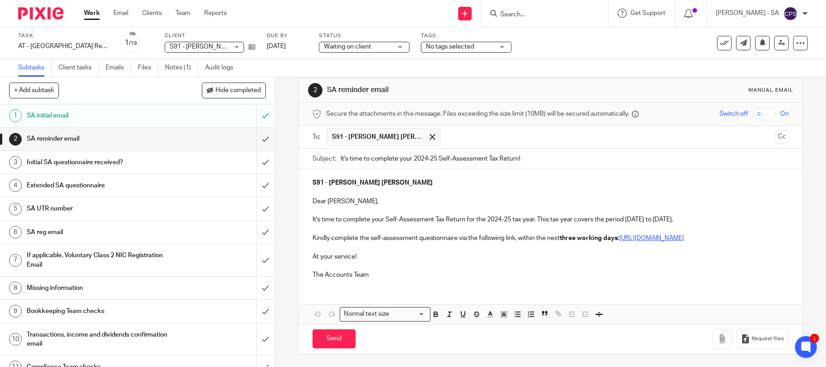
scroll to position [24, 0]
click at [331, 332] on input "Send" at bounding box center [333, 338] width 43 height 20
type input "Sent"
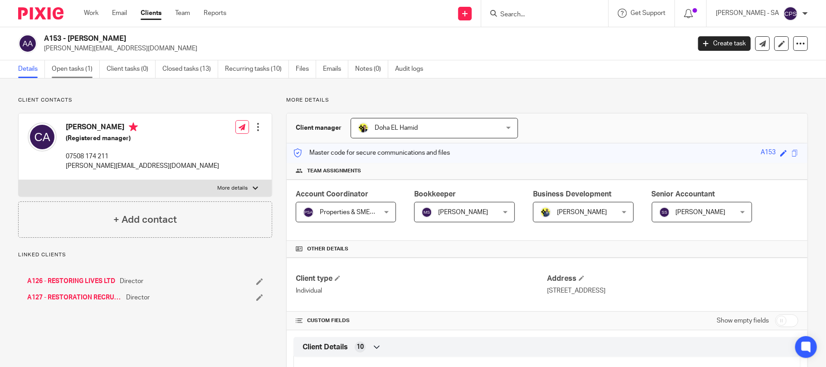
click at [75, 73] on link "Open tasks (1)" at bounding box center [76, 69] width 48 height 18
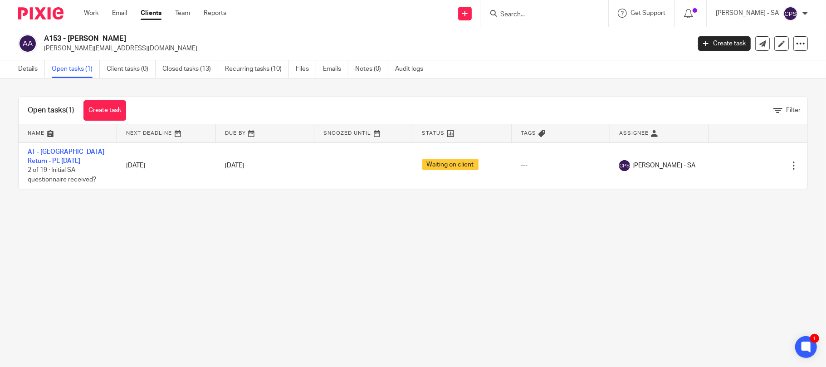
click at [536, 15] on input "Search" at bounding box center [540, 15] width 82 height 8
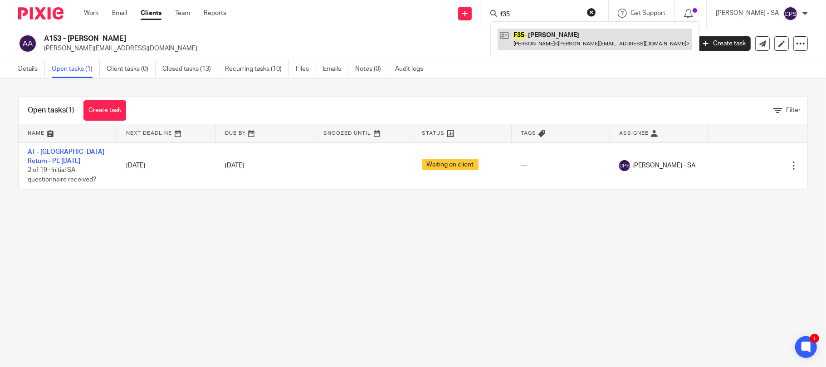
type input "f35"
click at [585, 39] on link at bounding box center [595, 39] width 195 height 21
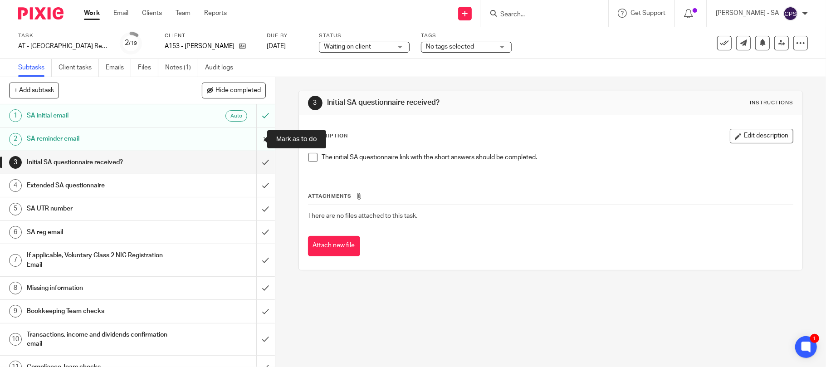
click at [253, 138] on input "submit" at bounding box center [137, 138] width 275 height 23
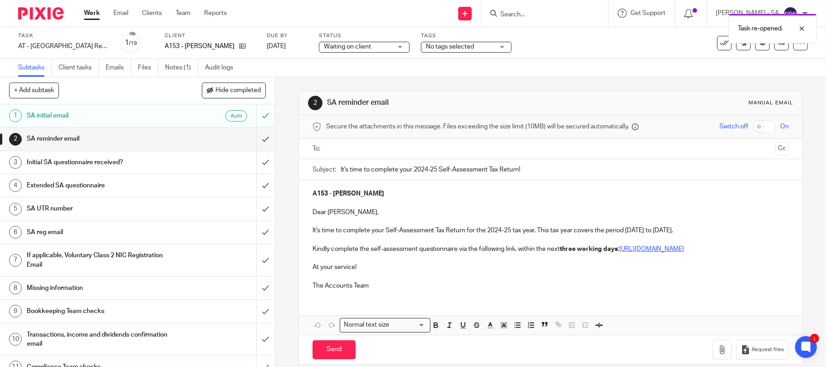
click at [366, 152] on input "text" at bounding box center [550, 149] width 443 height 10
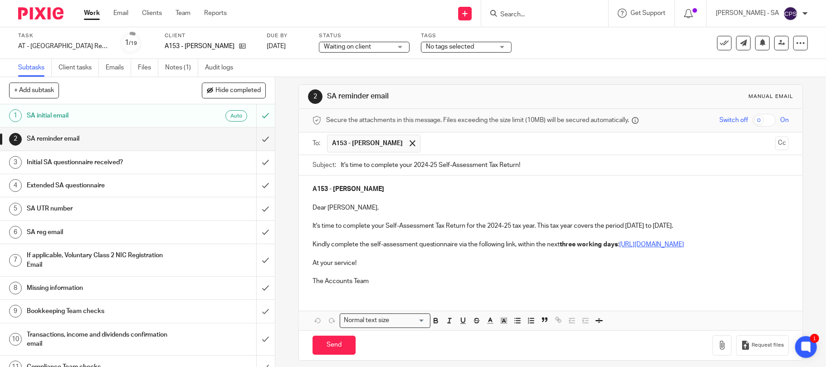
scroll to position [24, 0]
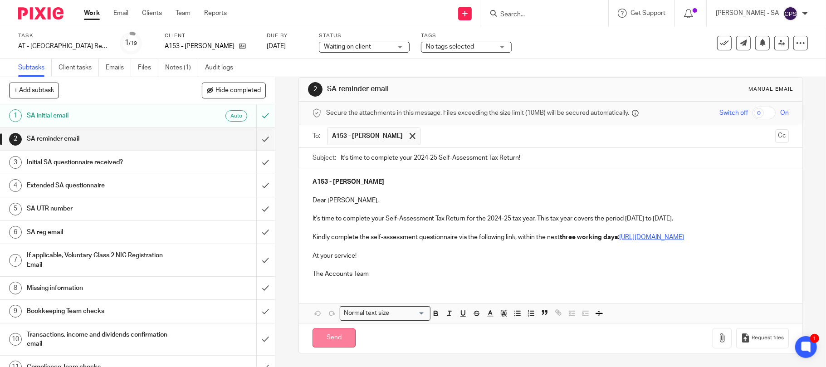
click at [327, 335] on input "Send" at bounding box center [333, 338] width 43 height 20
type input "Sent"
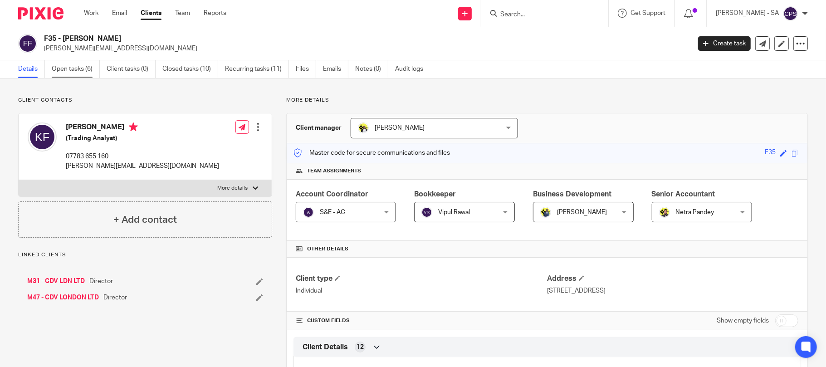
click at [73, 69] on link "Open tasks (6)" at bounding box center [76, 69] width 48 height 18
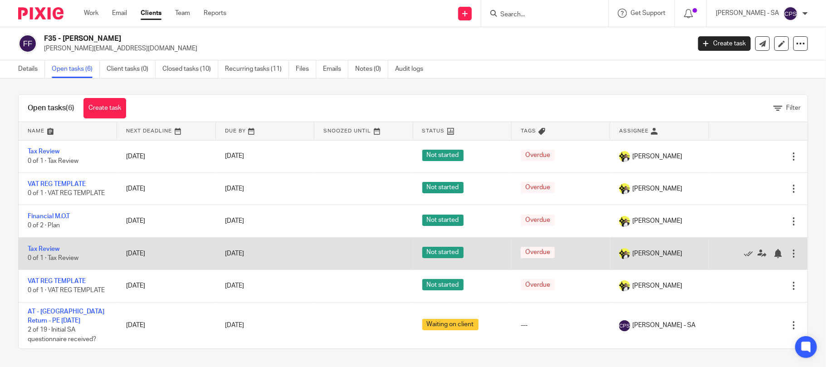
scroll to position [4, 0]
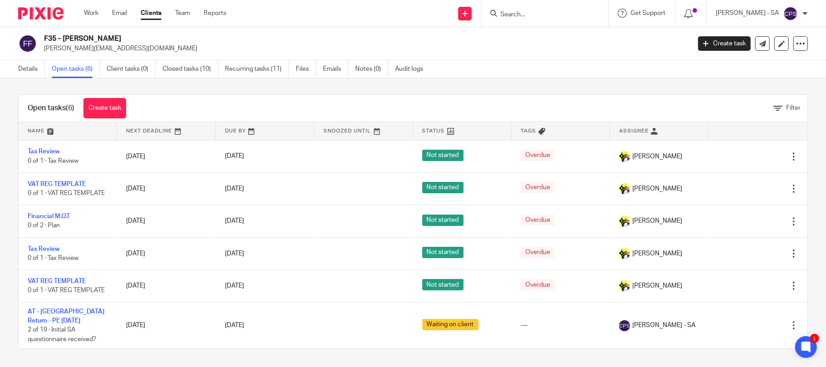
click at [538, 12] on input "Search" at bounding box center [540, 15] width 82 height 8
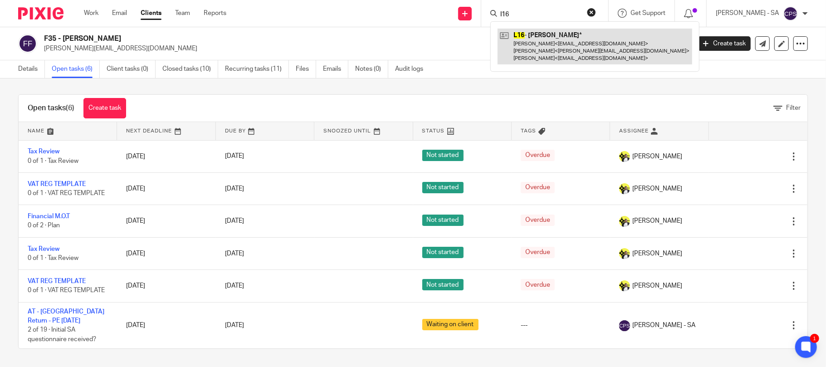
type input "l16"
click at [550, 39] on link at bounding box center [595, 47] width 195 height 36
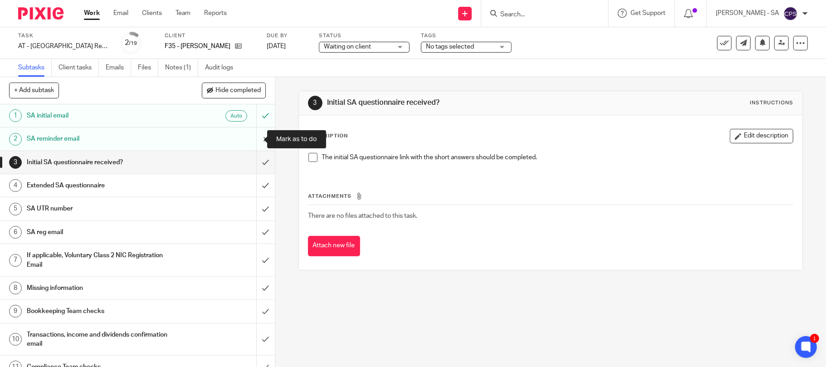
click at [253, 139] on input "submit" at bounding box center [137, 138] width 275 height 23
